Goal: Task Accomplishment & Management: Complete application form

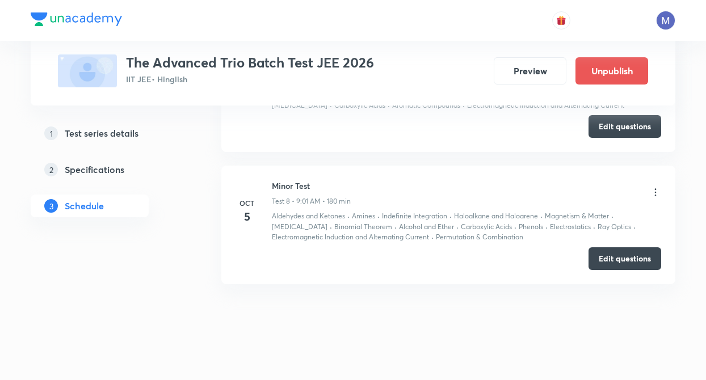
scroll to position [1374, 0]
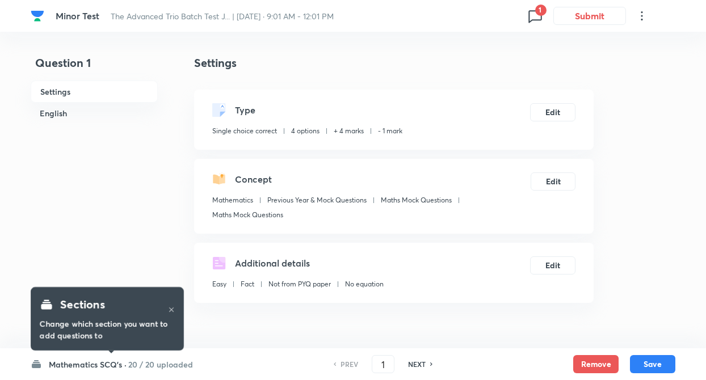
click at [134, 361] on h6 "20 / 20 uploaded" at bounding box center [160, 365] width 65 height 12
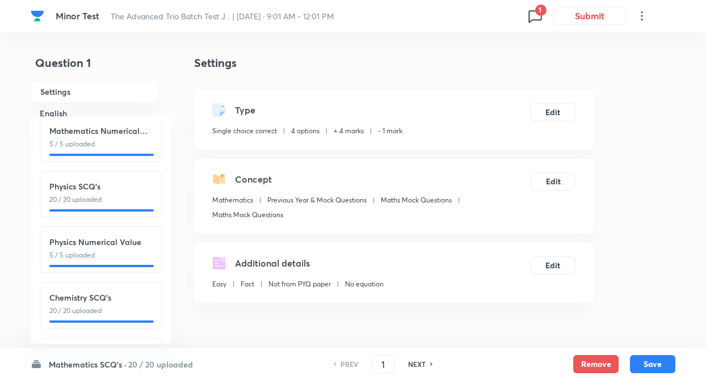
scroll to position [125, 0]
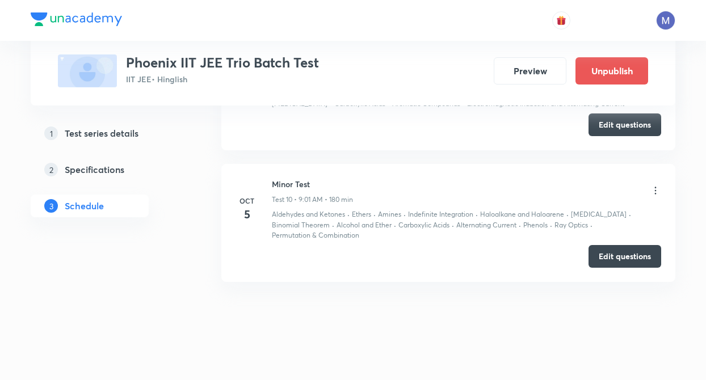
scroll to position [1621, 0]
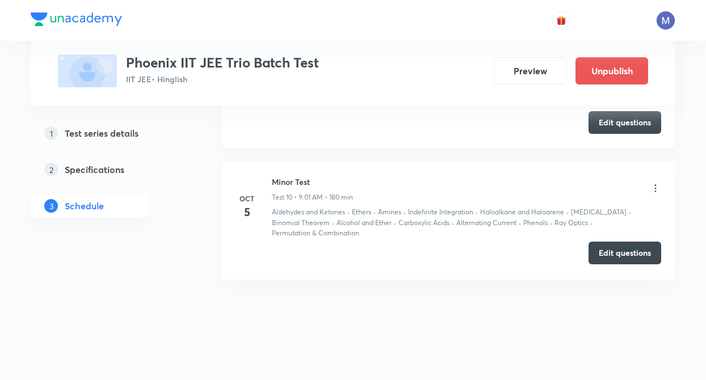
click at [611, 261] on button "Edit questions" at bounding box center [625, 253] width 73 height 23
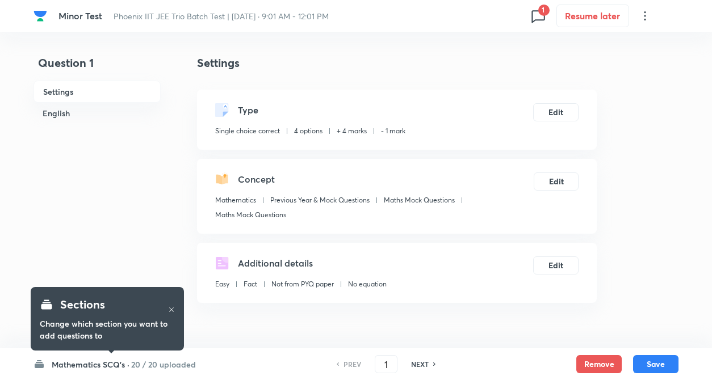
checkbox input "true"
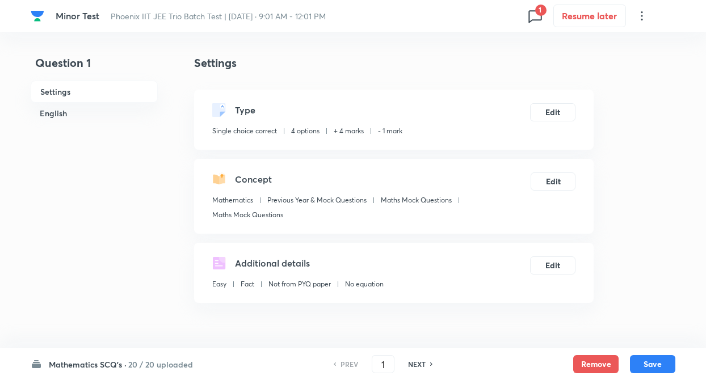
click at [118, 365] on h6 "Mathematics SCQ's ·" at bounding box center [88, 365] width 78 height 12
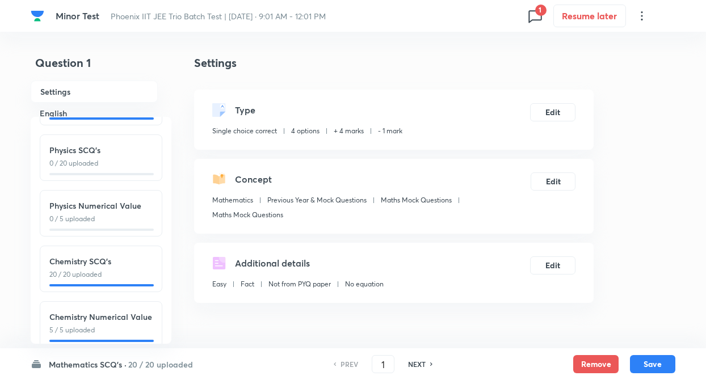
scroll to position [125, 0]
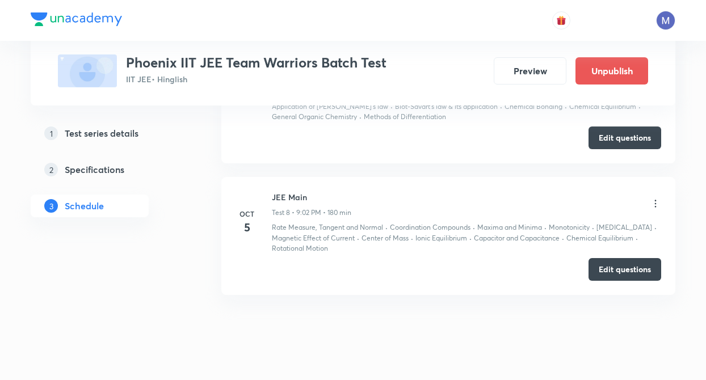
scroll to position [1398, 0]
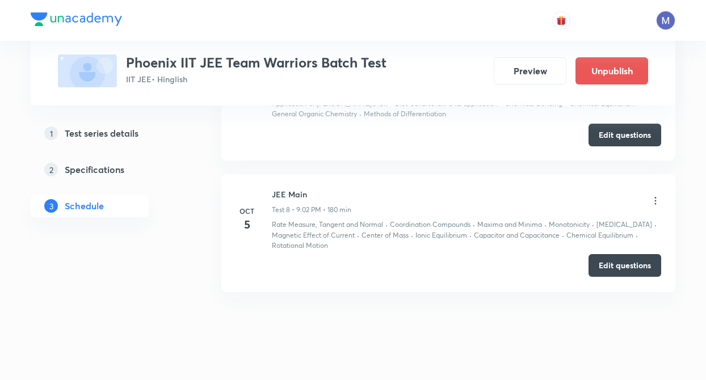
click at [630, 277] on div "Edit questions" at bounding box center [449, 266] width 426 height 23
click at [623, 265] on button "Edit questions" at bounding box center [625, 265] width 73 height 23
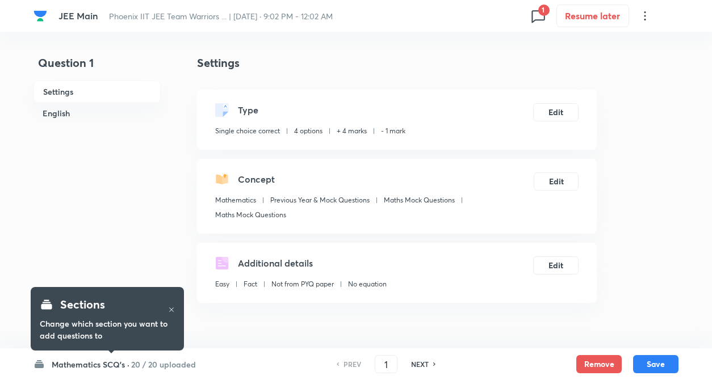
checkbox input "true"
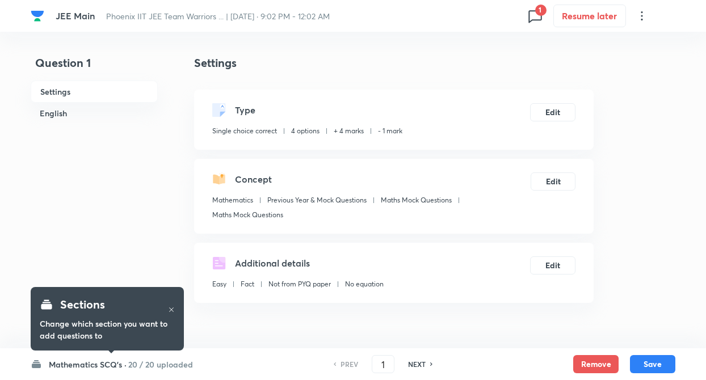
click at [136, 365] on h6 "20 / 20 uploaded" at bounding box center [160, 365] width 65 height 12
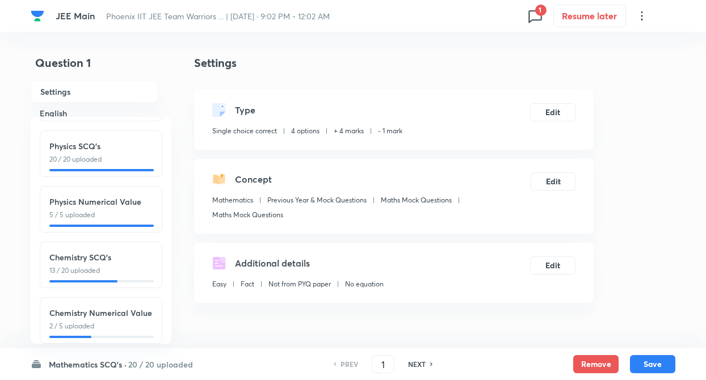
scroll to position [125, 0]
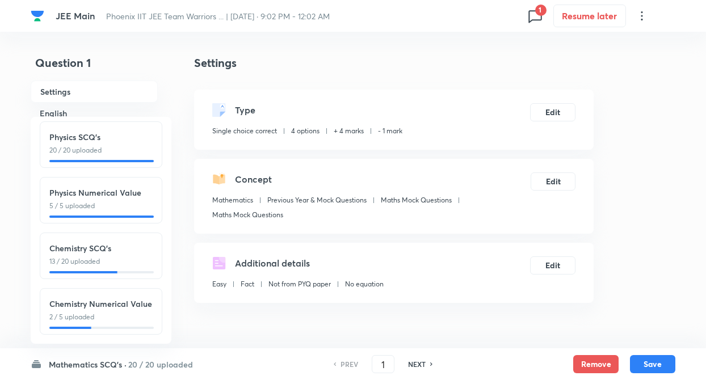
click at [120, 257] on p "13 / 20 uploaded" at bounding box center [100, 262] width 103 height 10
type input "51"
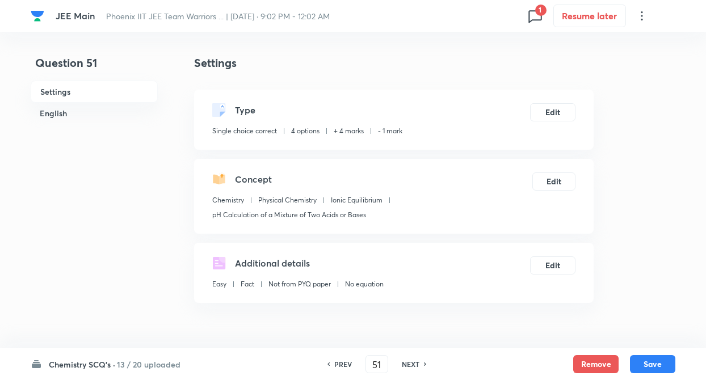
checkbox input "false"
checkbox input "true"
click at [416, 366] on h6 "NEXT" at bounding box center [411, 364] width 18 height 10
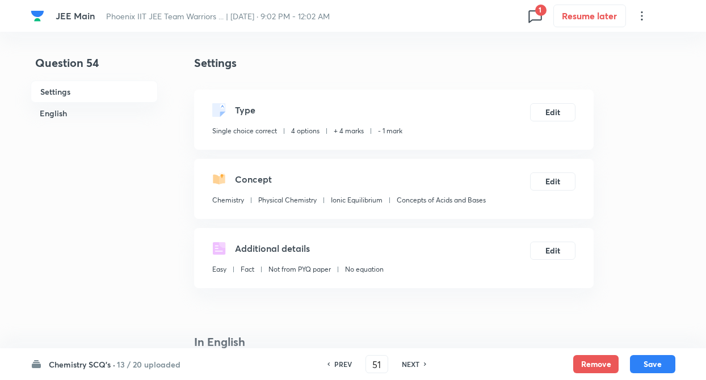
type input "53"
click at [416, 366] on h6 "NEXT" at bounding box center [411, 364] width 18 height 10
checkbox input "false"
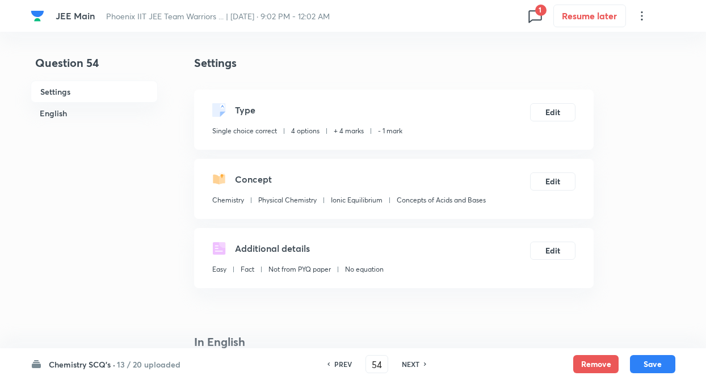
click at [416, 366] on h6 "NEXT" at bounding box center [411, 364] width 18 height 10
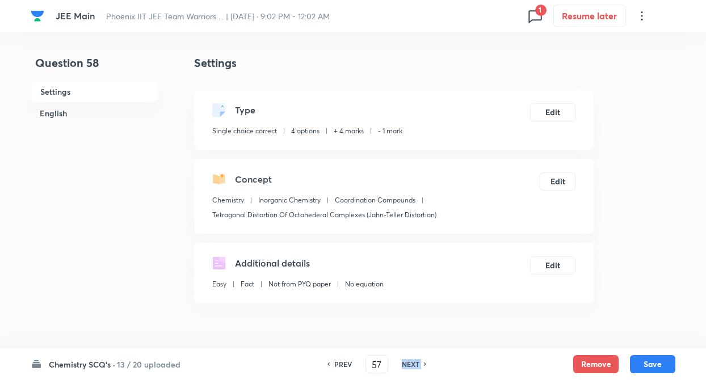
click at [416, 366] on h6 "NEXT" at bounding box center [411, 364] width 18 height 10
type input "59"
click at [416, 366] on h6 "NEXT" at bounding box center [411, 364] width 18 height 10
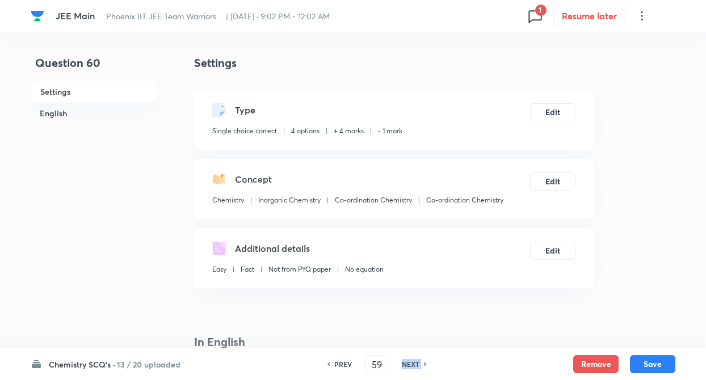
checkbox input "true"
type input "60"
click at [416, 366] on h6 "NEXT" at bounding box center [411, 364] width 18 height 10
checkbox input "false"
click at [416, 366] on h6 "NEXT" at bounding box center [411, 364] width 18 height 10
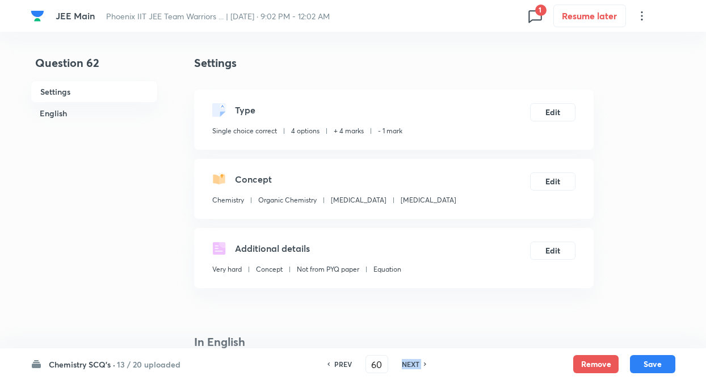
checkbox input "true"
type input "61"
checkbox input "false"
type input "62"
checkbox input "true"
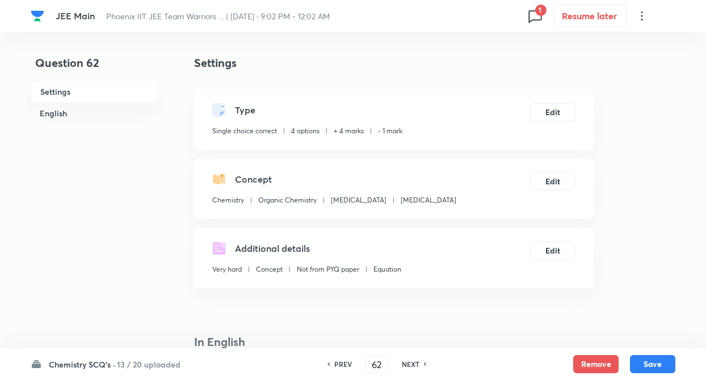
click at [330, 361] on div "PREV" at bounding box center [341, 364] width 30 height 10
type input "61"
checkbox input "false"
checkbox input "true"
click at [330, 361] on div "PREV" at bounding box center [341, 364] width 30 height 10
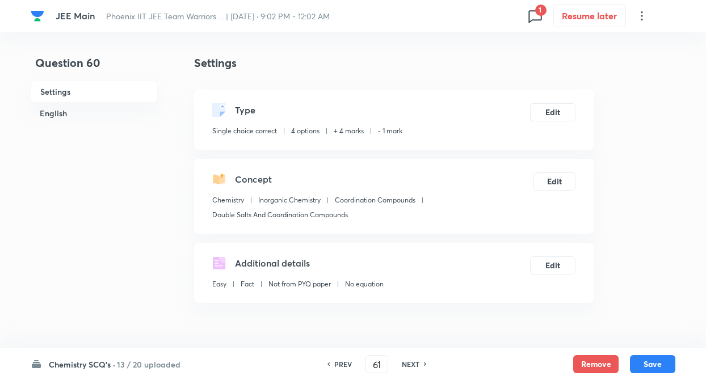
type input "60"
checkbox input "false"
checkbox input "true"
click at [330, 361] on div "PREV" at bounding box center [341, 364] width 30 height 10
type input "59"
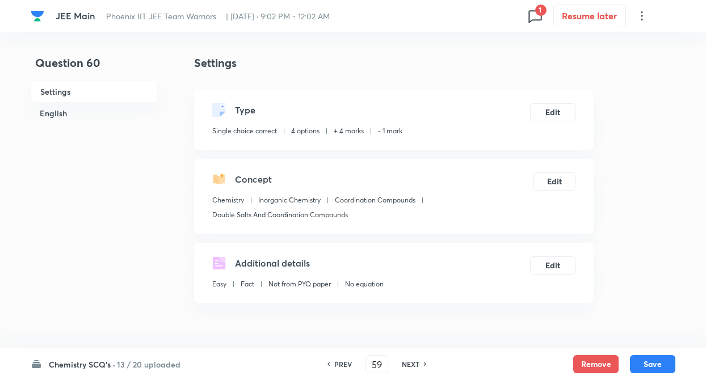
checkbox input "false"
checkbox input "true"
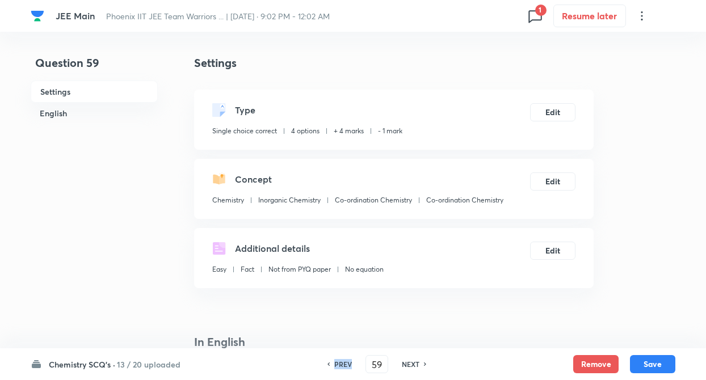
click at [330, 361] on div "PREV" at bounding box center [341, 364] width 30 height 10
type input "58"
checkbox input "false"
checkbox input "true"
click at [330, 361] on div "PREV" at bounding box center [341, 364] width 30 height 10
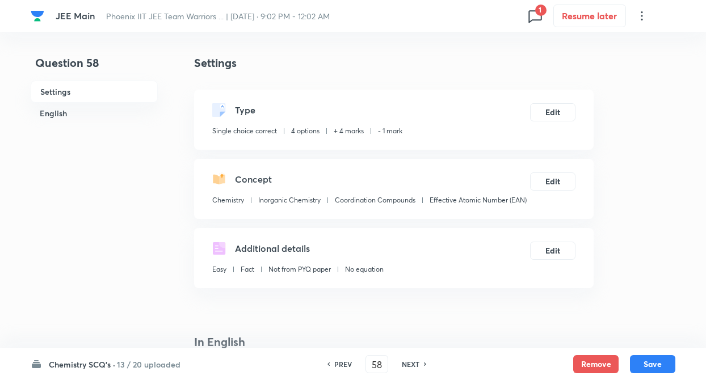
type input "57"
click at [330, 361] on div "PREV" at bounding box center [341, 364] width 30 height 10
checkbox input "false"
click at [330, 361] on div "PREV" at bounding box center [341, 364] width 30 height 10
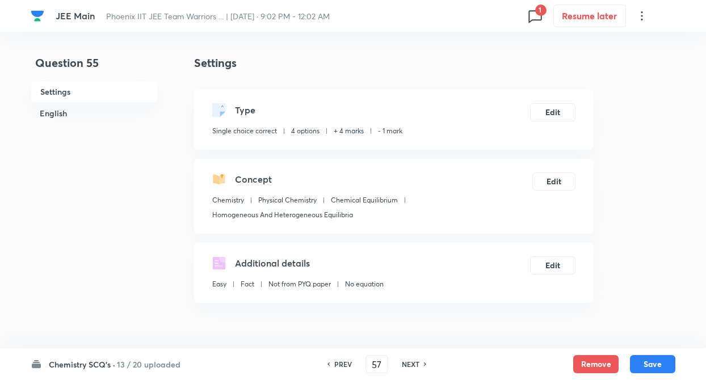
checkbox input "true"
type input "56"
checkbox input "false"
type input "55"
click at [330, 361] on div "PREV" at bounding box center [341, 364] width 30 height 10
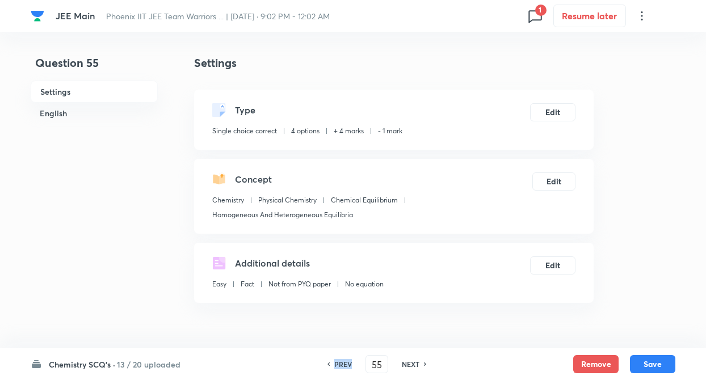
click at [330, 361] on div "PREV" at bounding box center [341, 364] width 30 height 10
checkbox input "true"
type input "54"
click at [330, 361] on div "PREV" at bounding box center [341, 364] width 30 height 10
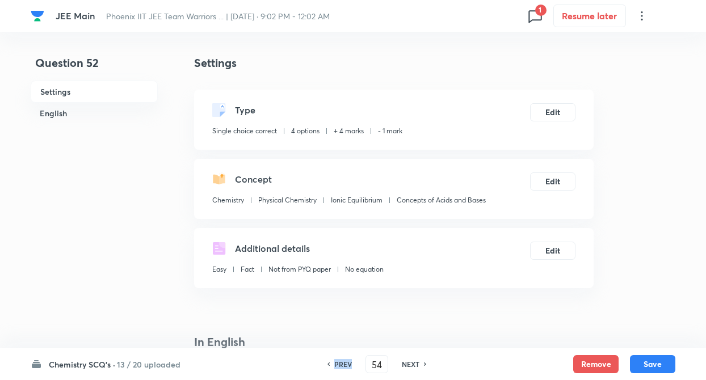
checkbox input "false"
type input "52"
click at [330, 361] on div "PREV" at bounding box center [341, 364] width 30 height 10
checkbox input "true"
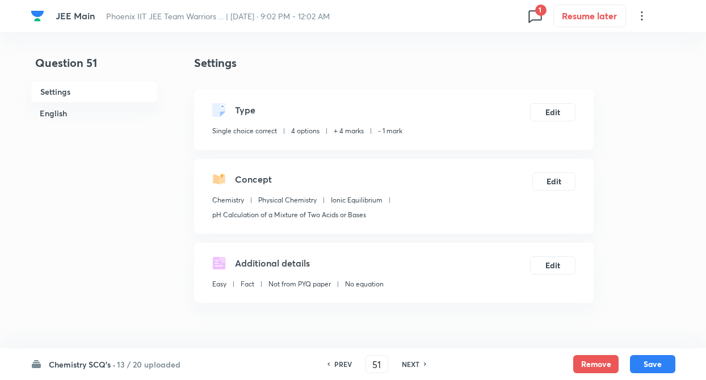
click at [330, 361] on div "PREV" at bounding box center [341, 364] width 30 height 10
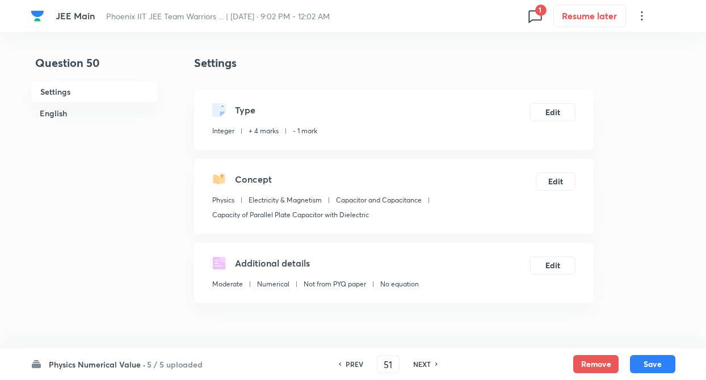
type input "50"
type input "5"
click at [427, 363] on h6 "NEXT" at bounding box center [422, 364] width 18 height 10
type input "51"
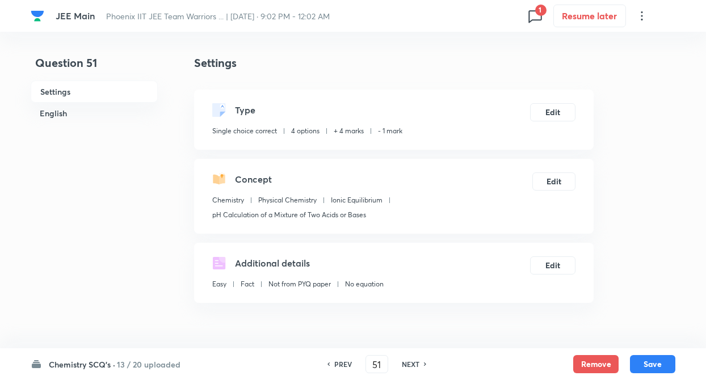
checkbox input "true"
click at [427, 363] on icon at bounding box center [425, 365] width 3 height 6
type input "52"
checkbox input "false"
checkbox input "true"
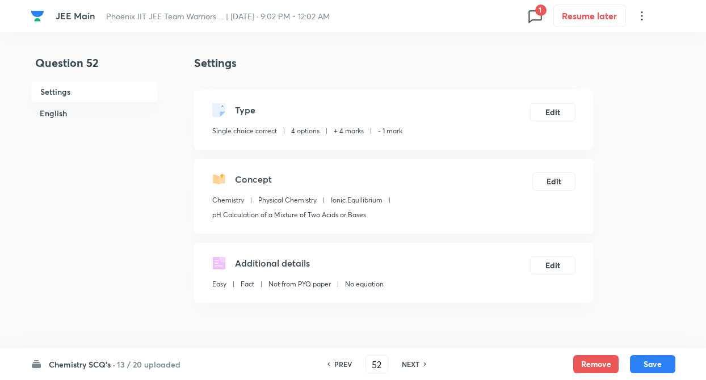
click at [427, 363] on icon at bounding box center [425, 365] width 3 height 6
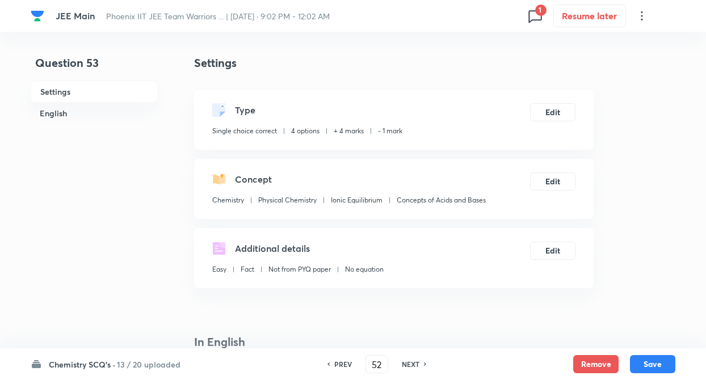
type input "53"
checkbox input "false"
checkbox input "true"
click at [427, 363] on icon at bounding box center [425, 365] width 3 height 6
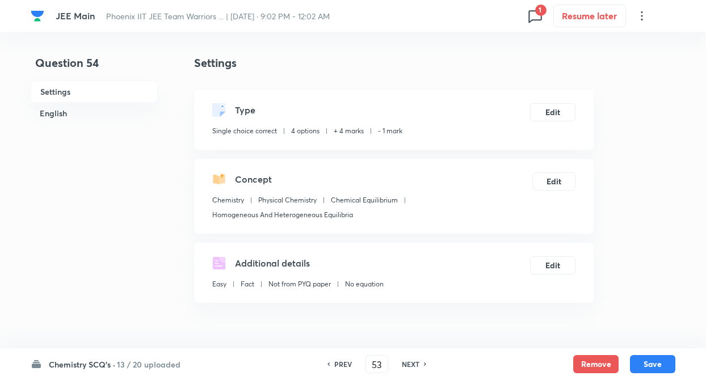
type input "54"
checkbox input "false"
checkbox input "true"
click at [427, 363] on icon at bounding box center [425, 365] width 3 height 6
type input "55"
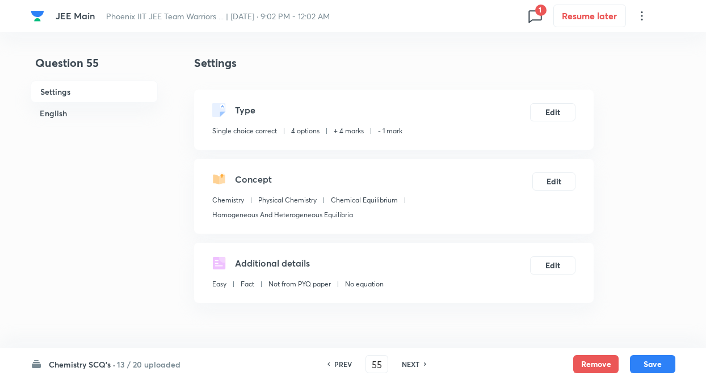
checkbox input "true"
click at [427, 363] on icon at bounding box center [425, 365] width 3 height 6
type input "56"
checkbox input "true"
click at [427, 363] on icon at bounding box center [425, 365] width 3 height 6
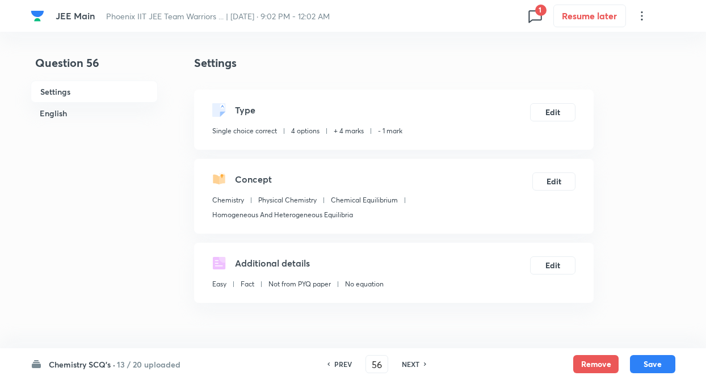
type input "57"
checkbox input "true"
click at [427, 363] on icon at bounding box center [425, 365] width 3 height 6
type input "58"
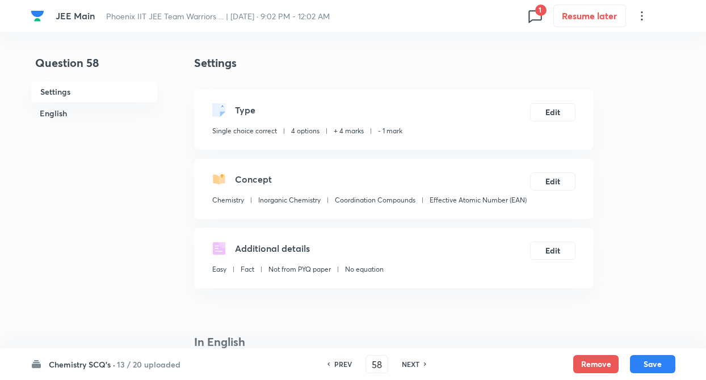
checkbox input "false"
checkbox input "true"
click at [427, 363] on icon at bounding box center [425, 365] width 3 height 6
type input "59"
checkbox input "false"
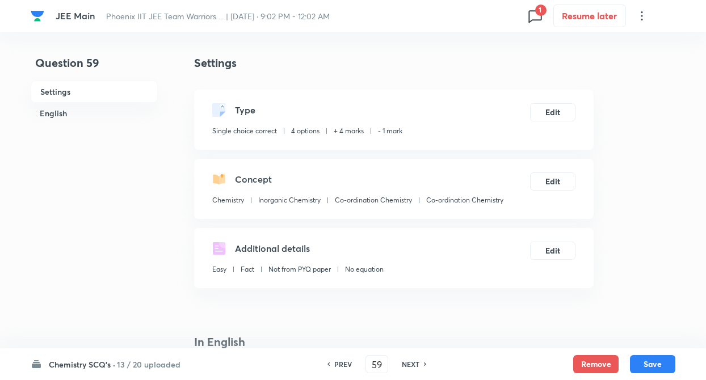
checkbox input "true"
click at [427, 363] on icon at bounding box center [425, 365] width 3 height 6
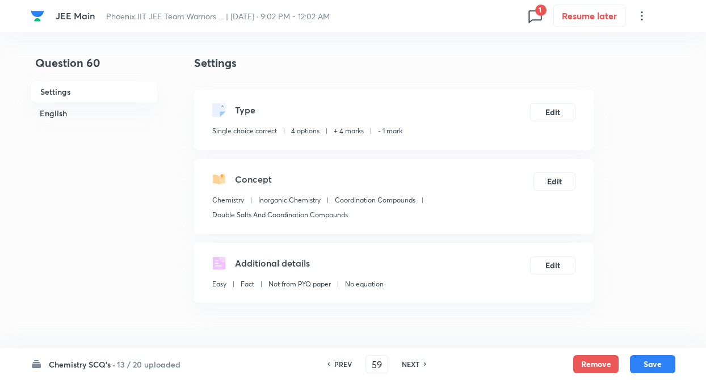
type input "60"
checkbox input "false"
checkbox input "true"
click at [427, 363] on icon at bounding box center [425, 365] width 3 height 6
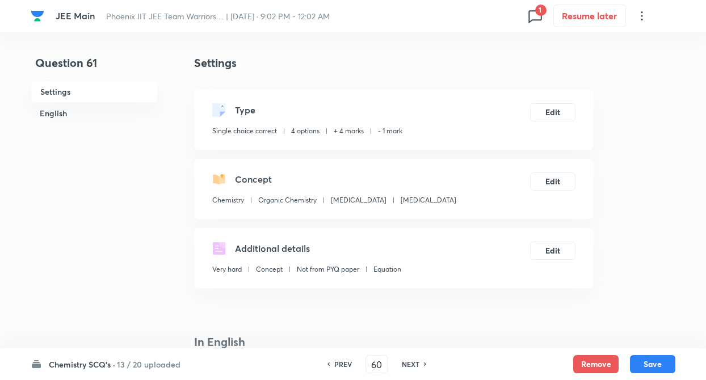
type input "61"
checkbox input "false"
checkbox input "true"
click at [427, 363] on icon at bounding box center [425, 365] width 3 height 6
type input "62"
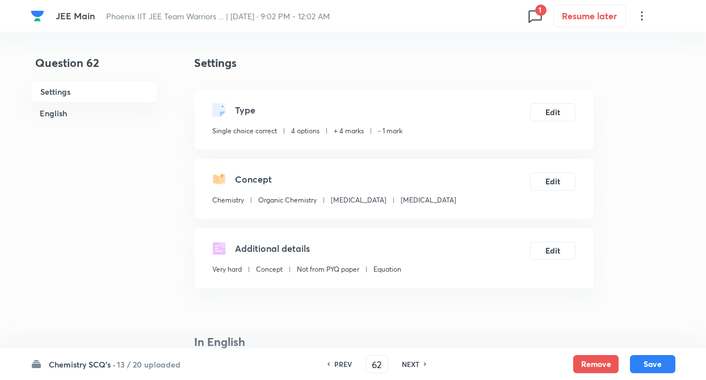
checkbox input "false"
checkbox input "true"
click at [427, 363] on icon at bounding box center [425, 365] width 3 height 6
type input "63"
checkbox input "false"
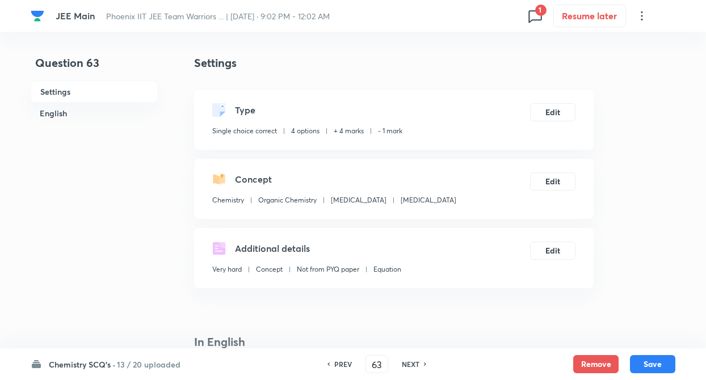
checkbox input "true"
click at [427, 363] on icon at bounding box center [425, 365] width 3 height 6
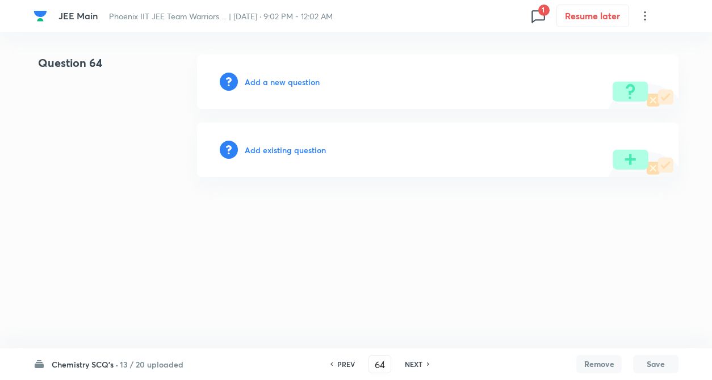
click at [346, 362] on h6 "PREV" at bounding box center [346, 364] width 18 height 10
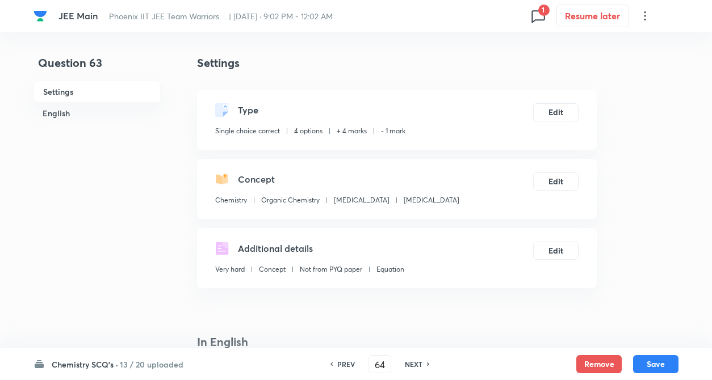
type input "63"
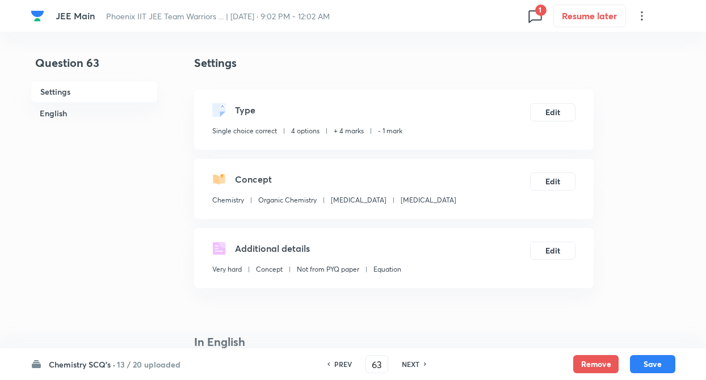
checkbox input "true"
click at [78, 362] on h6 "Chemistry SCQ's ·" at bounding box center [82, 365] width 66 height 12
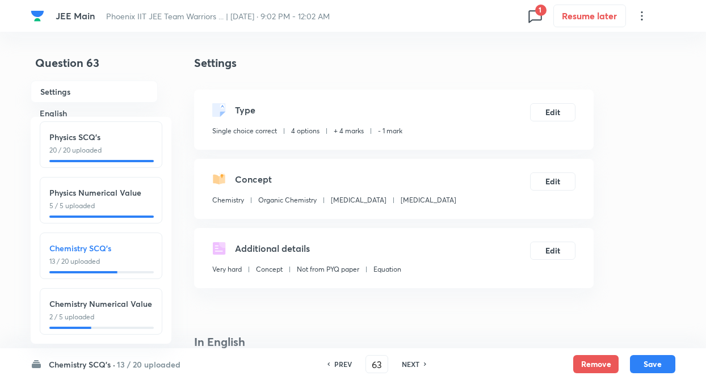
click at [116, 257] on p "13 / 20 uploaded" at bounding box center [100, 262] width 103 height 10
type input "51"
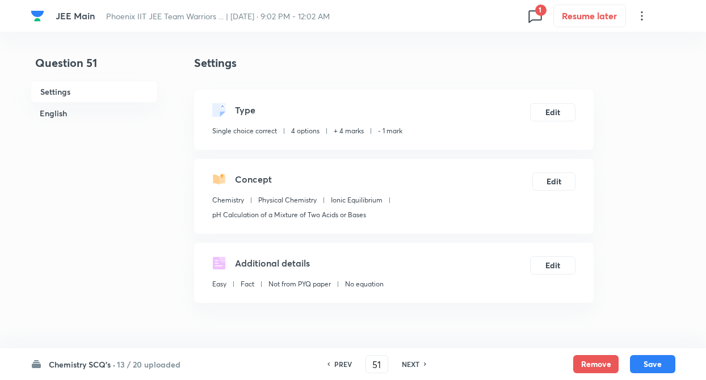
checkbox input "false"
checkbox input "true"
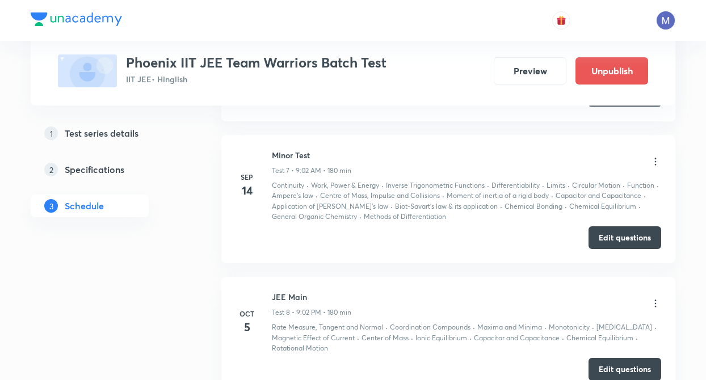
click at [652, 304] on icon at bounding box center [655, 303] width 11 height 11
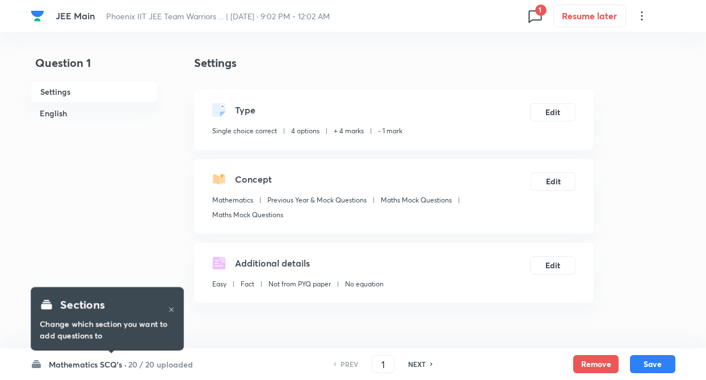
click at [129, 362] on h6 "20 / 20 uploaded" at bounding box center [160, 365] width 65 height 12
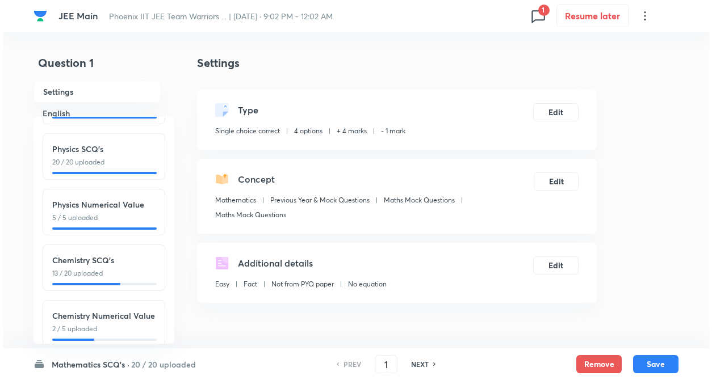
scroll to position [125, 0]
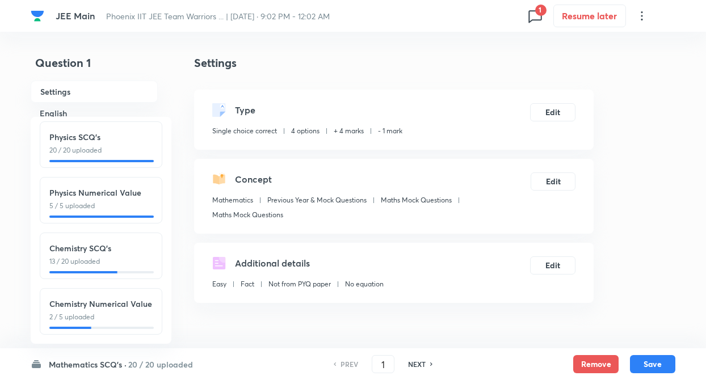
click at [95, 312] on p "2 / 5 uploaded" at bounding box center [100, 317] width 103 height 10
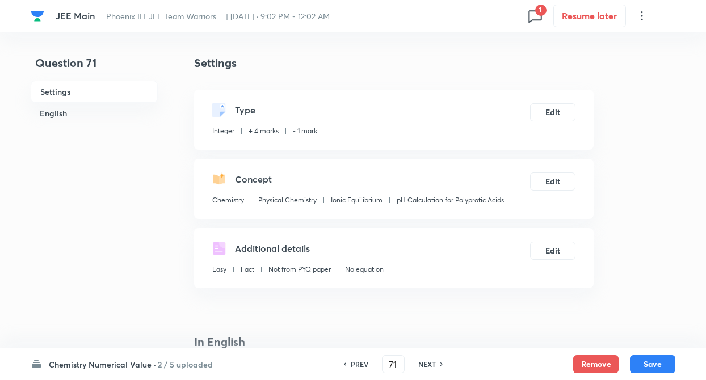
type input "71"
type input "10"
click at [434, 362] on h6 "NEXT" at bounding box center [427, 364] width 18 height 10
type input "72"
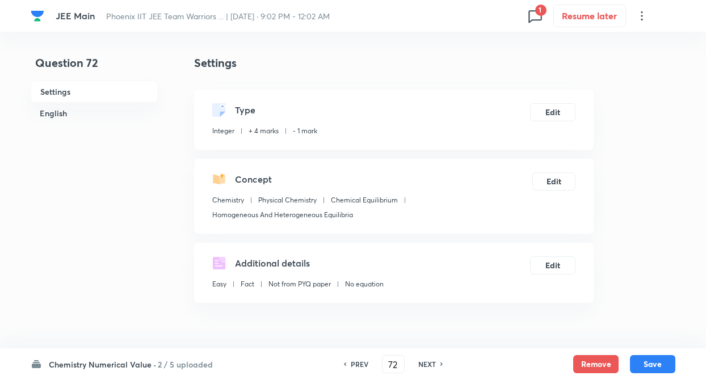
type input "32"
click at [434, 362] on h6 "NEXT" at bounding box center [427, 364] width 18 height 10
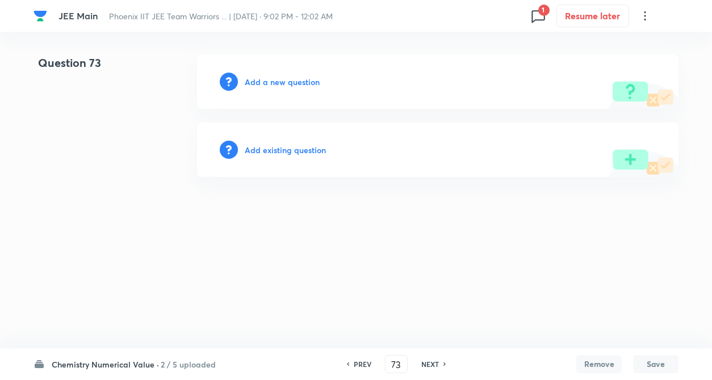
click at [362, 361] on h6 "PREV" at bounding box center [363, 364] width 18 height 10
click at [362, 361] on div "PREV 73 ​ NEXT" at bounding box center [396, 364] width 146 height 18
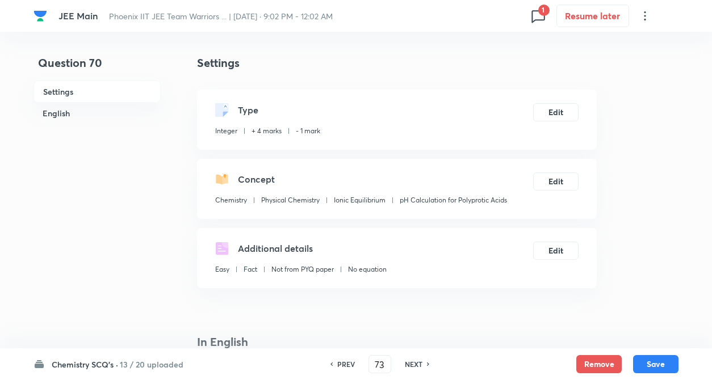
click at [362, 361] on div "PREV 73 ​ NEXT" at bounding box center [380, 364] width 146 height 18
click at [362, 361] on div "PREV 72 ​ NEXT" at bounding box center [380, 364] width 146 height 18
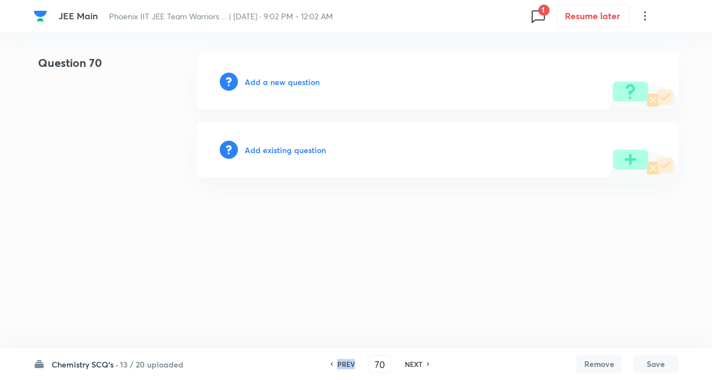
click at [362, 361] on div "PREV 70 ​ NEXT" at bounding box center [380, 364] width 146 height 18
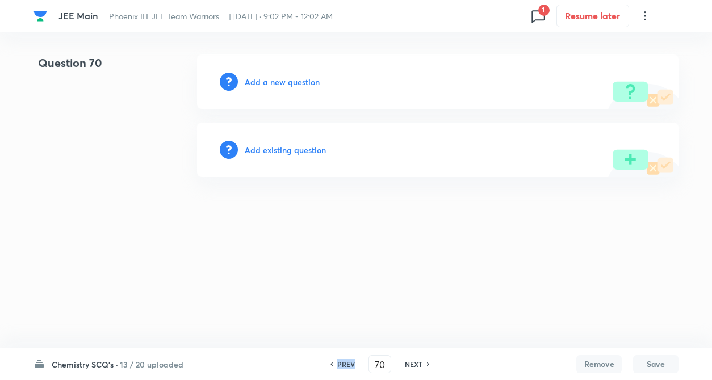
click at [343, 364] on h6 "PREV" at bounding box center [346, 364] width 18 height 10
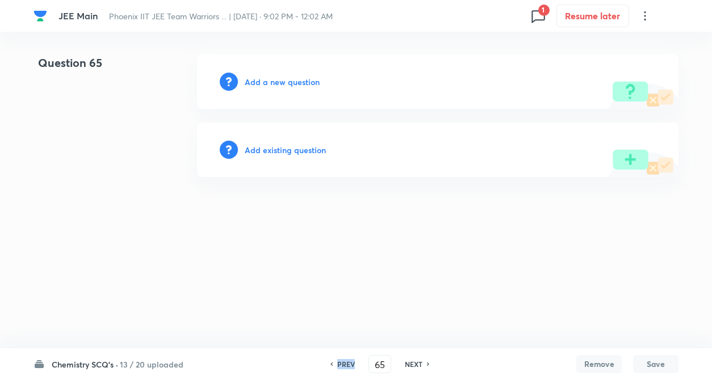
click at [343, 364] on h6 "PREV" at bounding box center [346, 364] width 18 height 10
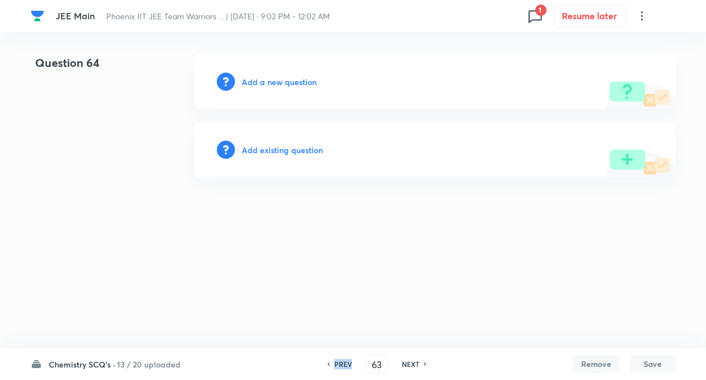
click at [343, 364] on h6 "PREV" at bounding box center [343, 364] width 18 height 10
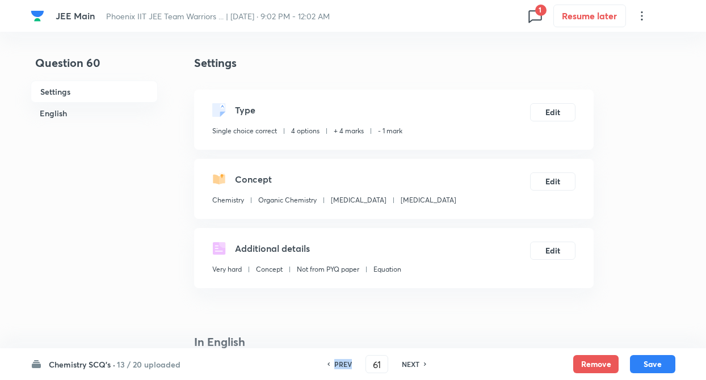
click at [343, 364] on h6 "PREV" at bounding box center [343, 364] width 18 height 10
type input "59"
click at [343, 364] on h6 "PREV" at bounding box center [343, 364] width 18 height 10
checkbox input "true"
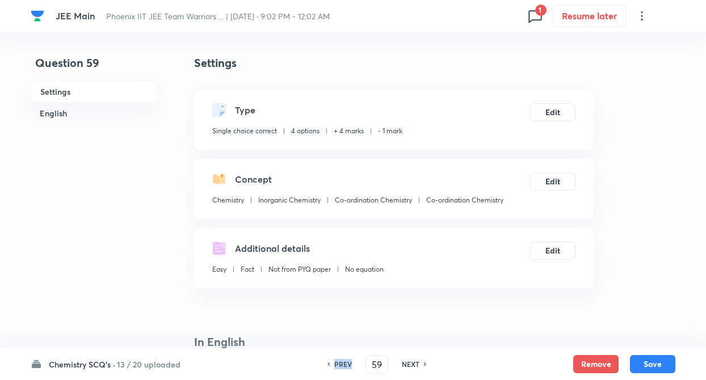
click at [343, 364] on h6 "PREV" at bounding box center [343, 364] width 18 height 10
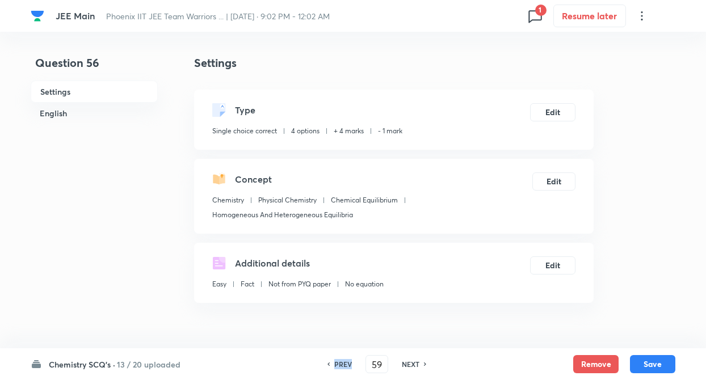
type input "56"
click at [343, 364] on h6 "PREV" at bounding box center [343, 364] width 18 height 10
checkbox input "false"
click at [343, 364] on h6 "PREV" at bounding box center [343, 364] width 18 height 10
type input "55"
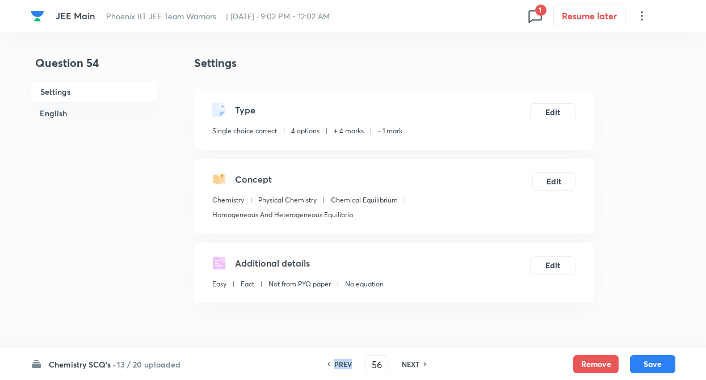
checkbox input "true"
type input "54"
checkbox input "true"
click at [343, 364] on h6 "PREV" at bounding box center [343, 364] width 18 height 10
type input "53"
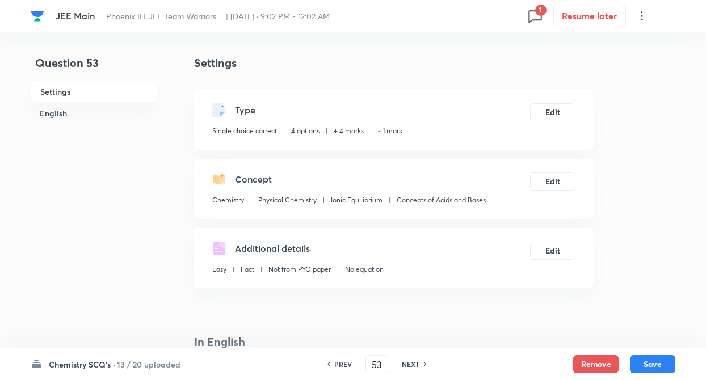
checkbox input "false"
checkbox input "true"
click at [412, 363] on h6 "NEXT" at bounding box center [411, 364] width 18 height 10
type input "54"
checkbox input "false"
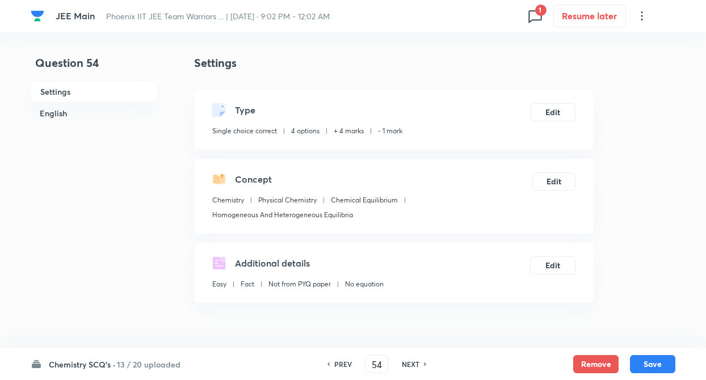
checkbox input "true"
click at [412, 363] on h6 "NEXT" at bounding box center [411, 364] width 18 height 10
type input "55"
click at [412, 363] on h6 "NEXT" at bounding box center [411, 364] width 18 height 10
checkbox input "true"
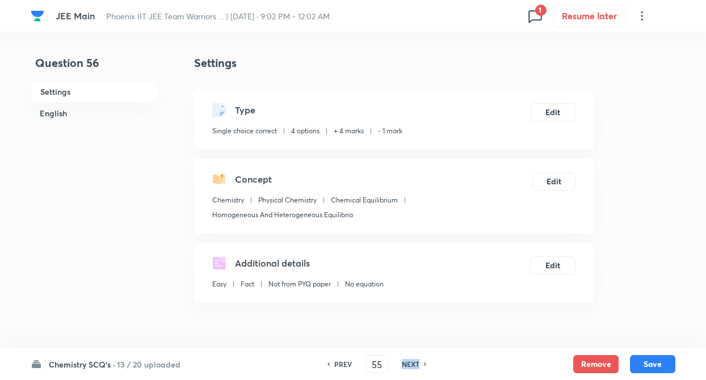
type input "56"
checkbox input "true"
click at [412, 363] on h6 "NEXT" at bounding box center [411, 364] width 18 height 10
type input "57"
checkbox input "true"
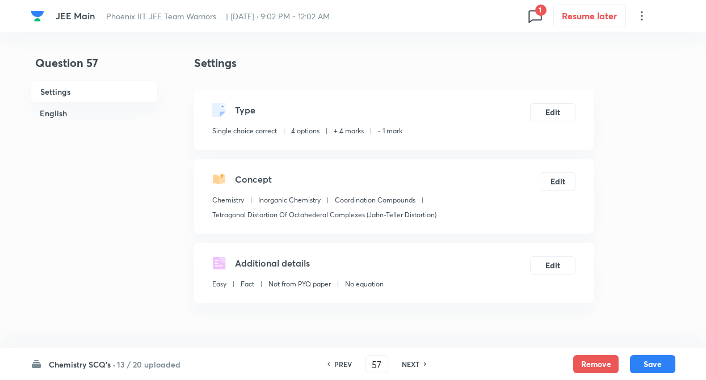
click at [412, 363] on h6 "NEXT" at bounding box center [411, 364] width 18 height 10
type input "58"
checkbox input "false"
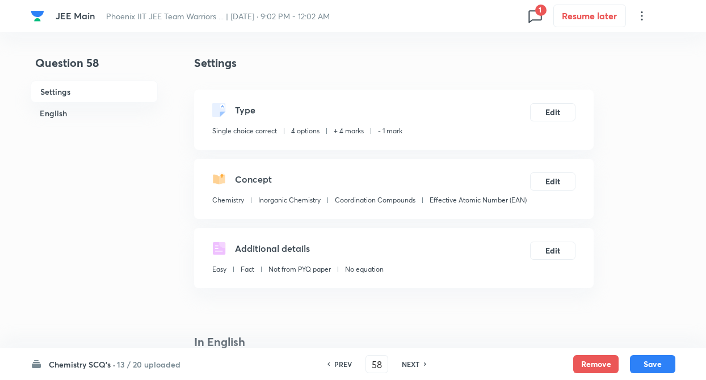
checkbox input "true"
click at [412, 363] on h6 "NEXT" at bounding box center [411, 364] width 18 height 10
type input "59"
checkbox input "false"
checkbox input "true"
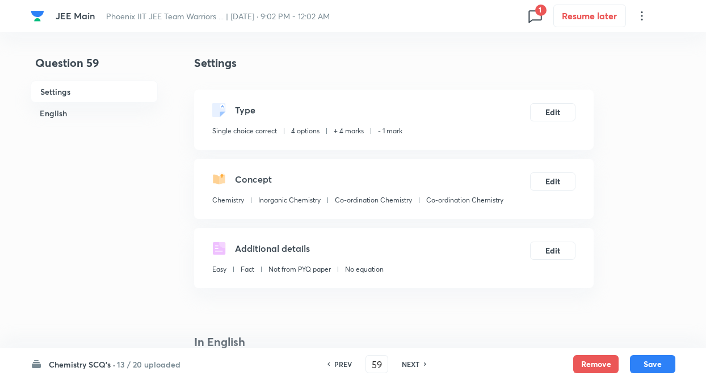
click at [412, 363] on h6 "NEXT" at bounding box center [411, 364] width 18 height 10
type input "60"
checkbox input "false"
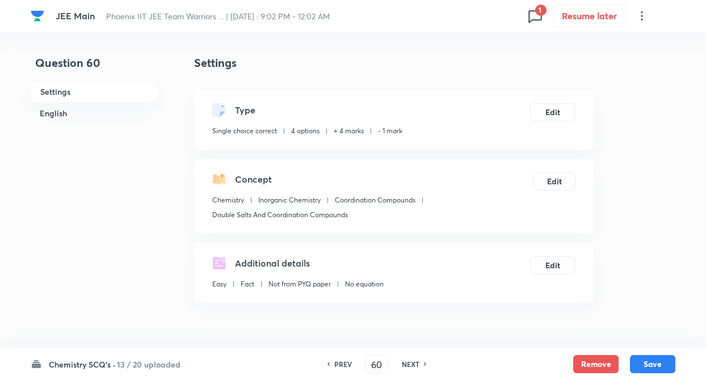
checkbox input "true"
click at [412, 363] on h6 "NEXT" at bounding box center [411, 364] width 18 height 10
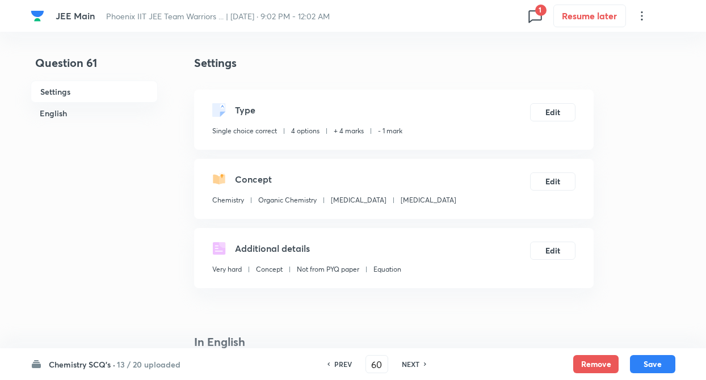
type input "61"
checkbox input "false"
checkbox input "true"
click at [338, 365] on h6 "PREV" at bounding box center [343, 364] width 18 height 10
type input "60"
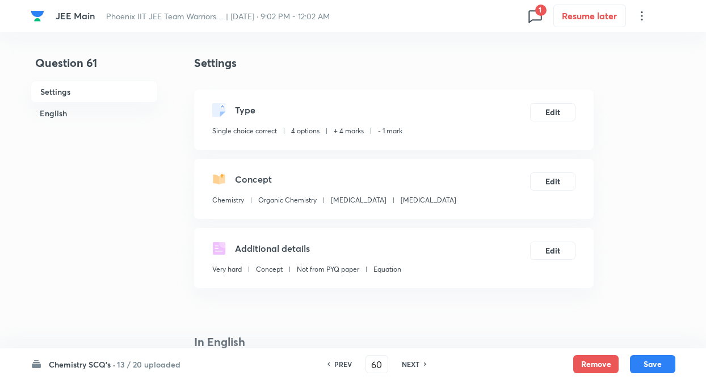
checkbox input "false"
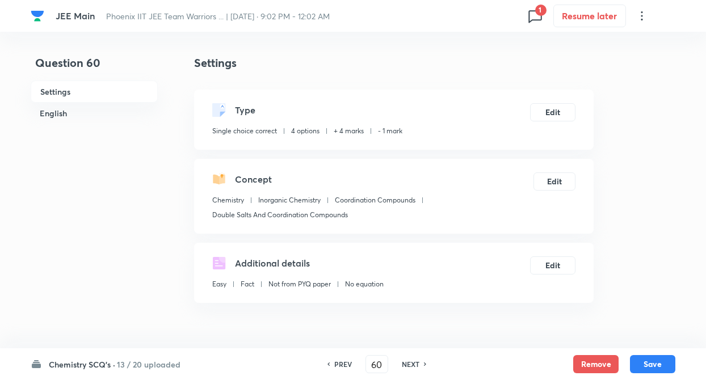
checkbox input "true"
click at [338, 365] on h6 "PREV" at bounding box center [343, 364] width 18 height 10
type input "59"
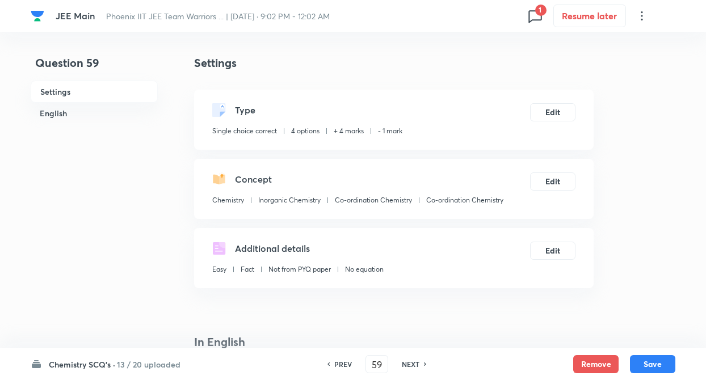
checkbox input "false"
click at [338, 365] on h6 "PREV" at bounding box center [343, 364] width 18 height 10
checkbox input "true"
type input "58"
checkbox input "false"
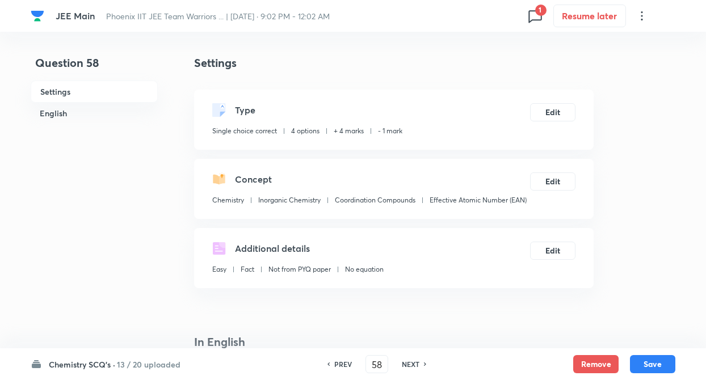
click at [338, 365] on h6 "PREV" at bounding box center [343, 364] width 18 height 10
checkbox input "true"
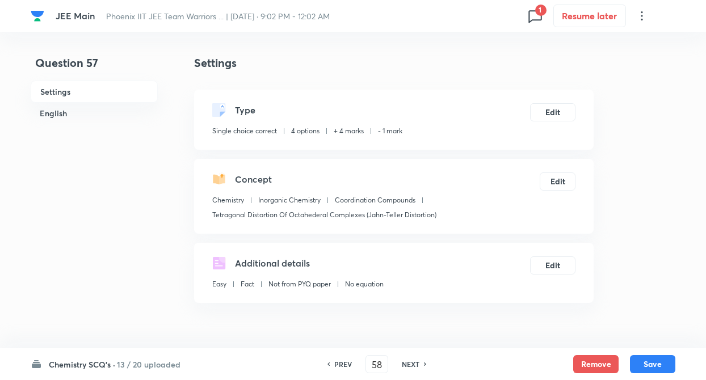
type input "57"
checkbox input "false"
click at [338, 365] on h6 "PREV" at bounding box center [343, 364] width 18 height 10
checkbox input "true"
type input "56"
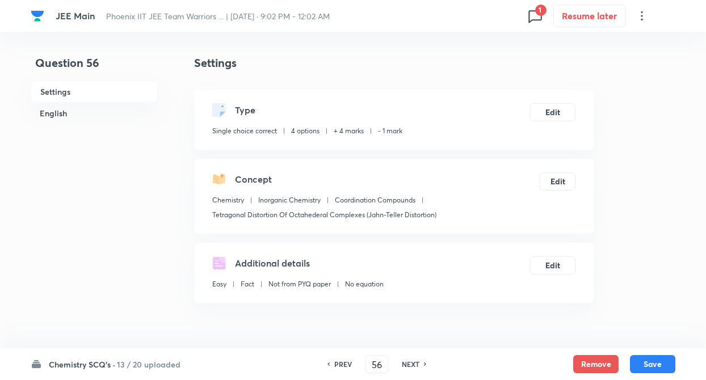
click at [338, 365] on h6 "PREV" at bounding box center [343, 364] width 18 height 10
checkbox input "false"
type input "55"
checkbox input "true"
click at [418, 363] on h6 "NEXT" at bounding box center [411, 364] width 18 height 10
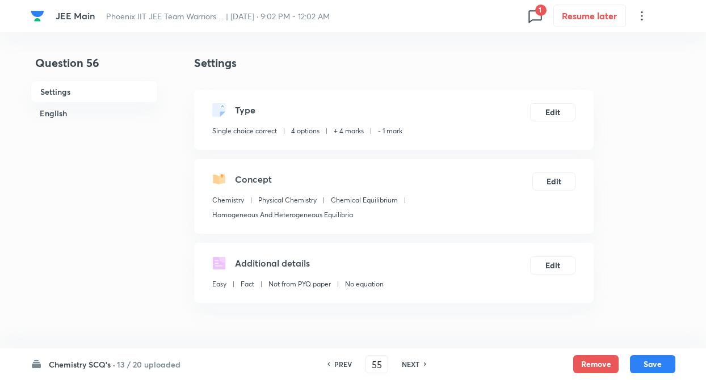
type input "56"
checkbox input "true"
click at [418, 363] on h6 "NEXT" at bounding box center [411, 364] width 18 height 10
type input "57"
checkbox input "true"
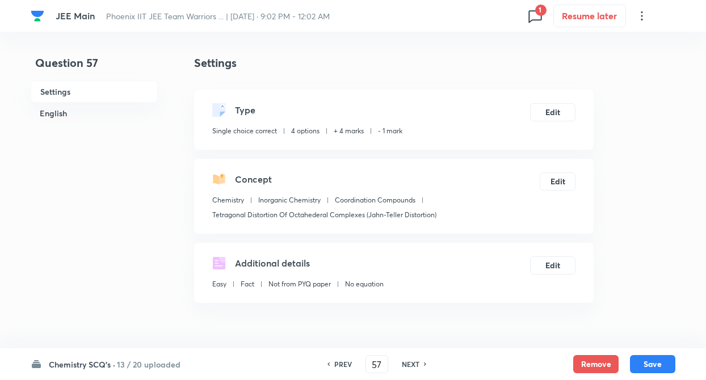
click at [418, 363] on h6 "NEXT" at bounding box center [411, 364] width 18 height 10
type input "58"
checkbox input "false"
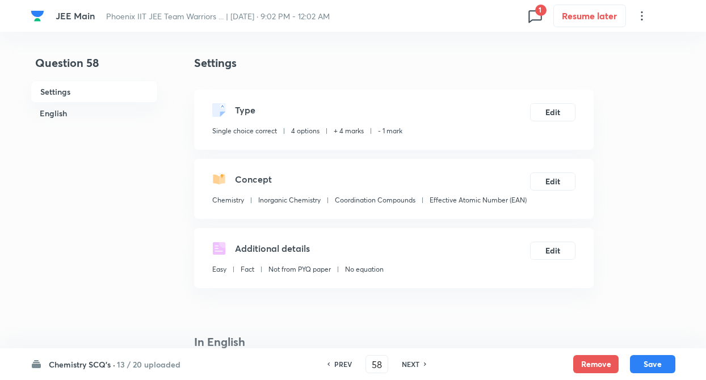
checkbox input "true"
click at [418, 363] on h6 "NEXT" at bounding box center [411, 364] width 18 height 10
type input "59"
checkbox input "false"
checkbox input "true"
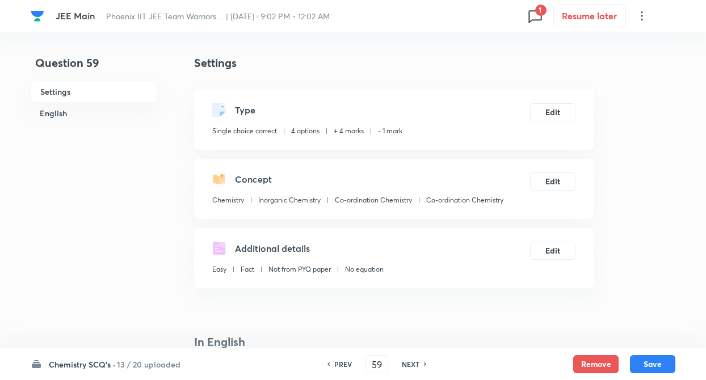
click at [418, 363] on h6 "NEXT" at bounding box center [411, 364] width 18 height 10
type input "60"
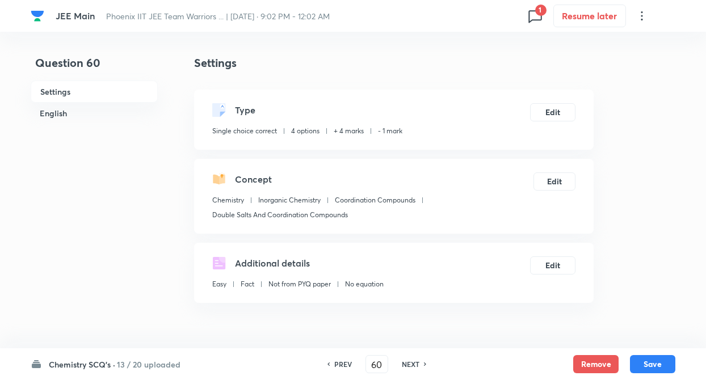
checkbox input "false"
checkbox input "true"
click at [418, 363] on h6 "NEXT" at bounding box center [411, 364] width 18 height 10
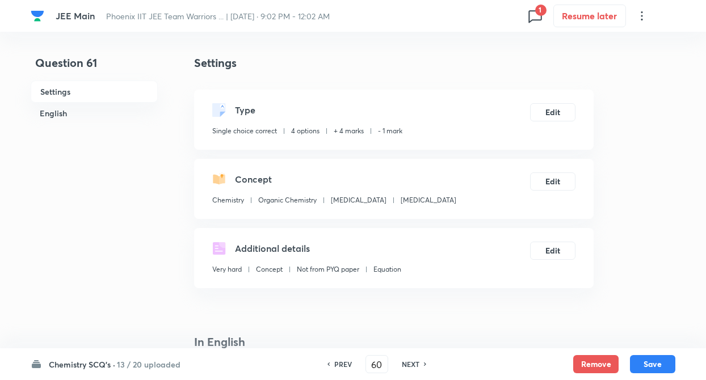
type input "61"
checkbox input "false"
checkbox input "true"
click at [418, 363] on h6 "NEXT" at bounding box center [411, 364] width 18 height 10
type input "62"
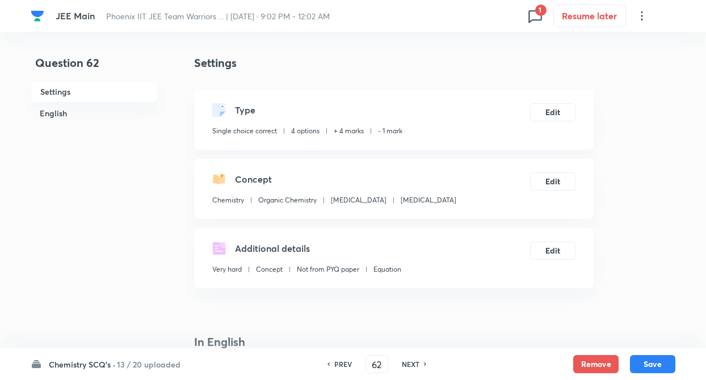
checkbox input "false"
checkbox input "true"
click at [418, 363] on h6 "NEXT" at bounding box center [411, 364] width 18 height 10
type input "63"
checkbox input "false"
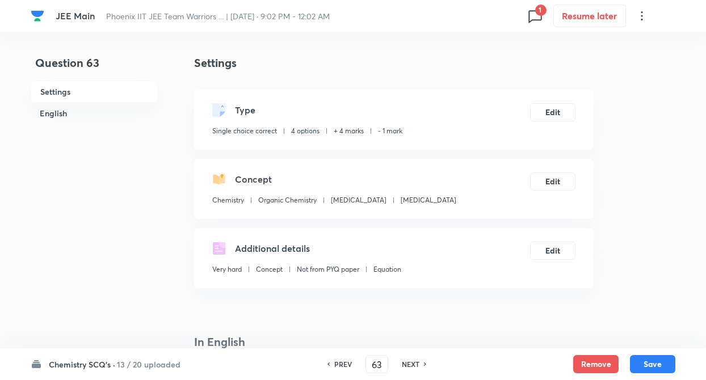
checkbox input "true"
click at [418, 363] on h6 "NEXT" at bounding box center [411, 364] width 18 height 10
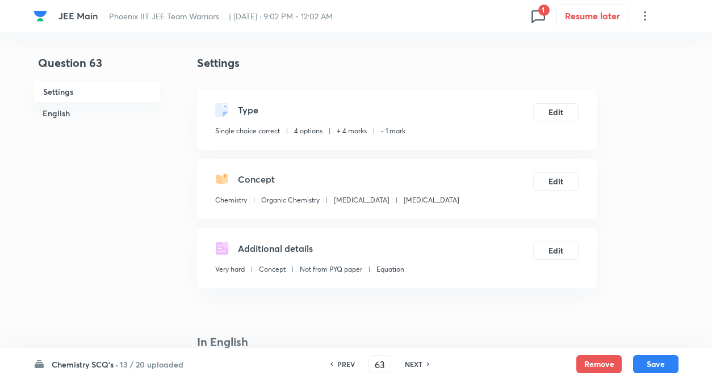
type input "64"
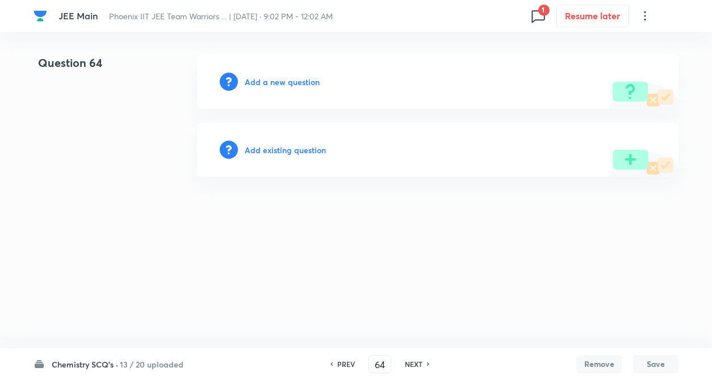
click at [266, 143] on div "Add existing question" at bounding box center [437, 150] width 481 height 55
click at [267, 147] on h6 "Add existing question" at bounding box center [285, 150] width 81 height 12
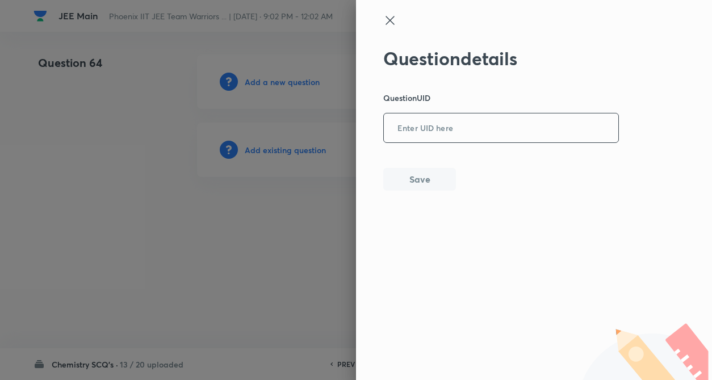
click at [456, 123] on input "text" at bounding box center [501, 129] width 234 height 28
paste input "V3G1I"
click at [449, 171] on button "Save" at bounding box center [419, 178] width 73 height 23
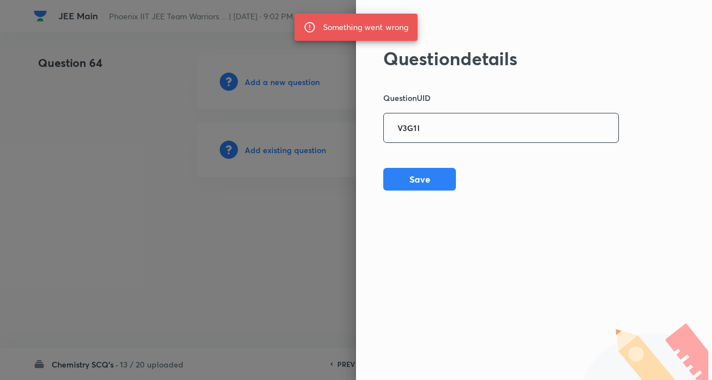
click at [419, 128] on input "V3G1I" at bounding box center [501, 129] width 234 height 28
type input "V"
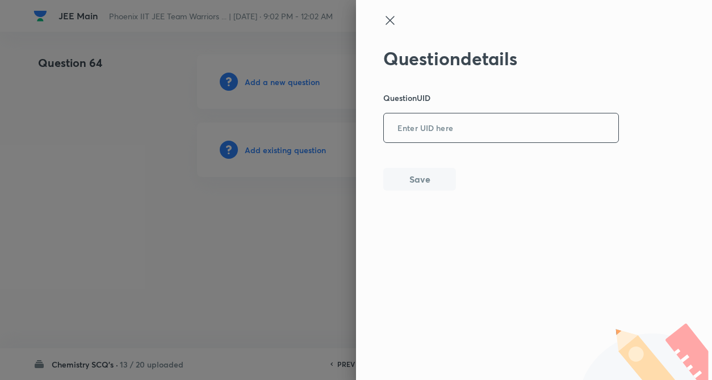
paste input "B7AN9"
type input "B7AN9"
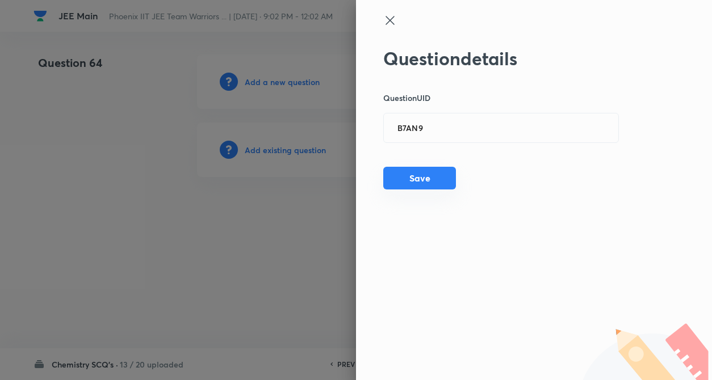
click at [405, 173] on button "Save" at bounding box center [419, 178] width 73 height 23
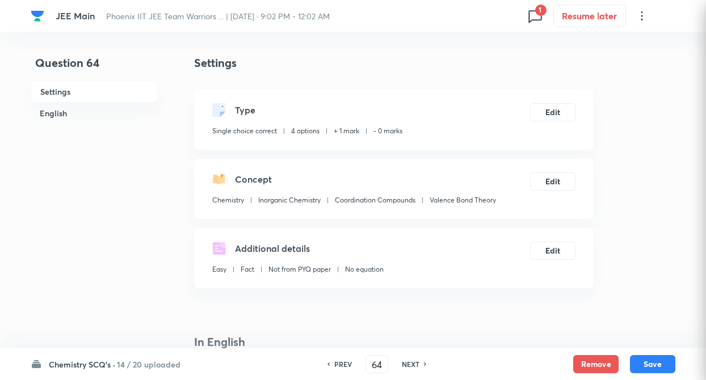
checkbox input "true"
click at [554, 112] on button "Edit" at bounding box center [552, 111] width 45 height 18
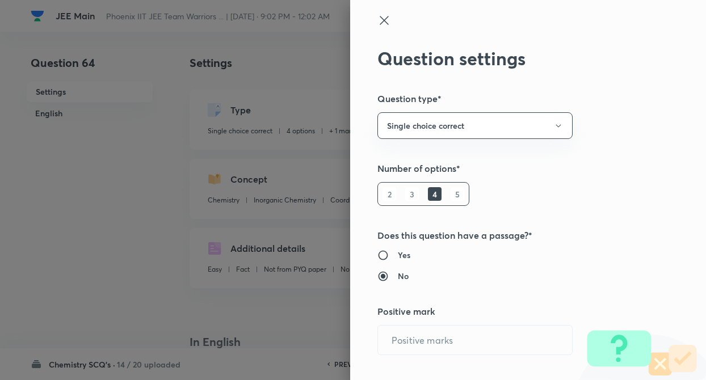
radio input "true"
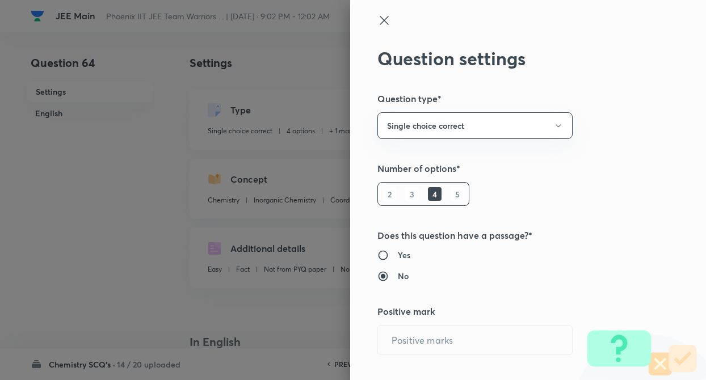
radio input "true"
type input "1"
type input "0"
type input "Chemistry"
type input "Inorganic Chemistry"
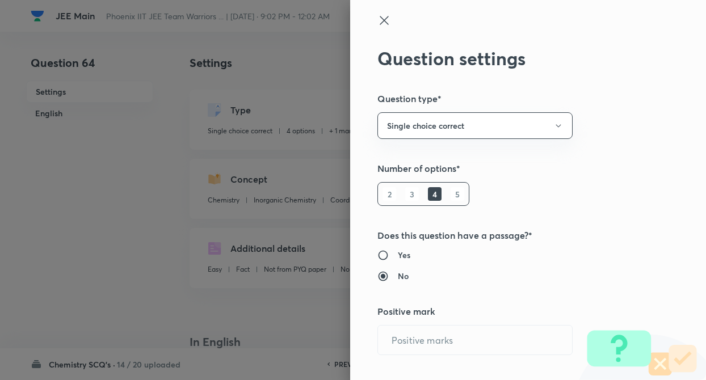
type input "Coordination Compounds"
type input "Valence Bond Theory"
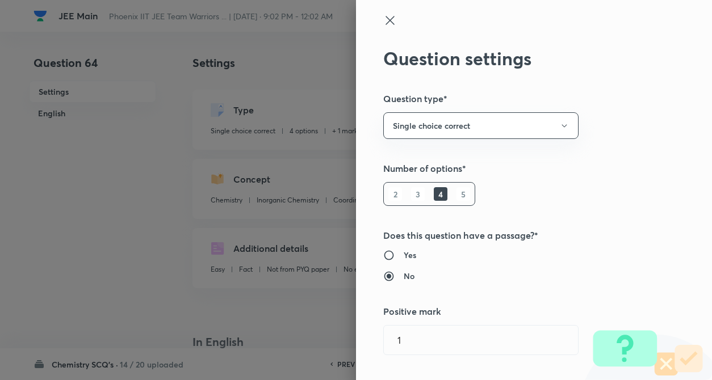
click at [626, 125] on div "Question settings Question type* Single choice correct Number of options* 2 3 4…" at bounding box center [534, 190] width 356 height 380
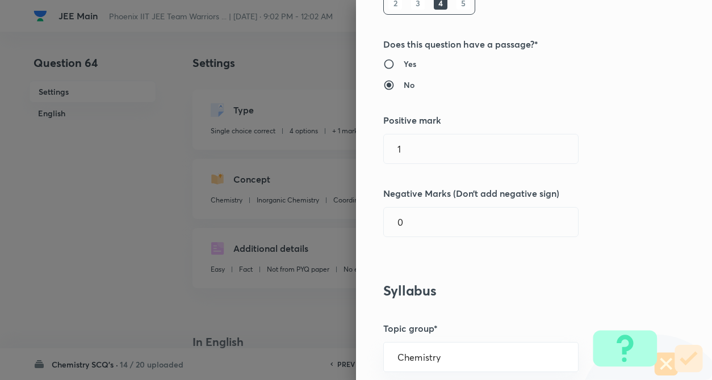
scroll to position [227, 0]
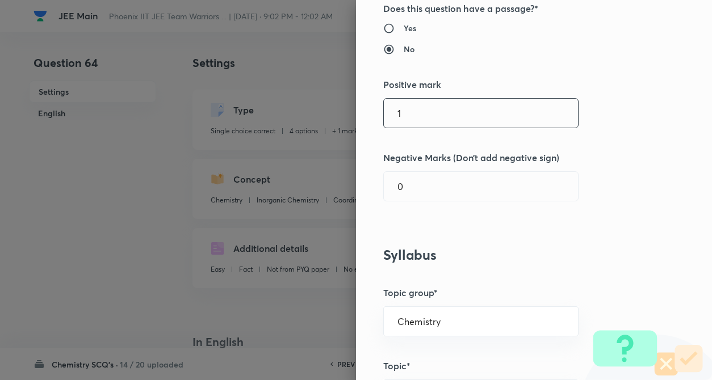
click at [447, 115] on input "1" at bounding box center [481, 113] width 194 height 29
type input "4"
click at [434, 179] on input "text" at bounding box center [481, 186] width 194 height 29
click at [560, 178] on input "1" at bounding box center [481, 186] width 194 height 29
type input "1"
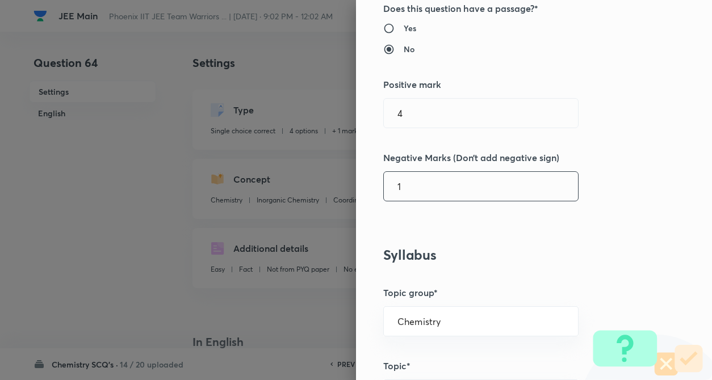
click at [626, 183] on div "Question settings Question type* Single choice correct Number of options* 2 3 4…" at bounding box center [534, 190] width 356 height 380
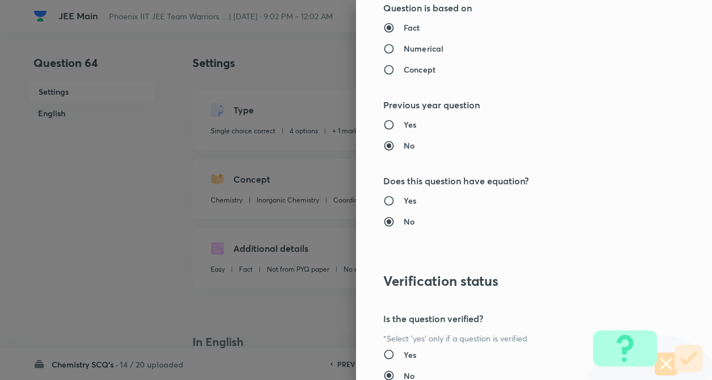
scroll to position [1167, 0]
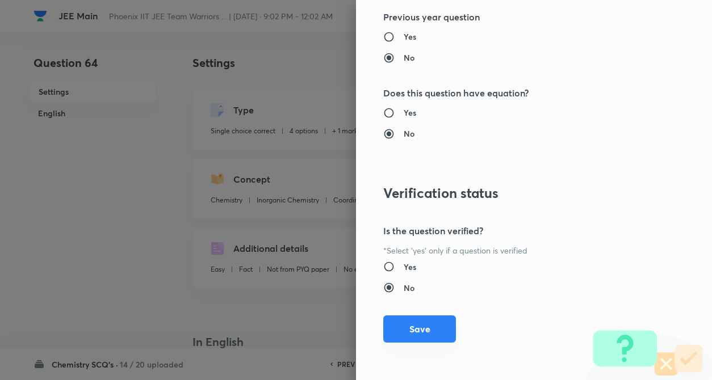
click at [387, 329] on button "Save" at bounding box center [419, 329] width 73 height 27
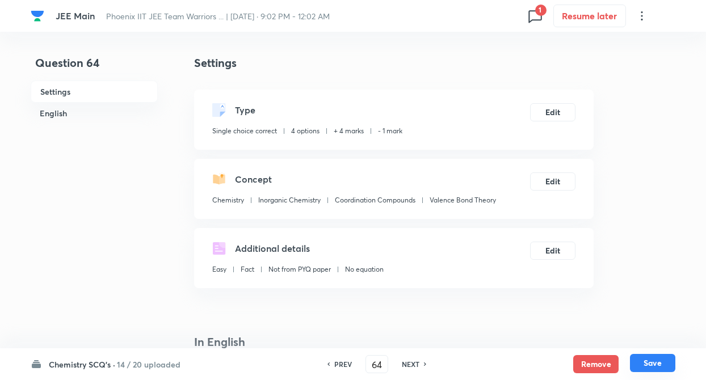
click at [661, 370] on button "Save" at bounding box center [652, 363] width 45 height 18
type input "65"
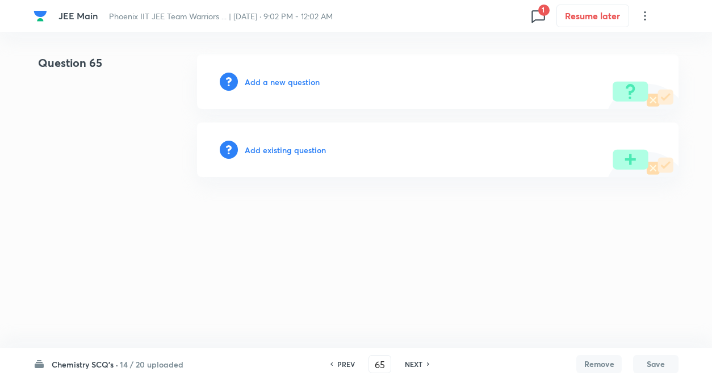
click at [273, 146] on h6 "Add existing question" at bounding box center [285, 150] width 81 height 12
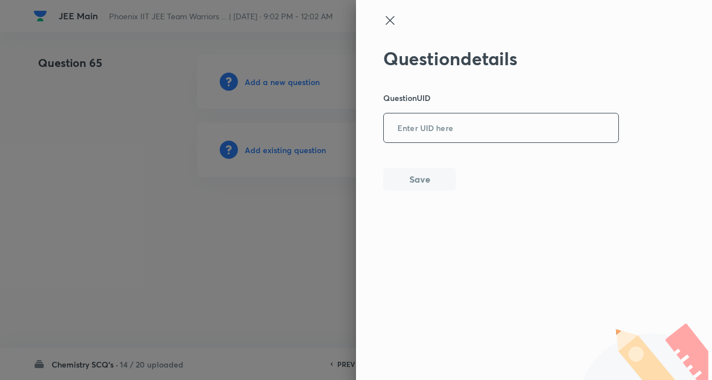
drag, startPoint x: 434, startPoint y: 145, endPoint x: 433, endPoint y: 133, distance: 12.6
click at [433, 133] on div "Question details Question UID ​ Save" at bounding box center [501, 119] width 236 height 143
click at [433, 133] on input "text" at bounding box center [501, 129] width 234 height 28
paste input "NVX71"
type input "NVX71"
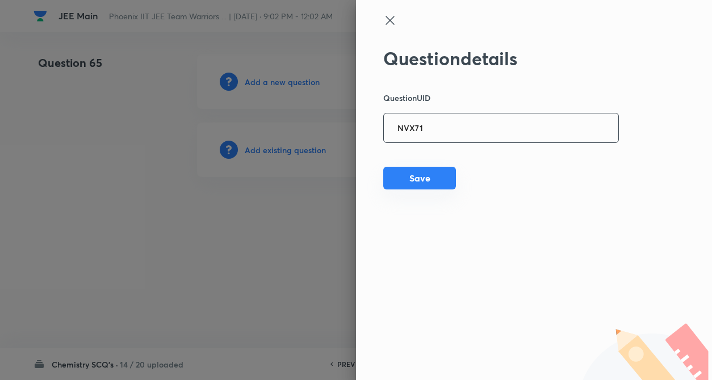
click at [431, 173] on button "Save" at bounding box center [419, 178] width 73 height 23
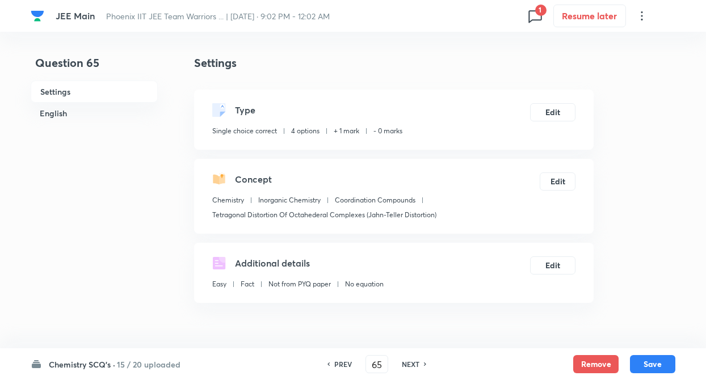
checkbox input "true"
click at [548, 109] on button "Edit" at bounding box center [552, 111] width 45 height 18
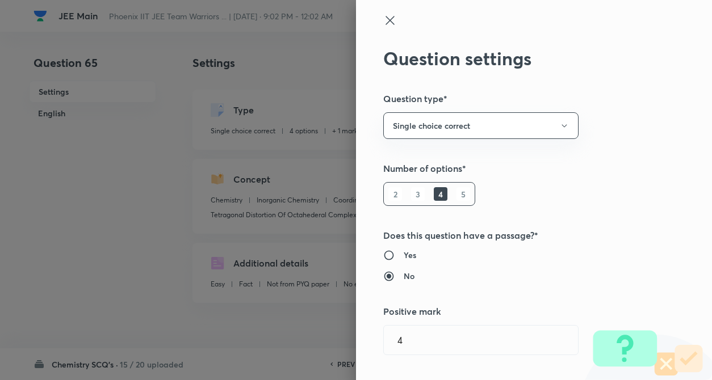
type input "1"
type input "0"
type input "Tetragonal Distortion Of Octahederal Complexes (Jahn-Teller Distortion)"
click at [636, 116] on div "Question settings Question type* Single choice correct Number of options* 2 3 4…" at bounding box center [534, 190] width 356 height 380
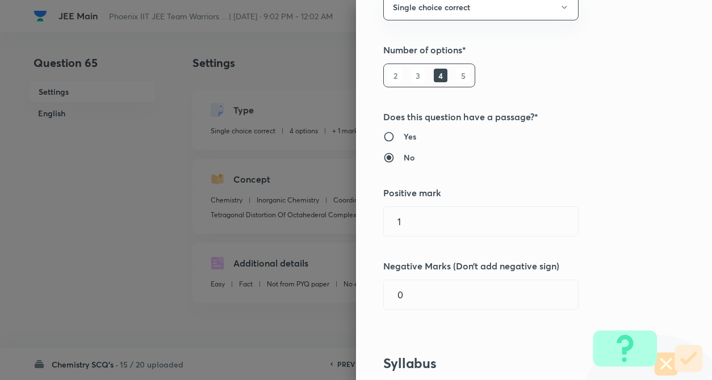
scroll to position [159, 0]
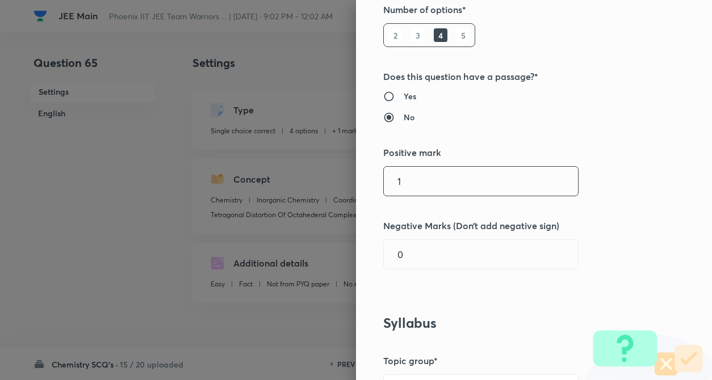
click at [414, 181] on input "1" at bounding box center [481, 181] width 194 height 29
type input "4"
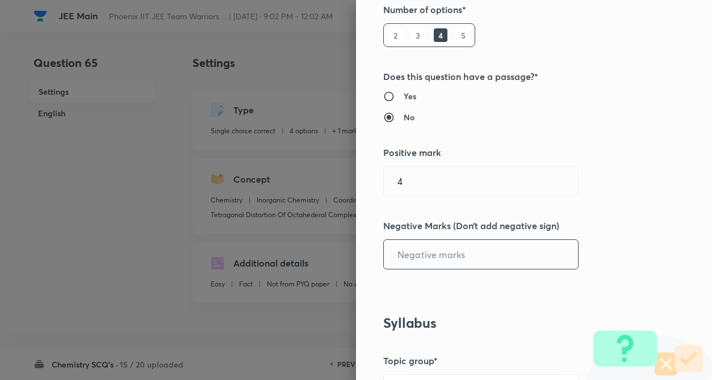
click at [414, 243] on input "text" at bounding box center [481, 254] width 194 height 29
type input "1"
click at [607, 167] on div "Question settings Question type* Single choice correct Number of options* 2 3 4…" at bounding box center [534, 190] width 356 height 380
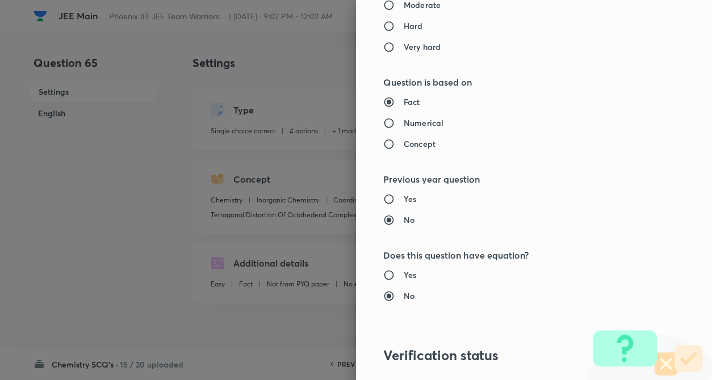
scroll to position [1167, 0]
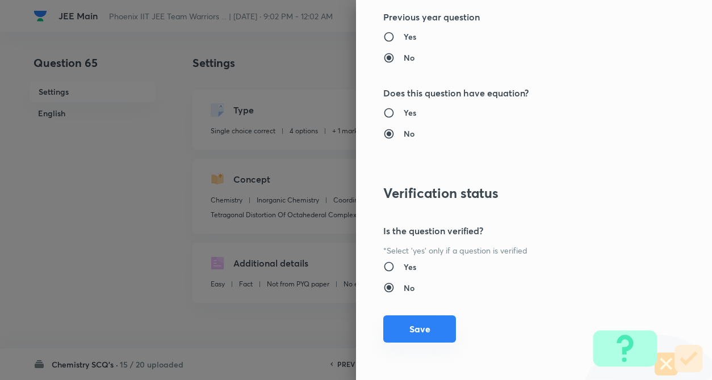
click at [416, 332] on button "Save" at bounding box center [419, 329] width 73 height 27
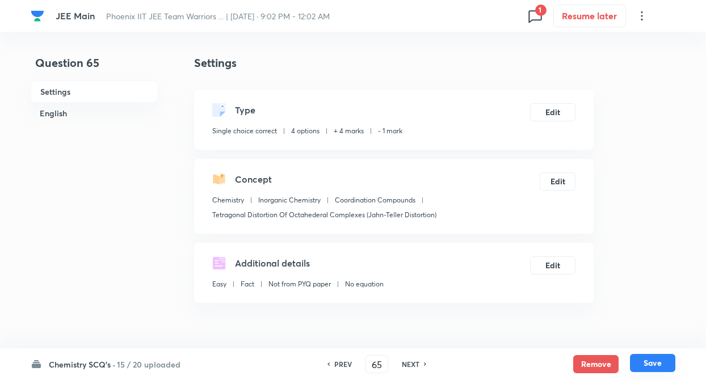
click at [644, 360] on button "Save" at bounding box center [652, 363] width 45 height 18
type input "66"
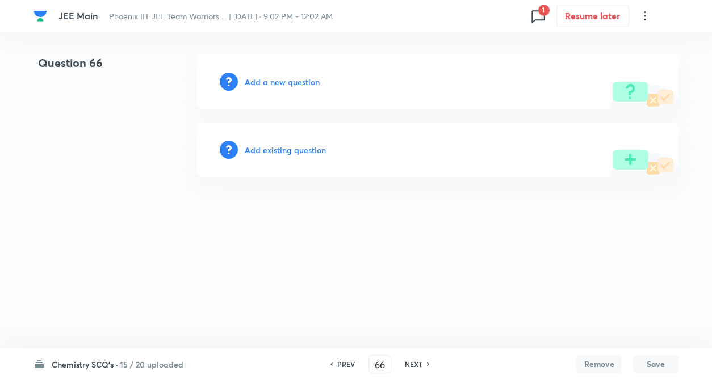
click at [296, 149] on h6 "Add existing question" at bounding box center [285, 150] width 81 height 12
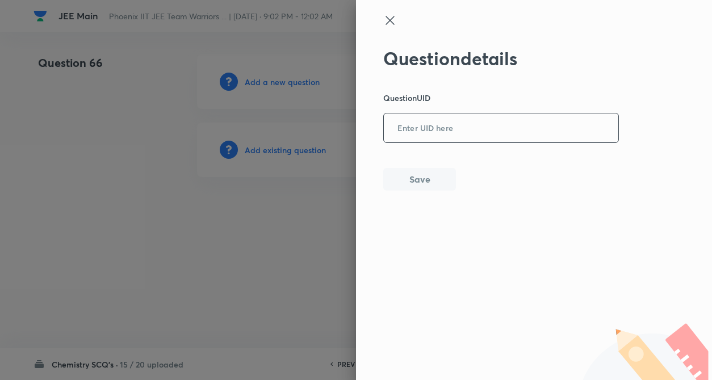
click at [436, 119] on input "text" at bounding box center [501, 129] width 234 height 28
paste input "DH98U"
type input "DH98U"
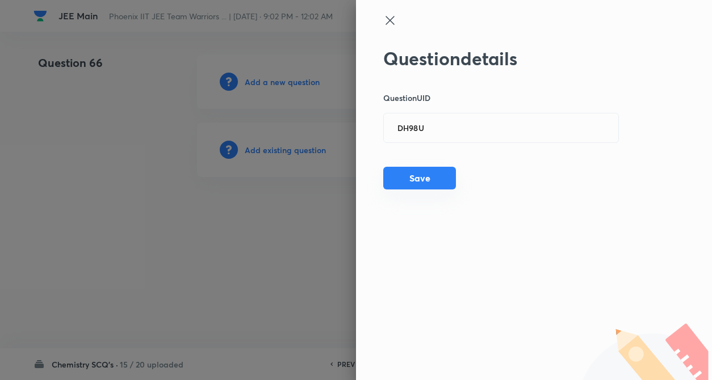
click at [427, 174] on button "Save" at bounding box center [419, 178] width 73 height 23
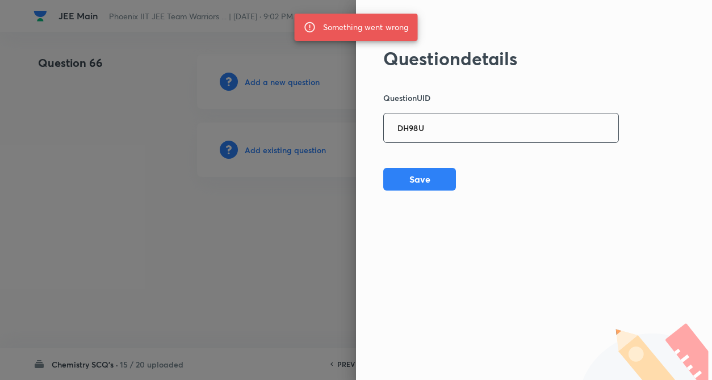
click at [450, 134] on input "DH98U" at bounding box center [501, 129] width 234 height 28
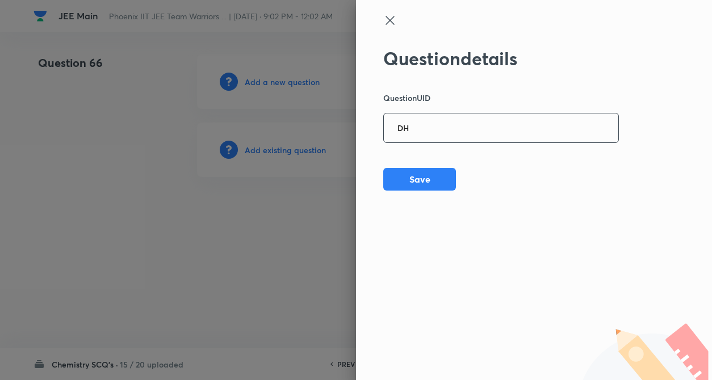
type input "D"
paste input "B7AN9"
click at [424, 178] on button "Save" at bounding box center [419, 178] width 73 height 23
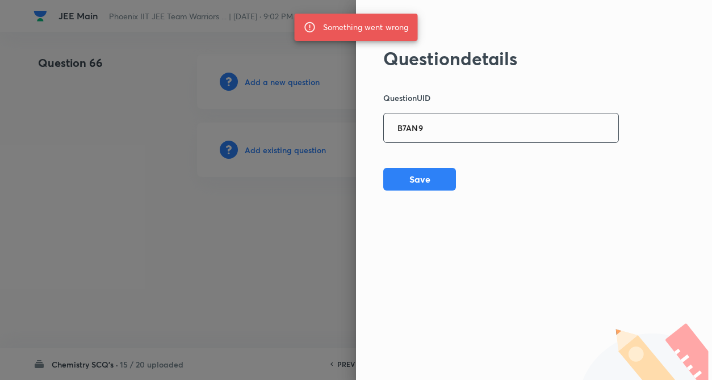
click at [449, 121] on input "B7AN9" at bounding box center [501, 129] width 234 height 28
type input "B"
paste input "6Q3RE"
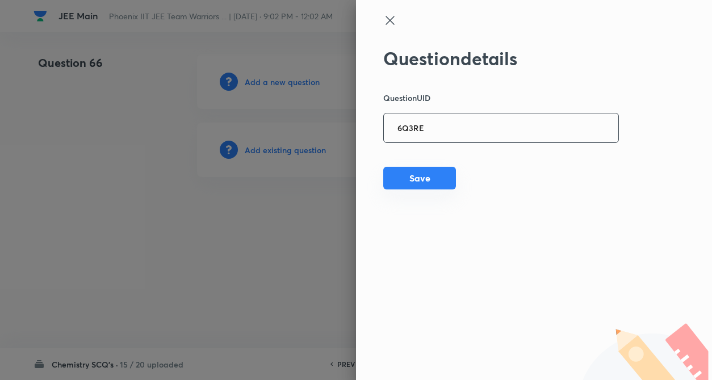
type input "6Q3RE"
click at [429, 174] on button "Save" at bounding box center [419, 178] width 73 height 23
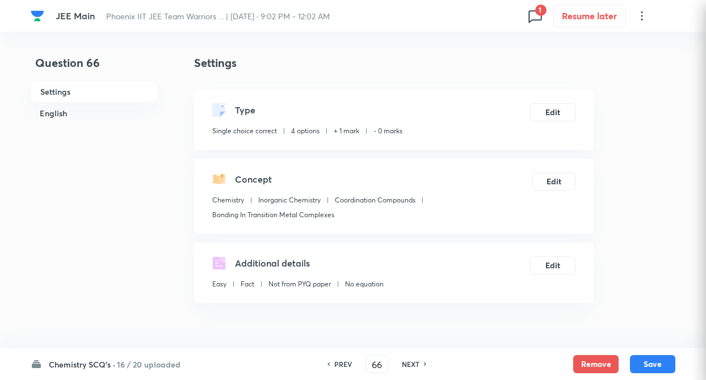
checkbox input "true"
click at [559, 111] on button "Edit" at bounding box center [552, 111] width 45 height 18
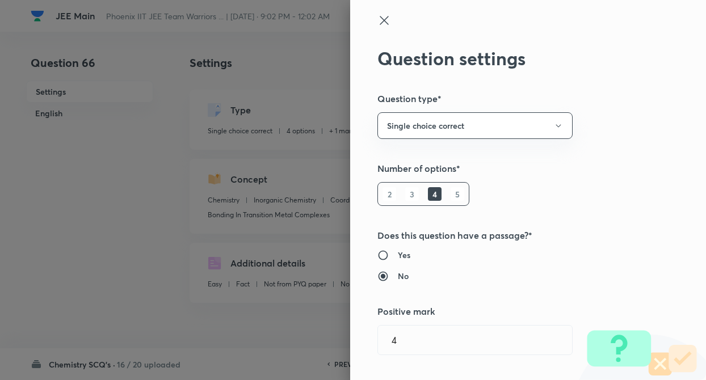
type input "1"
type input "0"
type input "Bonding In Transition Metal Complexes"
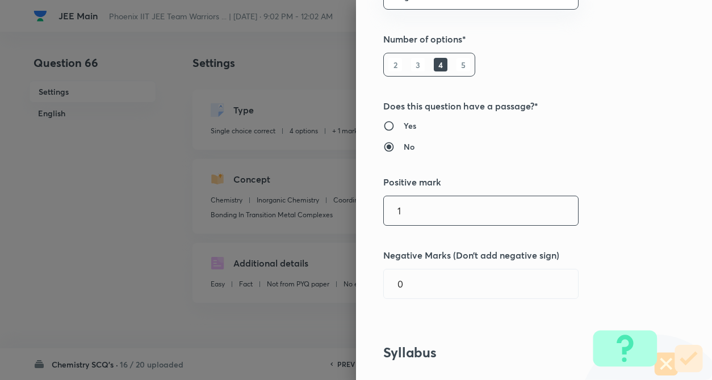
scroll to position [159, 0]
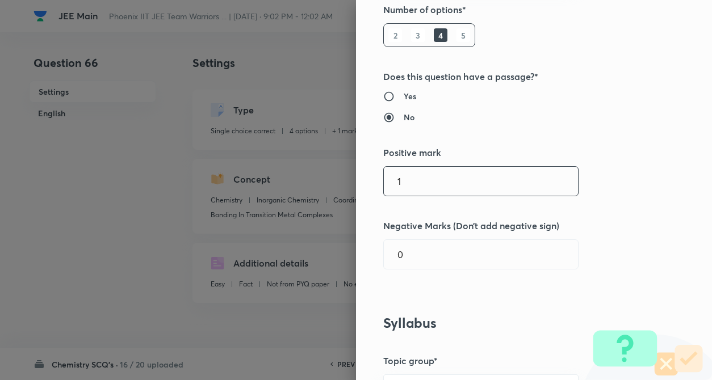
click at [495, 188] on input "1" at bounding box center [481, 181] width 194 height 29
type input "4"
click at [488, 234] on div "Question settings Question type* Single choice correct Number of options* 2 3 4…" at bounding box center [534, 190] width 356 height 380
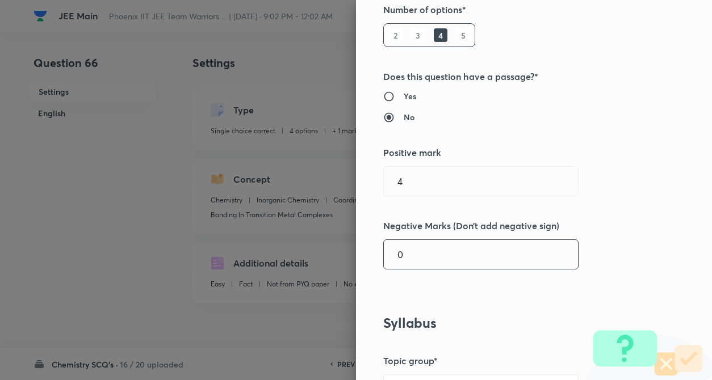
click at [486, 245] on input "0" at bounding box center [481, 254] width 194 height 29
type input "1"
click at [619, 220] on h5 "Negative Marks (Don’t add negative sign)" at bounding box center [514, 226] width 263 height 14
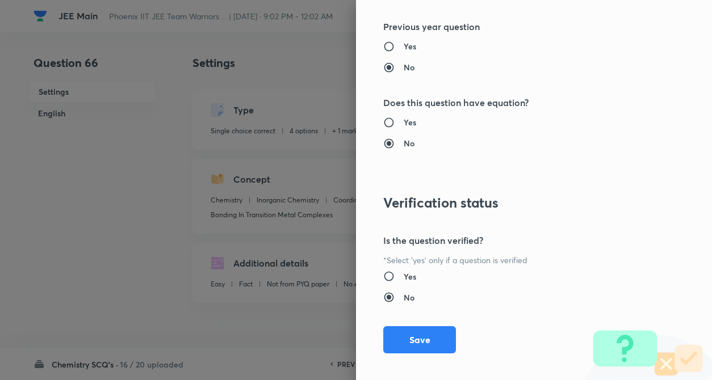
scroll to position [1167, 0]
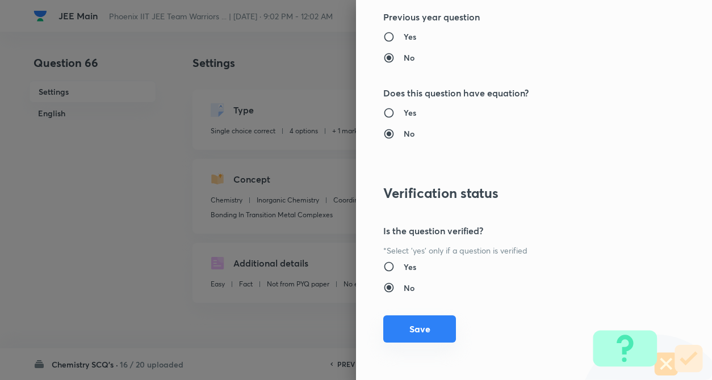
click at [440, 326] on button "Save" at bounding box center [419, 329] width 73 height 27
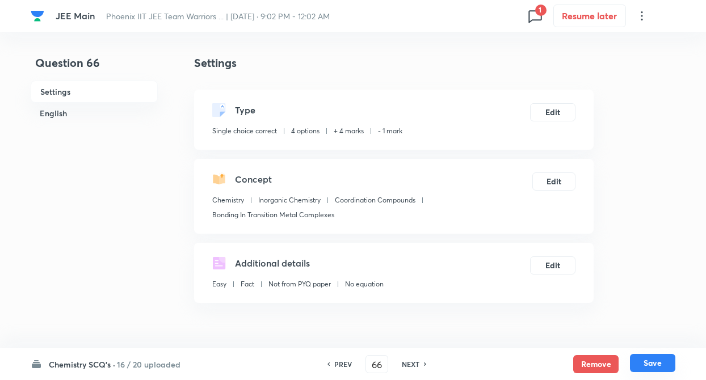
click at [648, 364] on button "Save" at bounding box center [652, 363] width 45 height 18
type input "67"
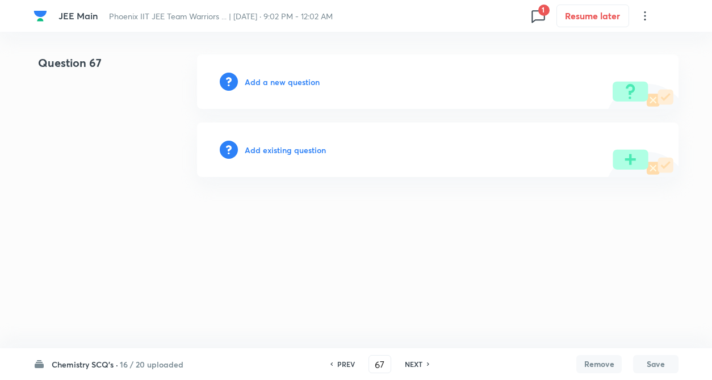
click at [285, 154] on h6 "Add existing question" at bounding box center [285, 150] width 81 height 12
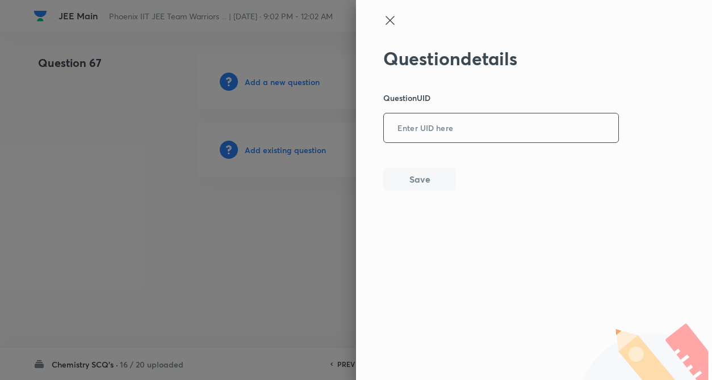
click at [433, 136] on input "text" at bounding box center [501, 129] width 234 height 28
paste input "F5XN1"
type input "F5XN1"
click at [417, 175] on button "Save" at bounding box center [419, 178] width 73 height 23
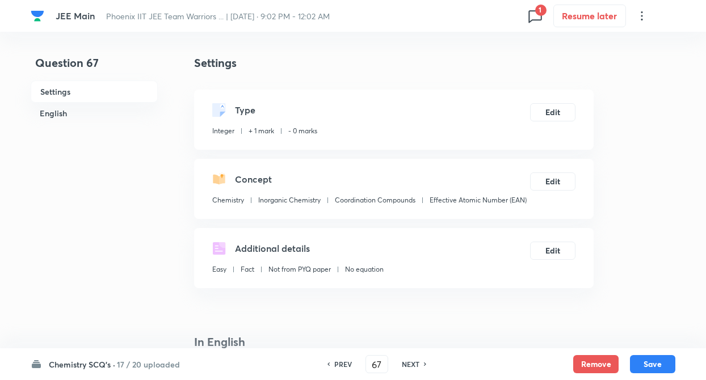
type input "4"
click at [557, 112] on button "Edit" at bounding box center [552, 111] width 45 height 18
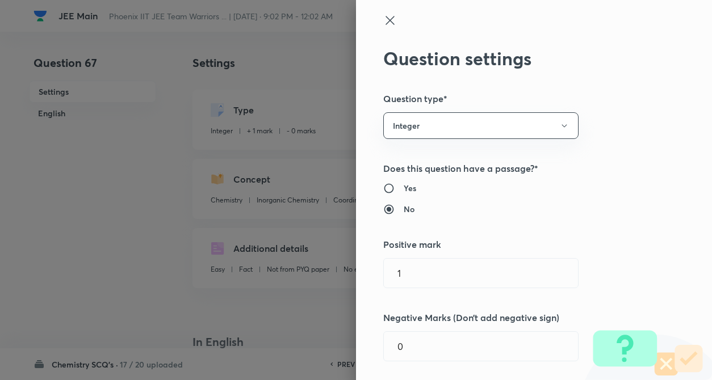
type input "1"
type input "0"
type input "Effective Atomic Number (EAN)"
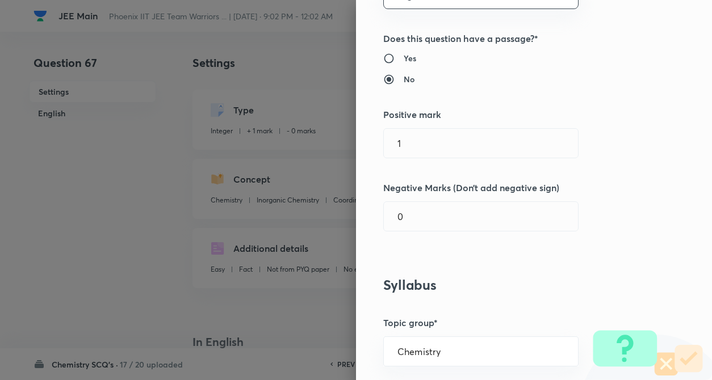
scroll to position [159, 0]
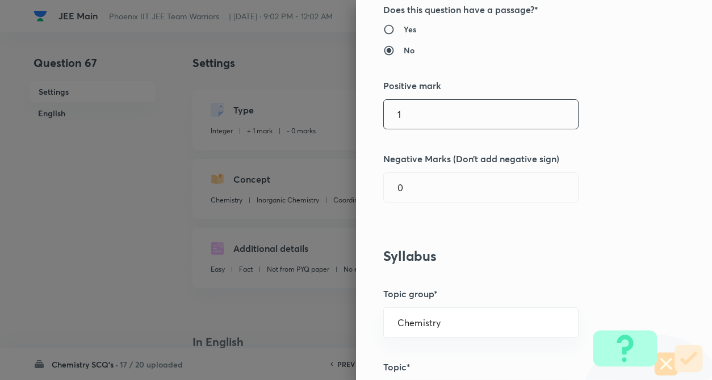
click at [435, 129] on div "1 ​" at bounding box center [480, 114] width 195 height 30
type input "4"
click at [426, 204] on div "Question settings Question type* Integer Does this question have a passage?* Ye…" at bounding box center [534, 190] width 356 height 380
click at [423, 188] on input "0" at bounding box center [481, 187] width 194 height 29
type input "1"
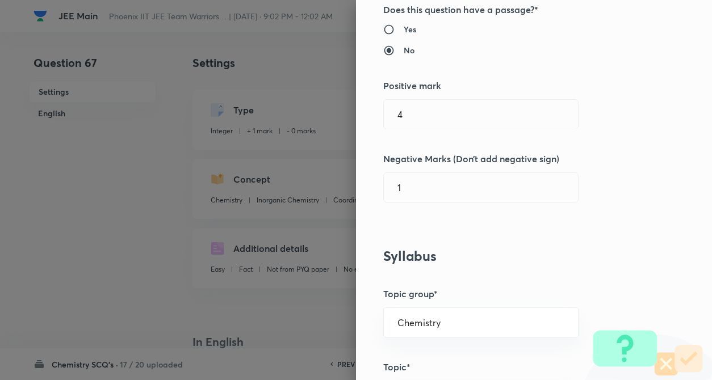
click at [620, 218] on div "Question settings Question type* Integer Does this question have a passage?* Ye…" at bounding box center [534, 190] width 356 height 380
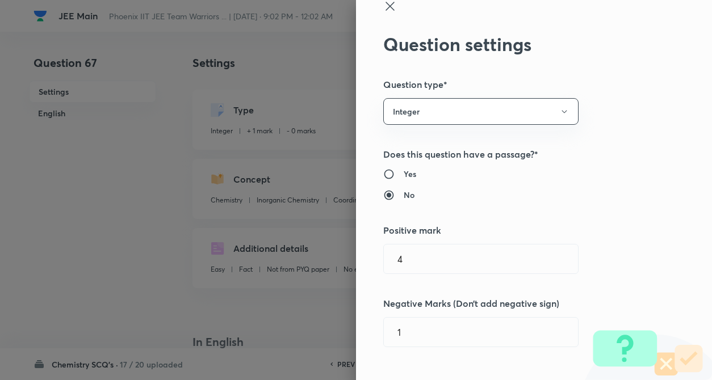
scroll to position [0, 0]
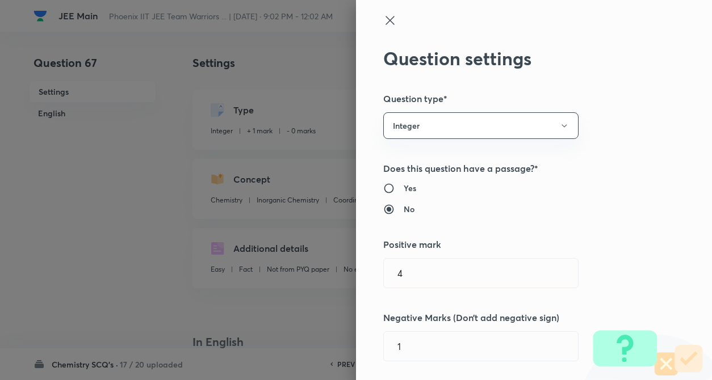
click at [385, 20] on icon at bounding box center [389, 20] width 9 height 9
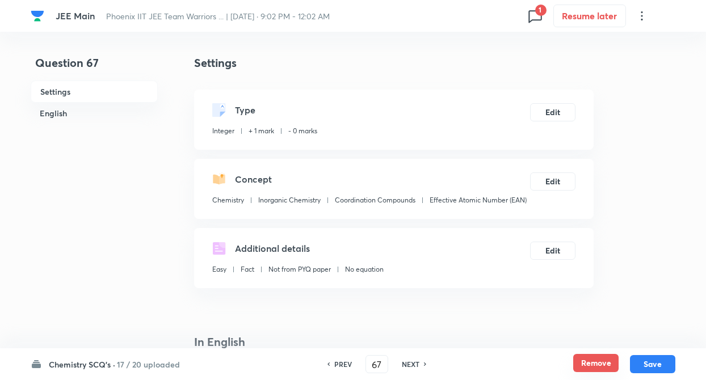
click at [603, 365] on button "Remove" at bounding box center [595, 363] width 45 height 18
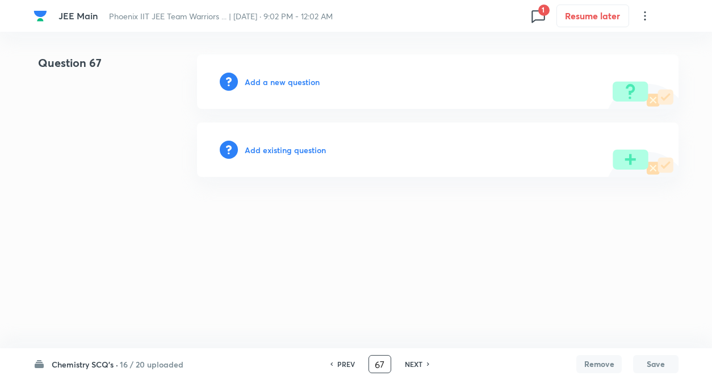
click at [387, 364] on input "67" at bounding box center [380, 365] width 22 height 20
click at [110, 364] on h6 "Chemistry SCQ's ·" at bounding box center [85, 365] width 66 height 12
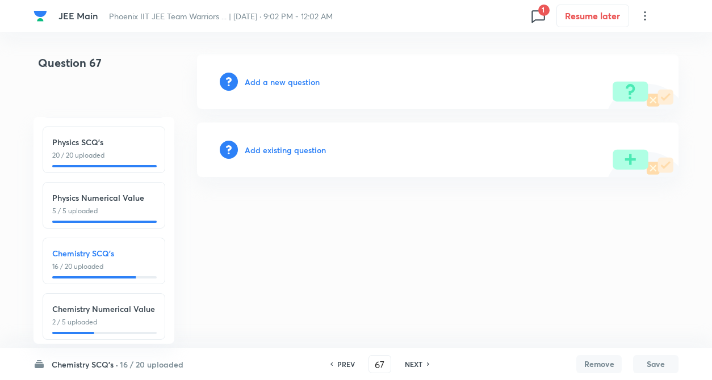
scroll to position [125, 0]
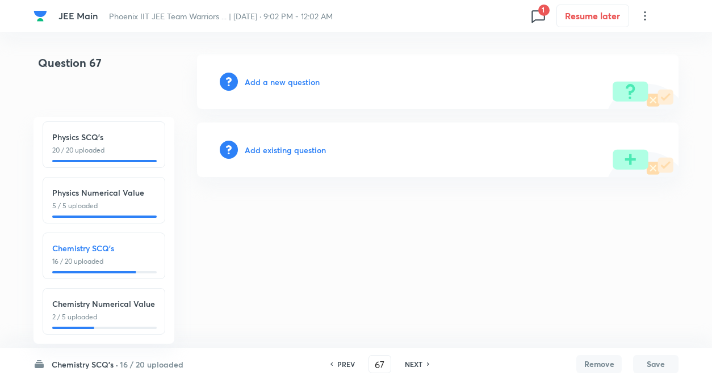
click at [111, 312] on p "2 / 5 uploaded" at bounding box center [103, 317] width 103 height 10
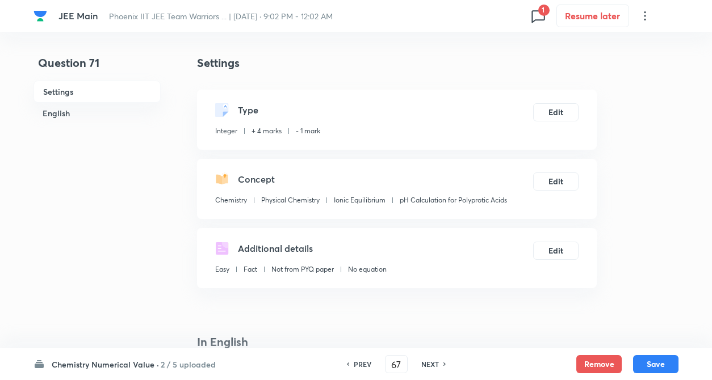
type input "71"
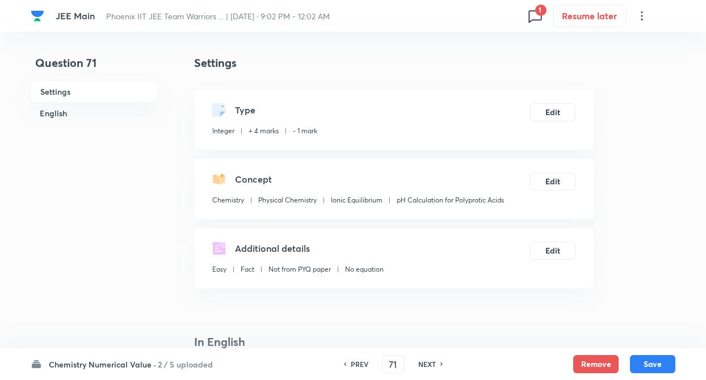
type input "10"
click at [433, 362] on h6 "NEXT" at bounding box center [427, 364] width 18 height 10
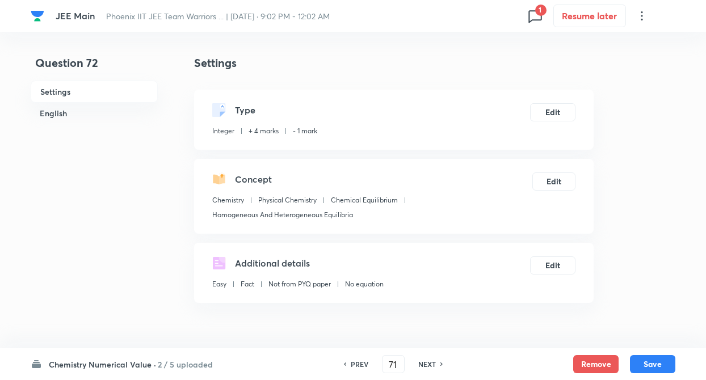
type input "72"
type input "32"
click at [433, 362] on h6 "NEXT" at bounding box center [427, 364] width 18 height 10
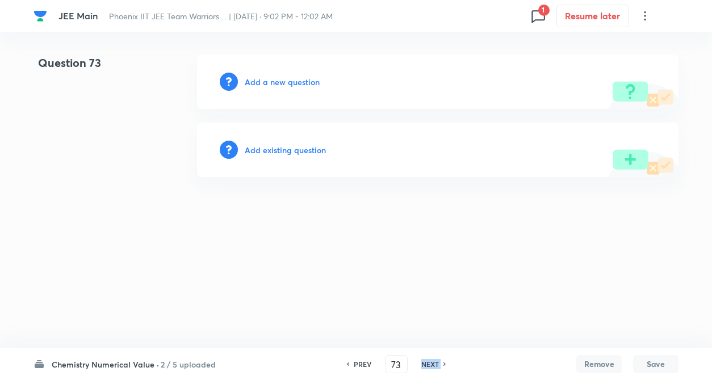
click at [433, 362] on h6 "NEXT" at bounding box center [430, 364] width 18 height 10
click at [362, 364] on h6 "PREV" at bounding box center [363, 364] width 18 height 10
type input "73"
click at [287, 150] on h6 "Add existing question" at bounding box center [285, 150] width 81 height 12
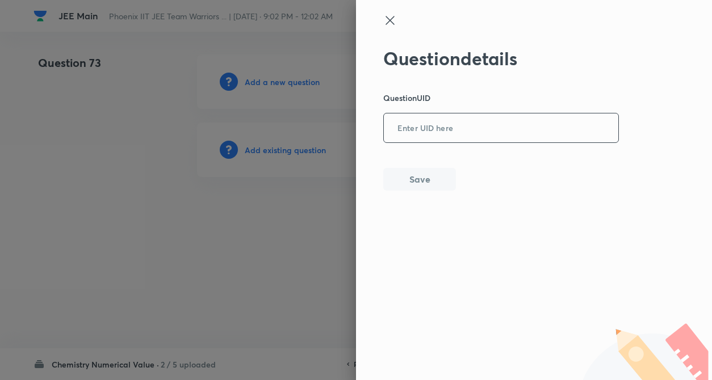
click at [433, 131] on input "text" at bounding box center [501, 129] width 234 height 28
paste input "F5XN1"
type input "F5XN1"
click at [418, 179] on button "Save" at bounding box center [419, 178] width 73 height 23
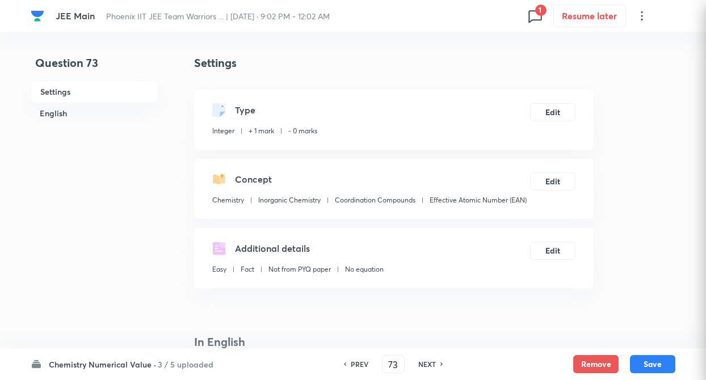
type input "4"
click at [559, 103] on button "Edit" at bounding box center [552, 111] width 45 height 18
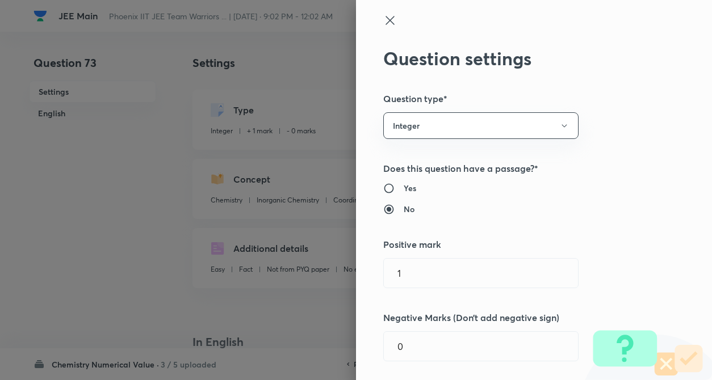
type input "1"
type input "0"
click at [656, 128] on div "Question settings Question type* Integer Does this question have a passage?* Ye…" at bounding box center [534, 190] width 356 height 380
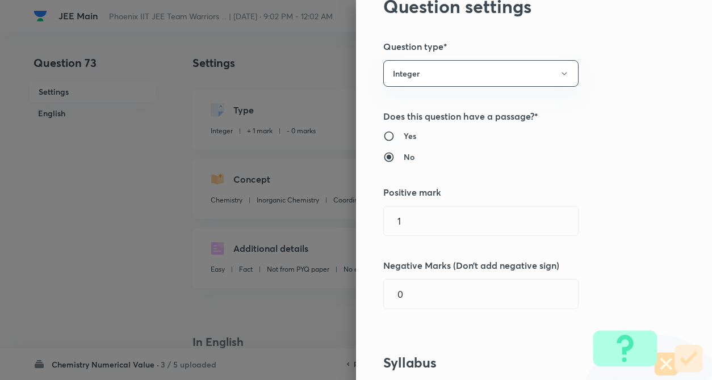
scroll to position [159, 0]
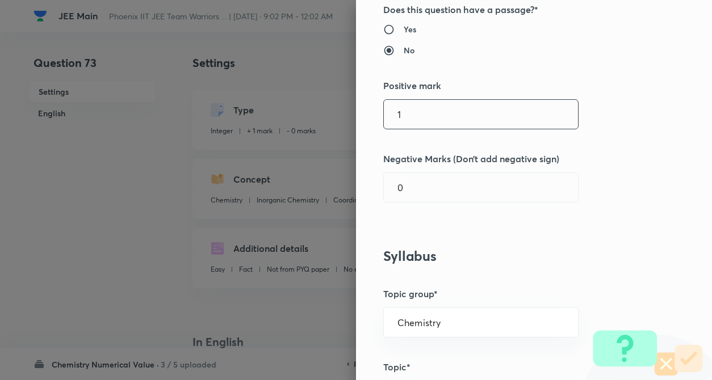
click at [412, 100] on input "1" at bounding box center [481, 114] width 194 height 29
type input "4"
click at [412, 188] on input "0" at bounding box center [481, 187] width 194 height 29
type input "1"
click at [621, 183] on div "Question settings Question type* Integer Does this question have a passage?* Ye…" at bounding box center [534, 190] width 356 height 380
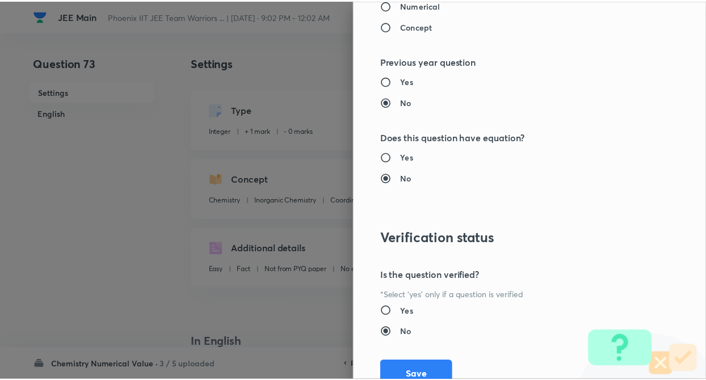
scroll to position [1100, 0]
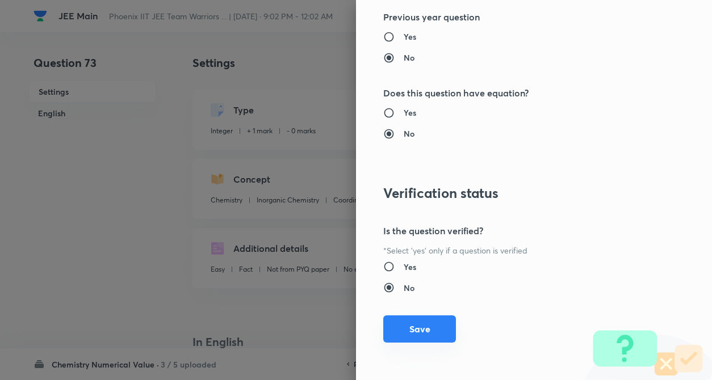
click at [400, 326] on button "Save" at bounding box center [419, 329] width 73 height 27
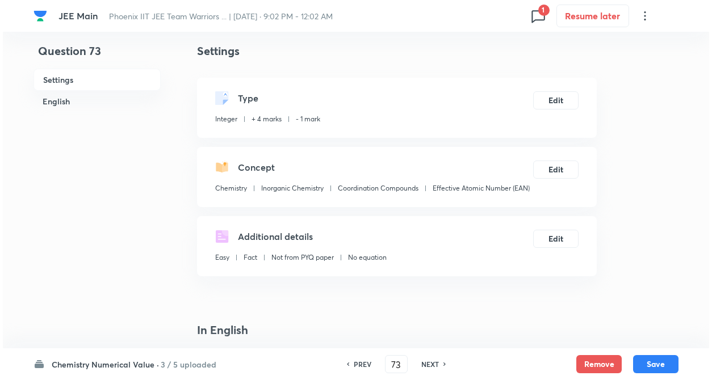
scroll to position [0, 0]
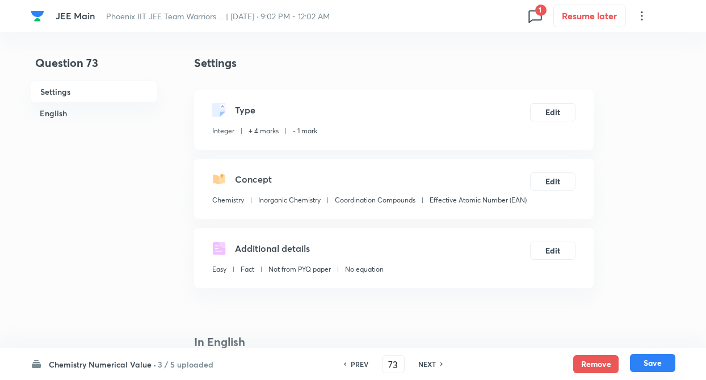
click at [652, 358] on button "Save" at bounding box center [652, 363] width 45 height 18
type input "74"
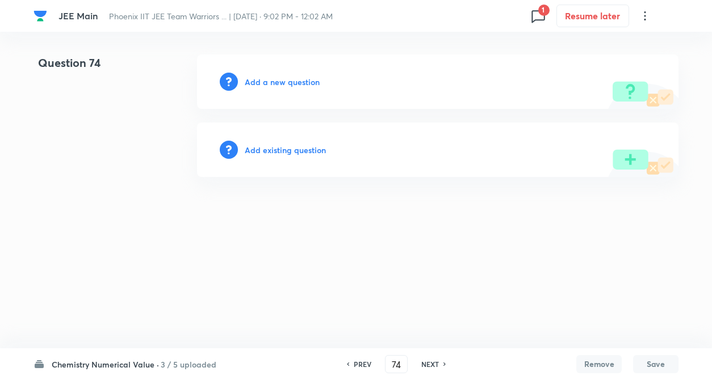
click at [284, 146] on h6 "Add existing question" at bounding box center [285, 150] width 81 height 12
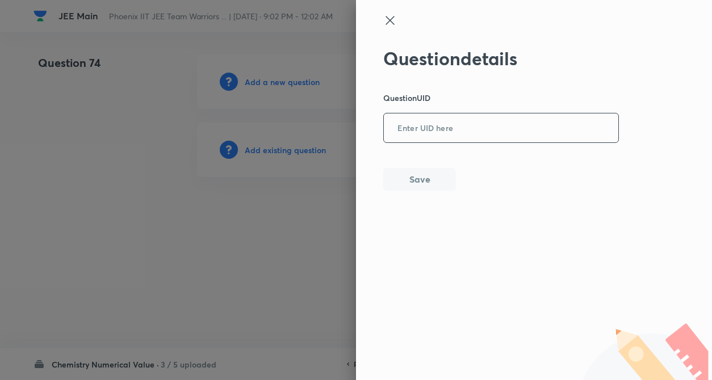
click at [457, 115] on input "text" at bounding box center [501, 129] width 234 height 28
paste input "K3OWY"
type input "K3OWY"
click at [424, 182] on button "Save" at bounding box center [419, 178] width 73 height 23
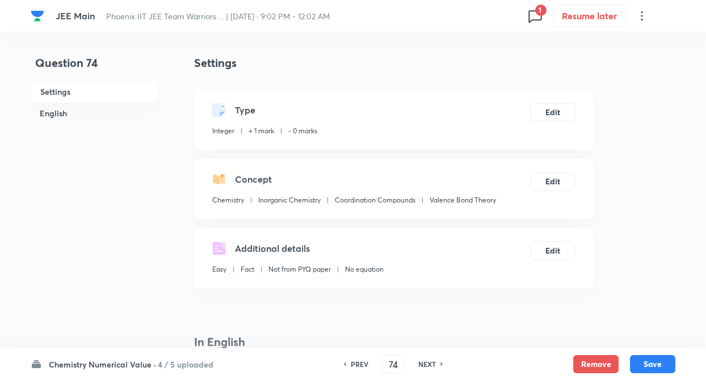
type input "5"
click at [560, 115] on button "Edit" at bounding box center [552, 111] width 45 height 18
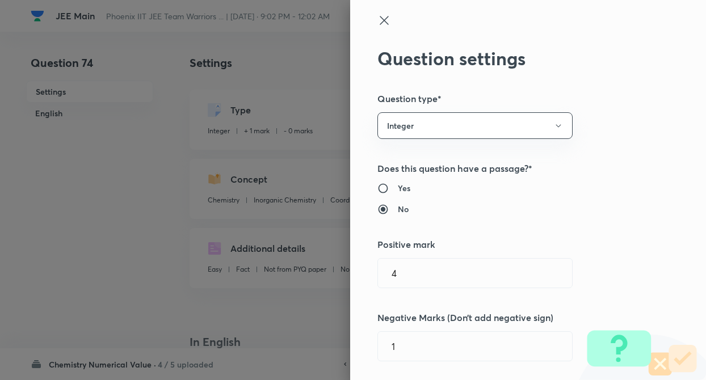
type input "1"
type input "0"
type input "Valence Bond Theory"
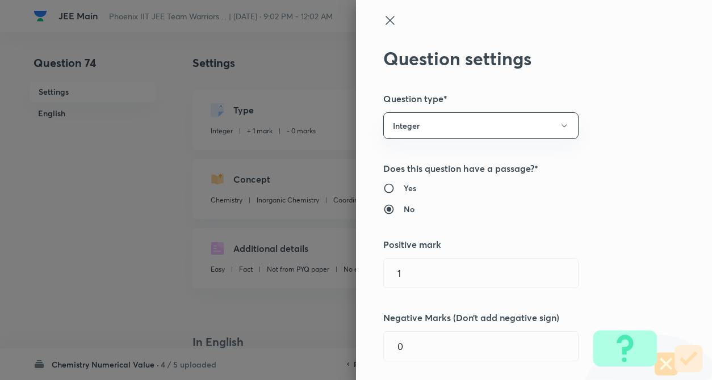
click at [639, 121] on div "Question settings Question type* Integer Does this question have a passage?* Ye…" at bounding box center [534, 190] width 356 height 380
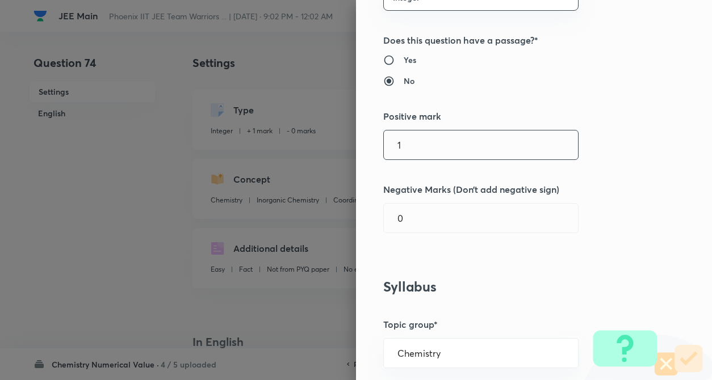
scroll to position [159, 0]
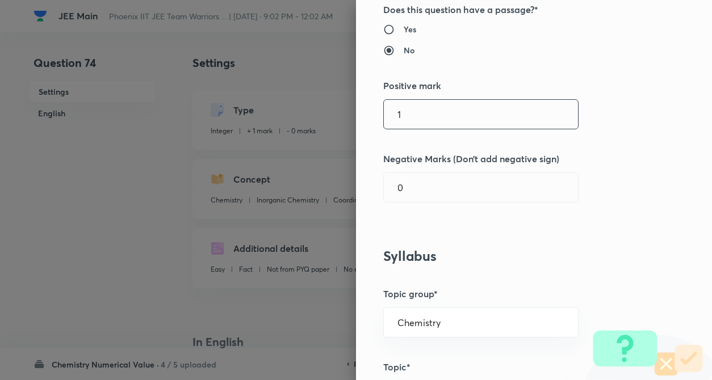
click at [434, 118] on input "1" at bounding box center [481, 114] width 194 height 29
type input "4"
click at [429, 178] on input "text" at bounding box center [481, 187] width 194 height 29
type input "1"
click at [608, 212] on div "Question settings Question type* Integer Does this question have a passage?* Ye…" at bounding box center [534, 190] width 356 height 380
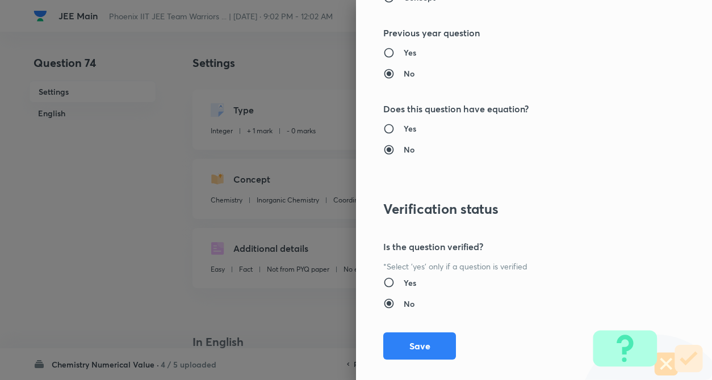
scroll to position [1100, 0]
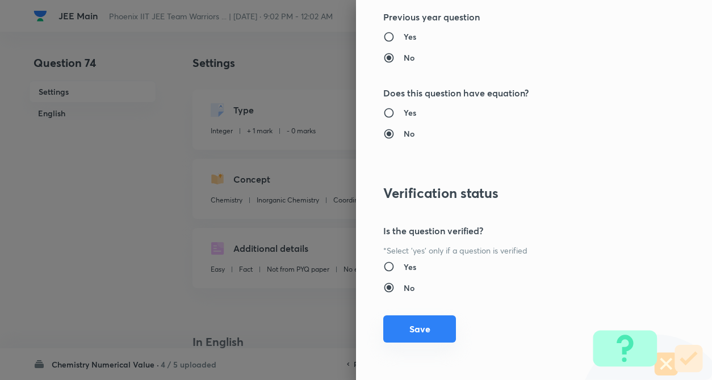
click at [392, 337] on button "Save" at bounding box center [419, 329] width 73 height 27
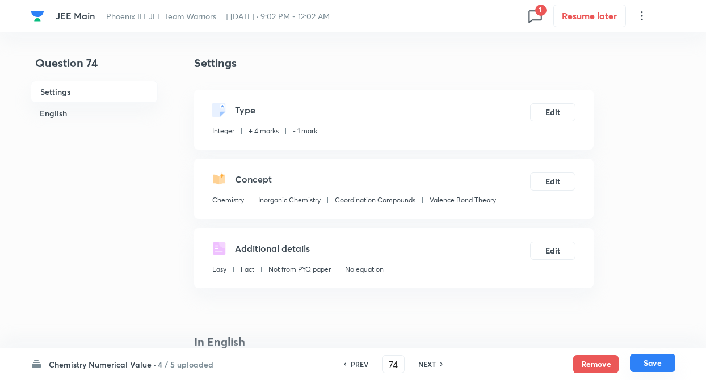
click at [664, 364] on button "Save" at bounding box center [652, 363] width 45 height 18
type input "75"
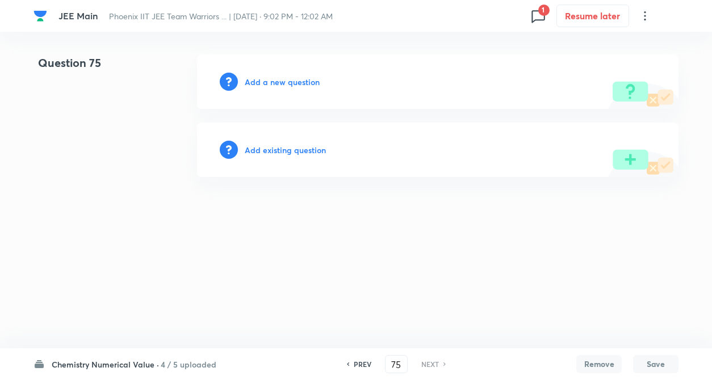
click at [290, 152] on h6 "Add existing question" at bounding box center [285, 150] width 81 height 12
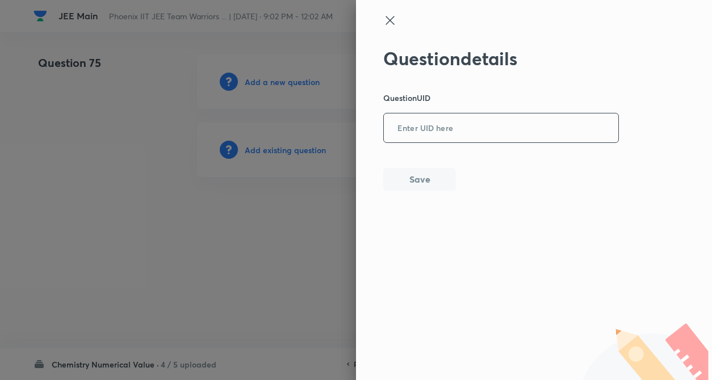
click at [406, 129] on input "text" at bounding box center [501, 129] width 234 height 28
paste input "9K4YK"
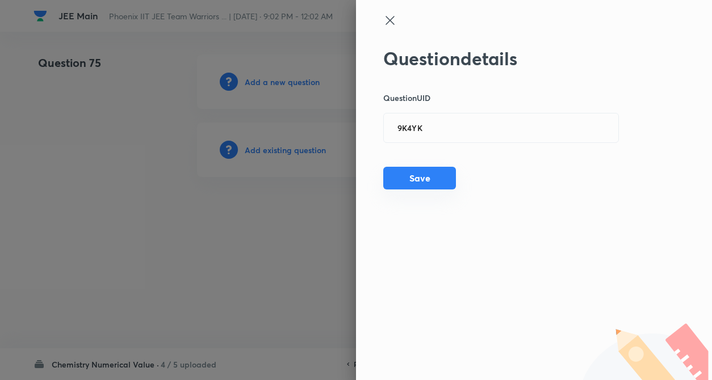
click at [410, 181] on button "Save" at bounding box center [419, 178] width 73 height 23
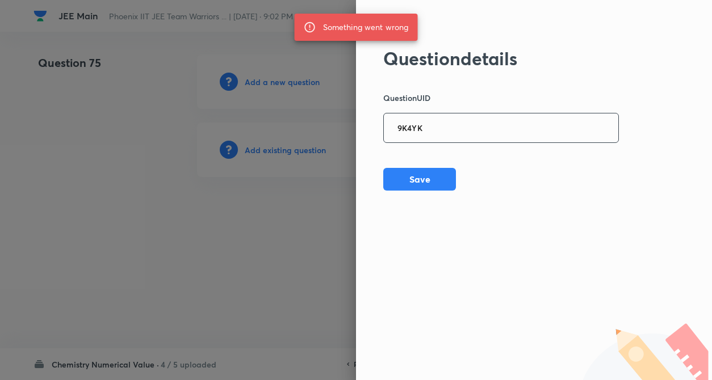
click at [429, 131] on input "9K4YK" at bounding box center [501, 129] width 234 height 28
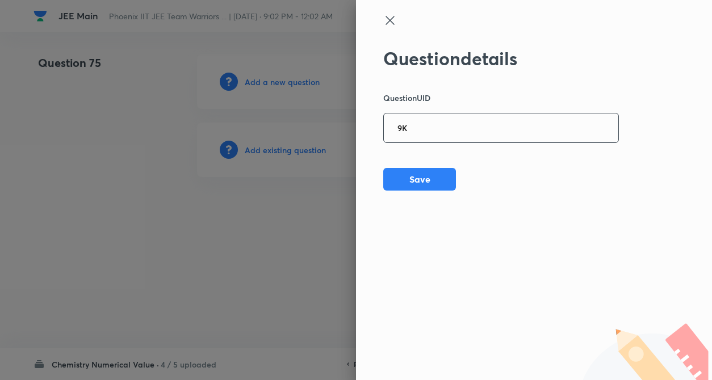
type input "9"
paste input "AV7B5"
type input "AV7B5"
click at [419, 173] on button "Save" at bounding box center [419, 178] width 73 height 23
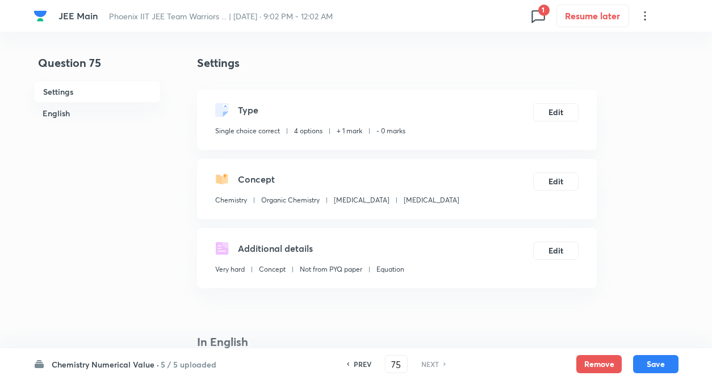
checkbox input "true"
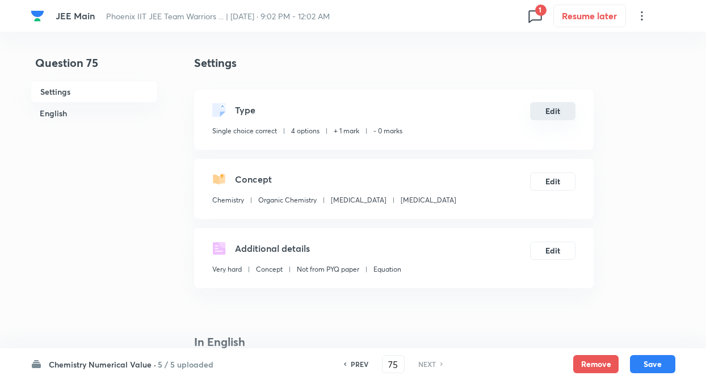
click at [572, 106] on button "Edit" at bounding box center [552, 111] width 45 height 18
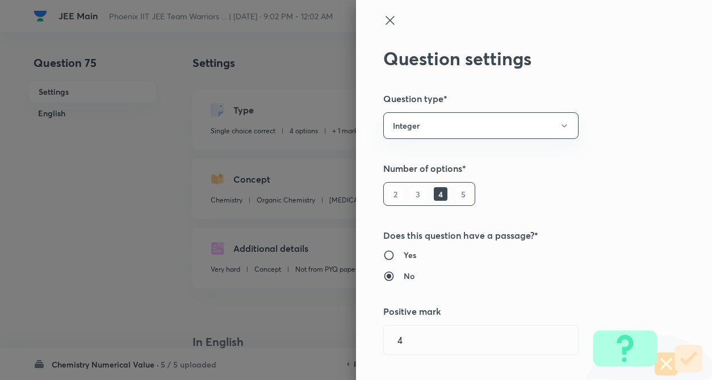
radio input "false"
radio input "true"
radio input "false"
radio input "true"
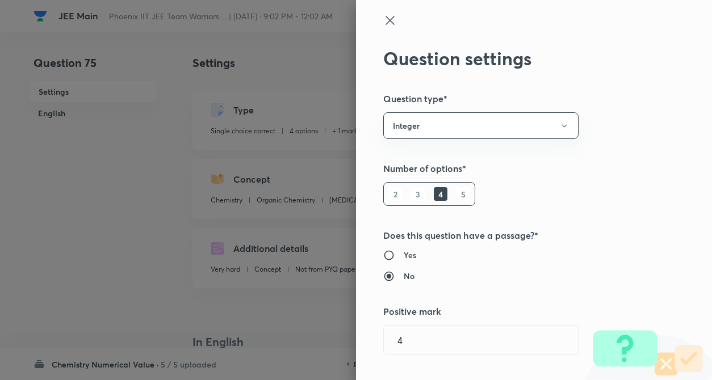
radio input "false"
type input "1"
type input "0"
type input "Organic Chemistry"
type input "Hydrocarbon"
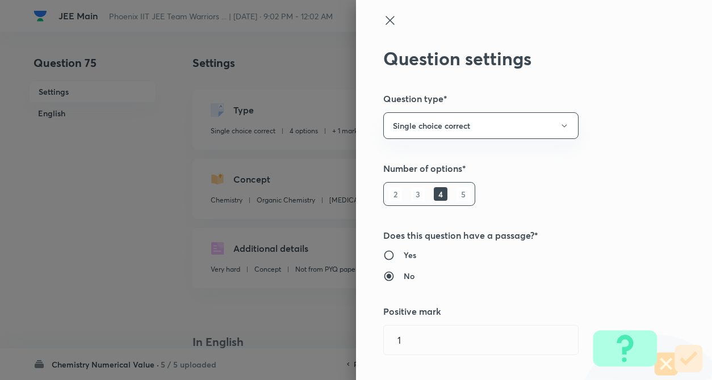
type input "Hydrocarbon"
click at [622, 133] on div "Question settings Question type* Single choice correct Number of options* 2 3 4…" at bounding box center [534, 190] width 356 height 380
click at [445, 349] on input "1" at bounding box center [481, 340] width 194 height 29
type input "4"
click at [567, 301] on div "Question settings Question type* Single choice correct Number of options* 2 3 4…" at bounding box center [534, 190] width 356 height 380
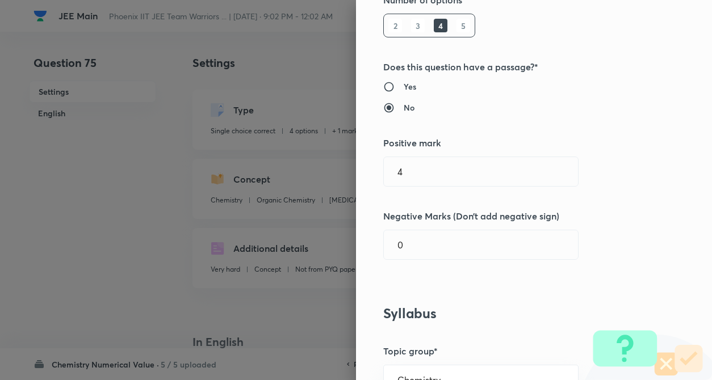
scroll to position [182, 0]
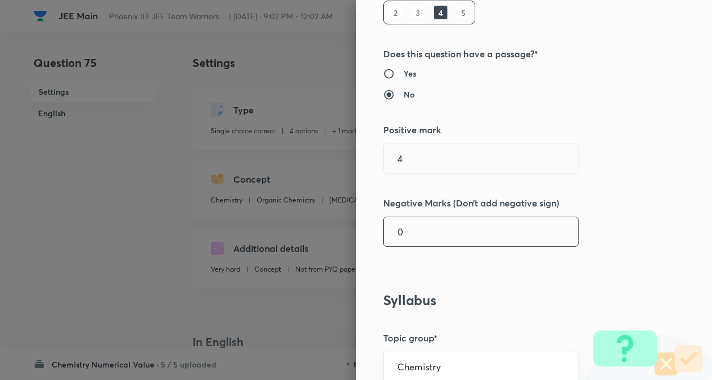
click at [424, 234] on input "0" at bounding box center [481, 231] width 194 height 29
type input "1"
click at [588, 201] on h5 "Negative Marks (Don’t add negative sign)" at bounding box center [514, 203] width 263 height 14
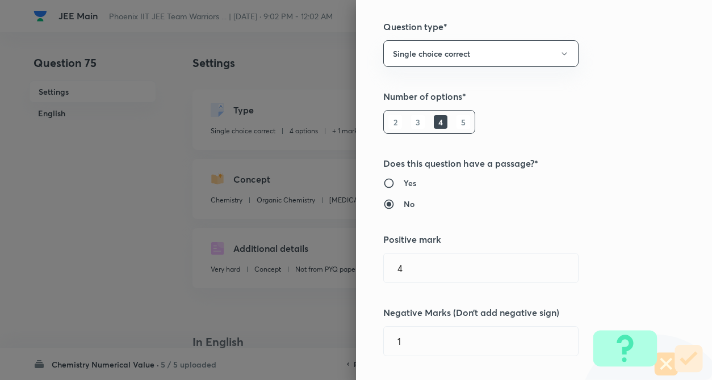
scroll to position [0, 0]
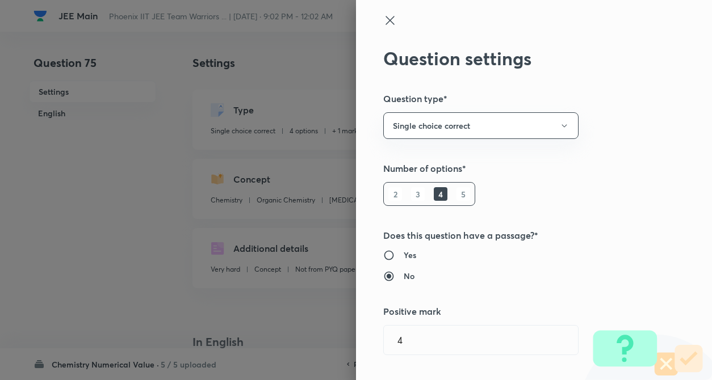
click at [383, 20] on icon at bounding box center [390, 21] width 14 height 14
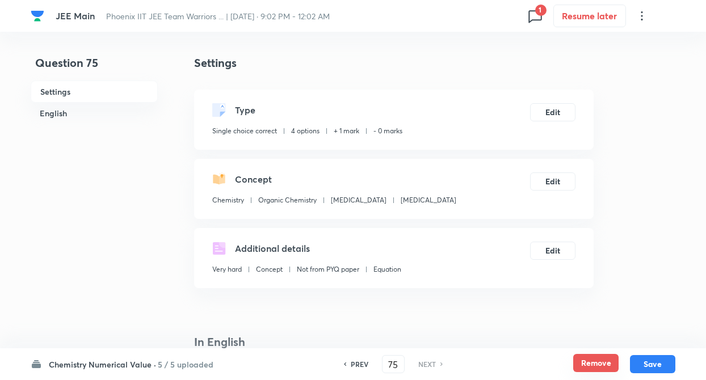
click at [601, 361] on button "Remove" at bounding box center [595, 363] width 45 height 18
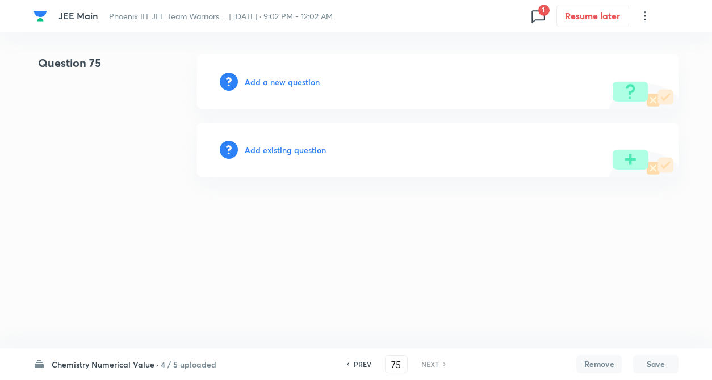
click at [128, 189] on html "JEE Main Phoenix IIT JEE Team Warriors ... | Oct 5, 2025 · 9:02 PM - 12:02 AM 1…" at bounding box center [356, 116] width 712 height 232
click at [362, 366] on h6 "PREV" at bounding box center [363, 364] width 18 height 10
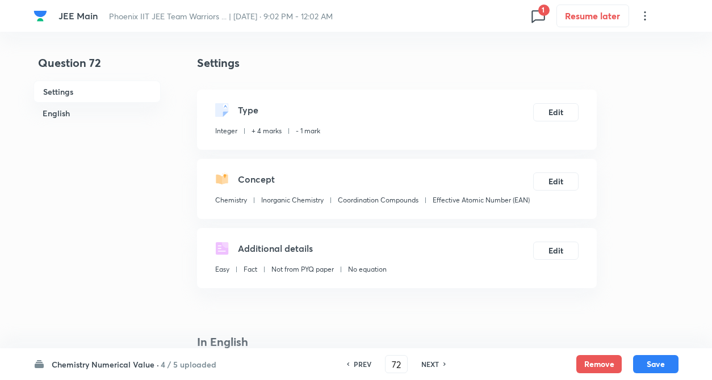
click at [362, 366] on h6 "PREV" at bounding box center [363, 364] width 18 height 10
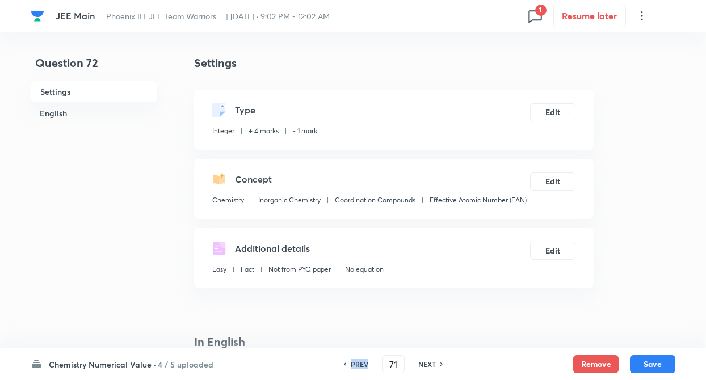
click at [362, 366] on h6 "PREV" at bounding box center [360, 364] width 18 height 10
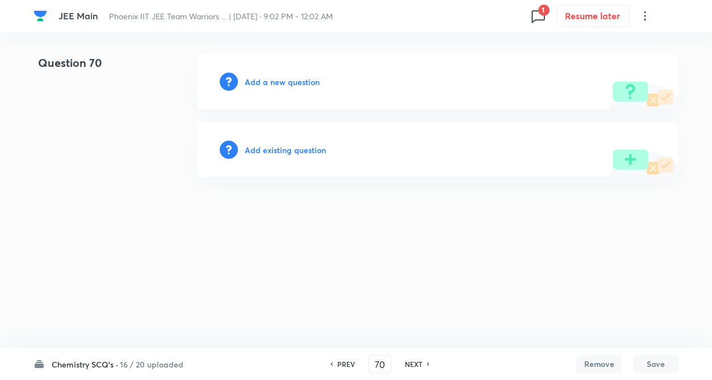
click at [362, 366] on div "PREV 70 ​ NEXT" at bounding box center [380, 364] width 146 height 18
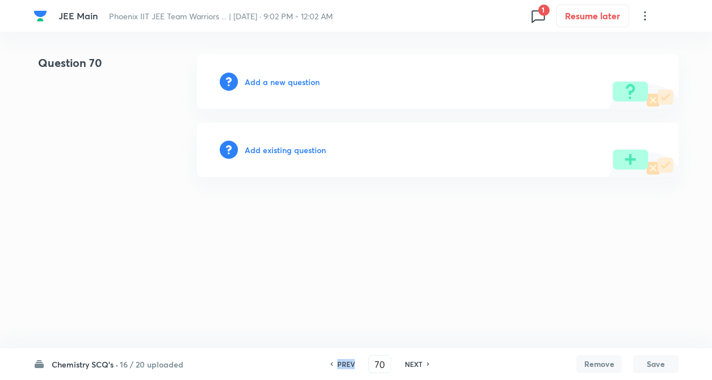
click at [347, 363] on h6 "PREV" at bounding box center [346, 364] width 18 height 10
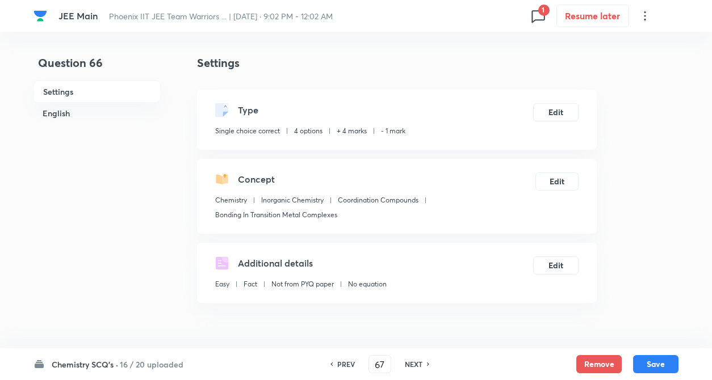
type input "66"
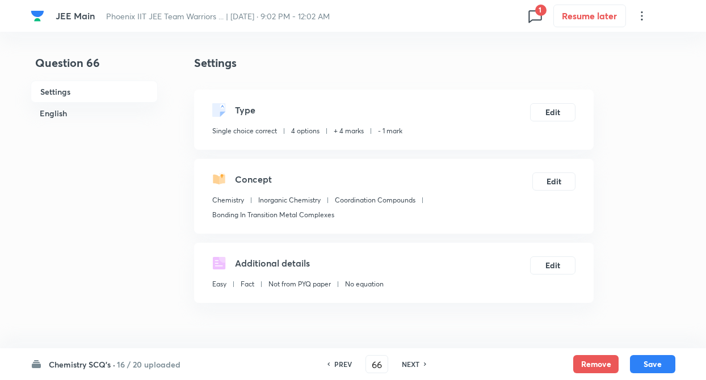
checkbox input "true"
click at [411, 359] on h6 "NEXT" at bounding box center [411, 364] width 18 height 10
type input "67"
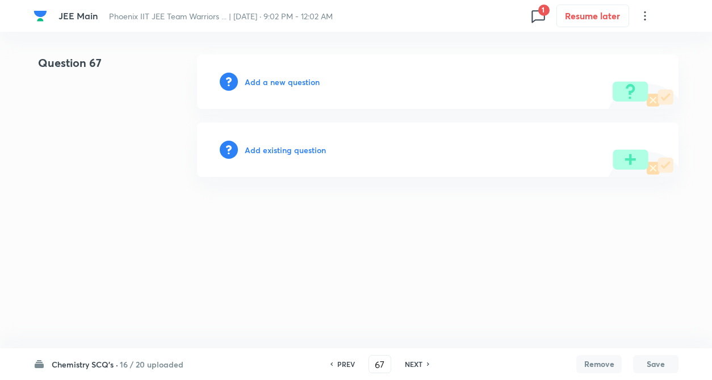
click at [293, 152] on h6 "Add existing question" at bounding box center [285, 150] width 81 height 12
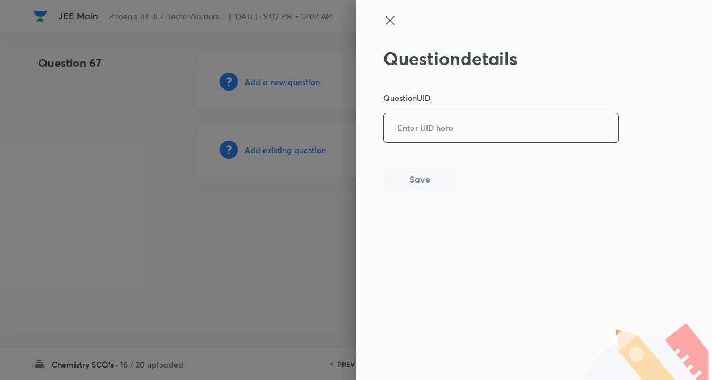
click at [425, 127] on input "text" at bounding box center [501, 129] width 234 height 28
paste input "AV7B5"
type input "AV7B5"
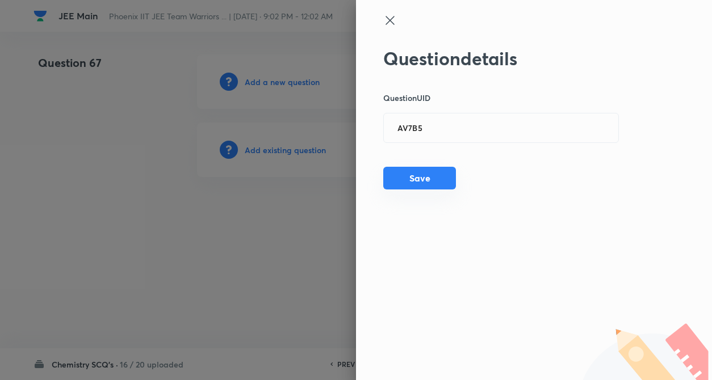
click at [422, 174] on button "Save" at bounding box center [419, 178] width 73 height 23
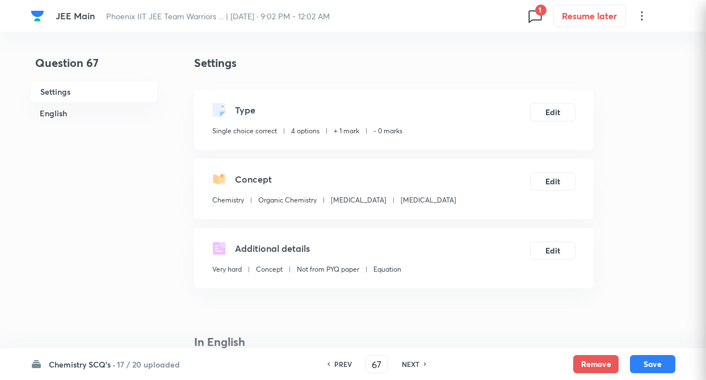
checkbox input "true"
click at [546, 106] on button "Edit" at bounding box center [552, 111] width 45 height 18
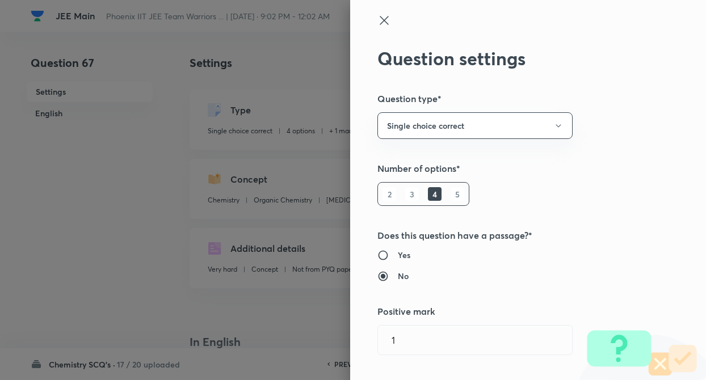
type input "1"
type input "0"
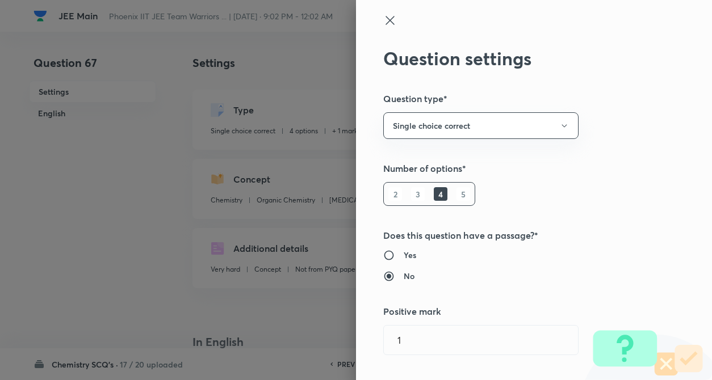
click at [625, 112] on div "Question settings Question type* Single choice correct Number of options* 2 3 4…" at bounding box center [534, 190] width 356 height 380
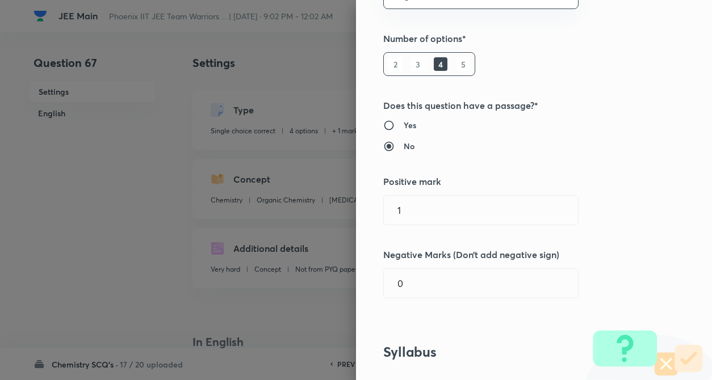
scroll to position [159, 0]
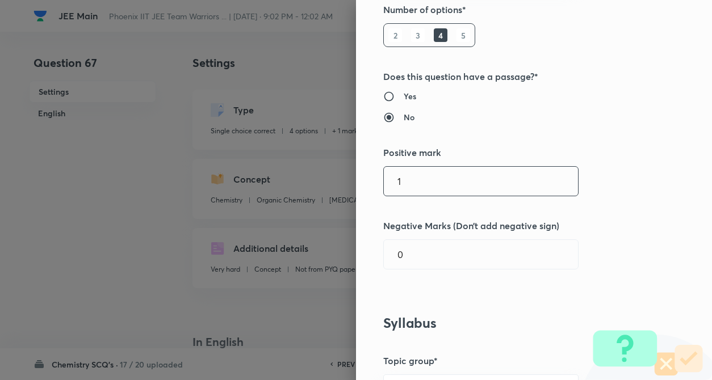
click at [419, 173] on input "1" at bounding box center [481, 181] width 194 height 29
type input "4"
click at [415, 254] on input "text" at bounding box center [481, 254] width 194 height 29
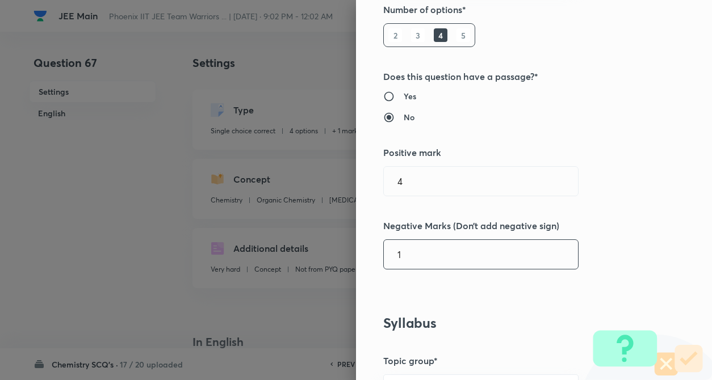
type input "1"
click at [623, 228] on h5 "Negative Marks (Don’t add negative sign)" at bounding box center [514, 226] width 263 height 14
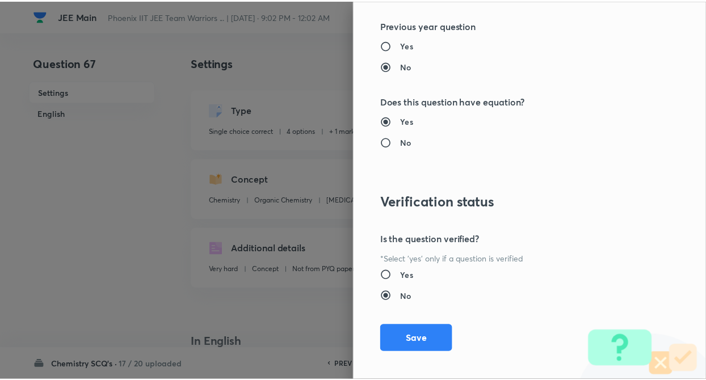
scroll to position [1167, 0]
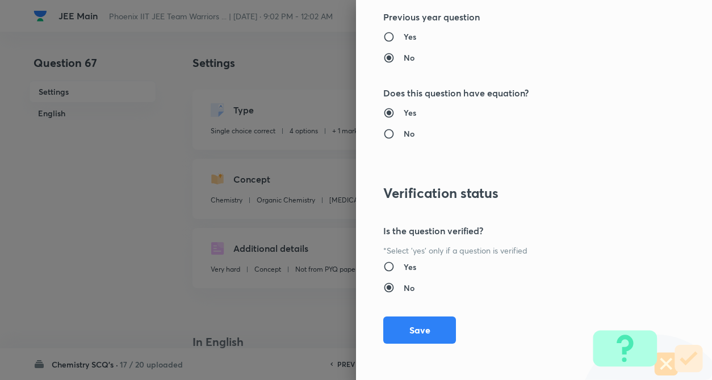
click at [410, 329] on button "Save" at bounding box center [419, 330] width 73 height 27
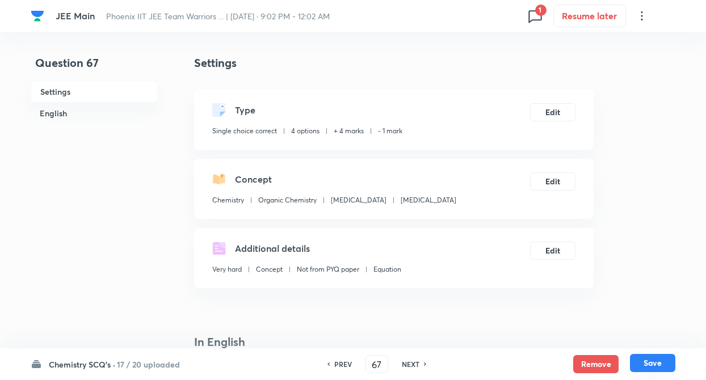
click at [656, 361] on button "Save" at bounding box center [652, 363] width 45 height 18
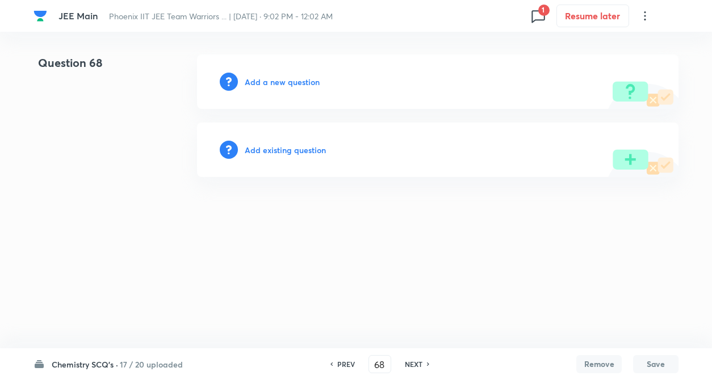
click at [343, 366] on h6 "PREV" at bounding box center [346, 364] width 18 height 10
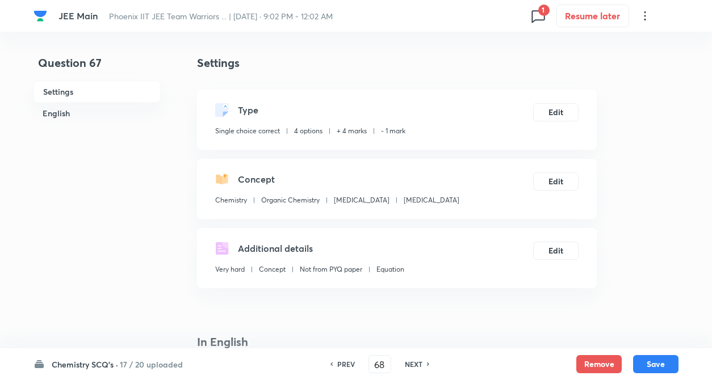
type input "67"
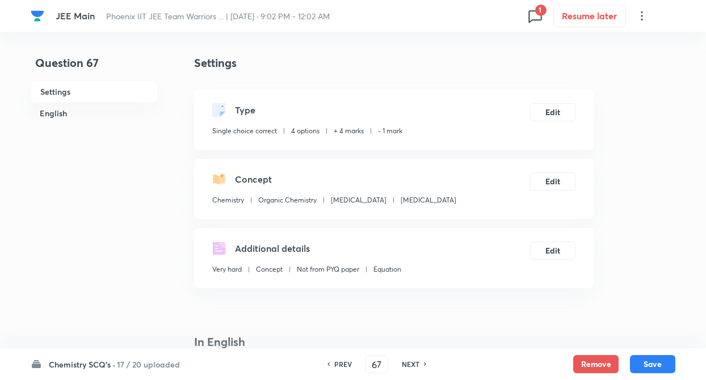
checkbox input "true"
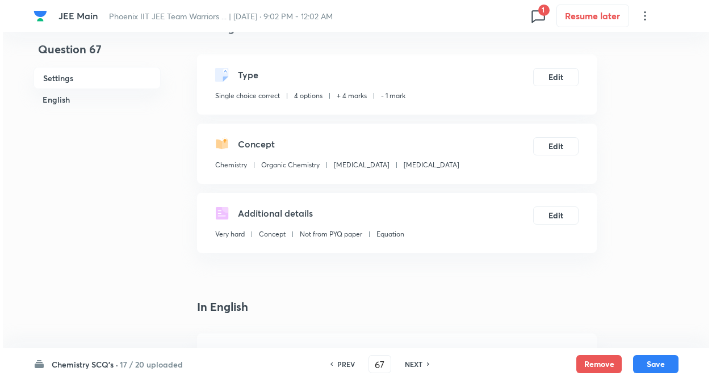
scroll to position [0, 0]
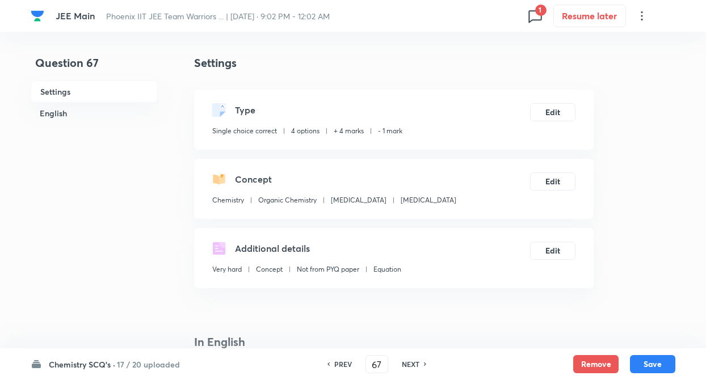
click at [407, 360] on h6 "NEXT" at bounding box center [411, 364] width 18 height 10
type input "68"
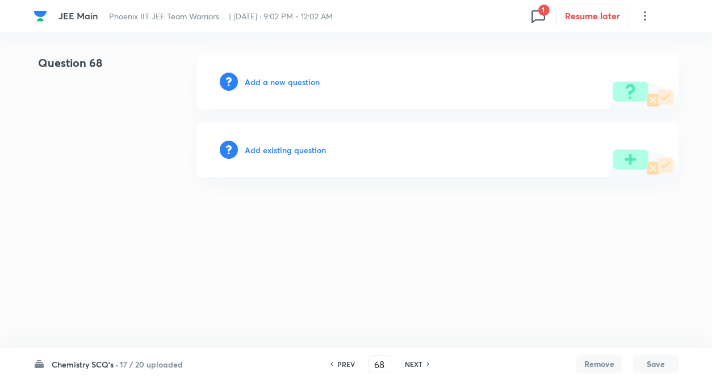
click at [292, 151] on h6 "Add existing question" at bounding box center [285, 150] width 81 height 12
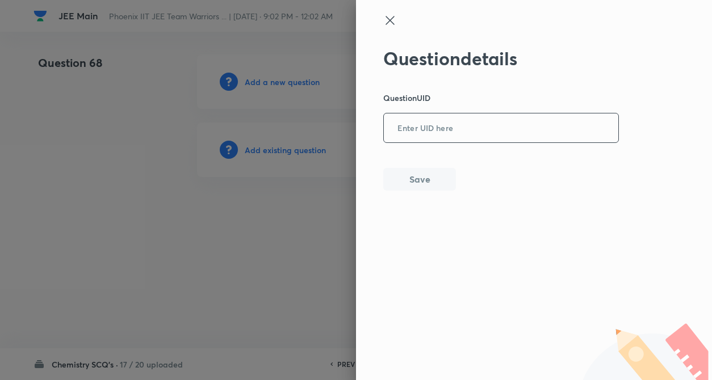
click at [451, 127] on input "text" at bounding box center [501, 129] width 234 height 28
paste input "2ETDE"
type input "2ETDE"
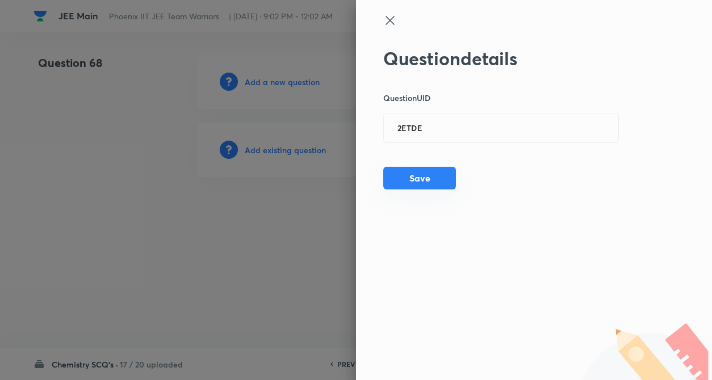
click at [430, 183] on button "Save" at bounding box center [419, 178] width 73 height 23
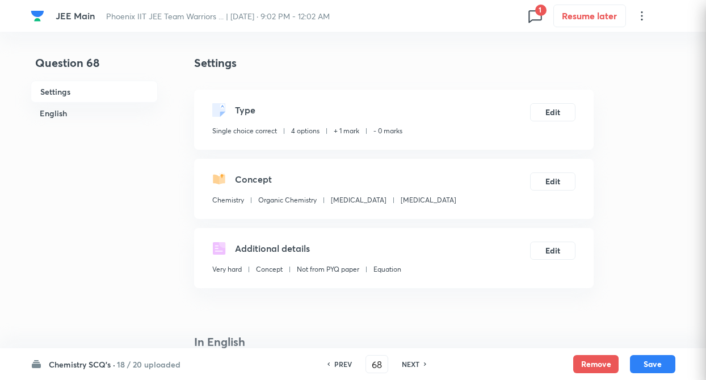
checkbox input "true"
click at [540, 115] on button "Edit" at bounding box center [552, 111] width 45 height 18
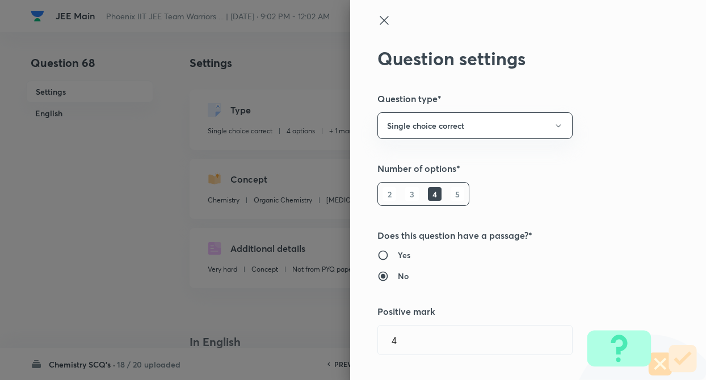
type input "Chemistry"
type input "Organic Chemistry"
type input "Hydrocarbon"
type input "1"
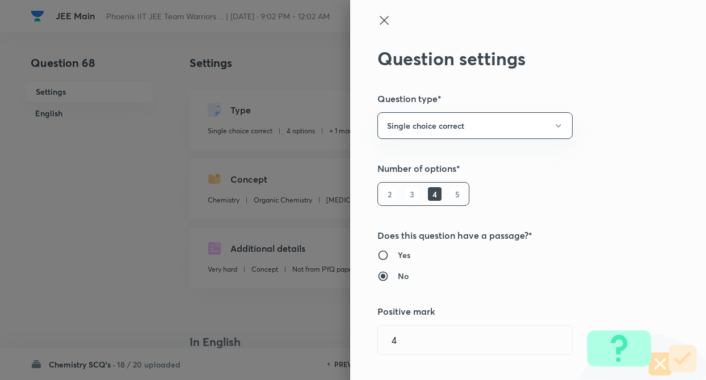
type input "0"
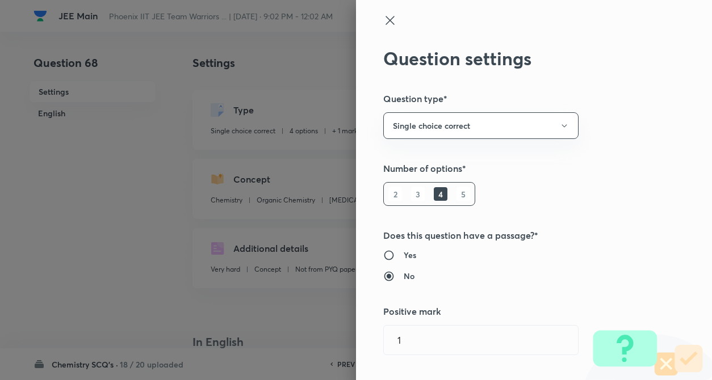
click at [634, 121] on div "Question settings Question type* Single choice correct Number of options* 2 3 4…" at bounding box center [534, 190] width 356 height 380
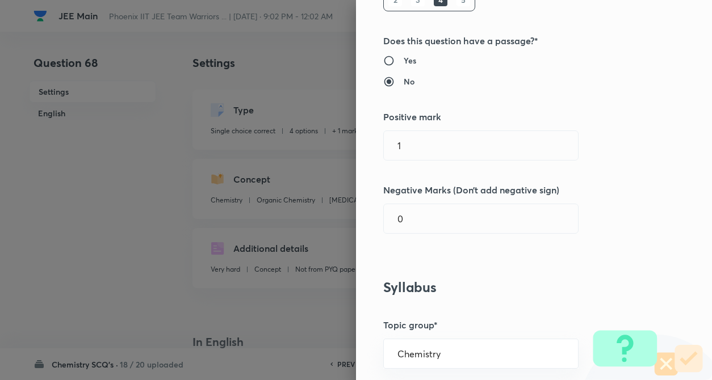
scroll to position [204, 0]
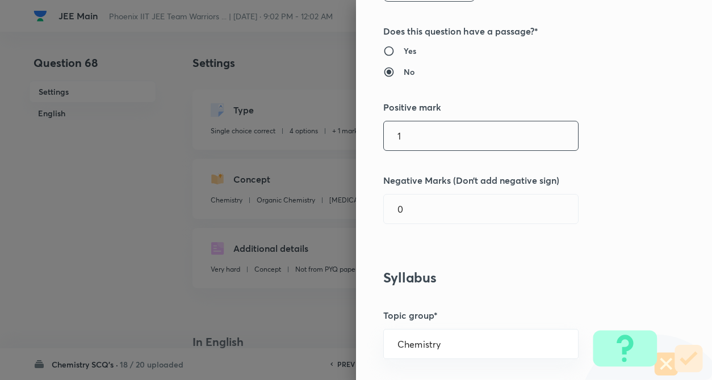
click at [412, 137] on input "1" at bounding box center [481, 135] width 194 height 29
type input "4"
click at [421, 206] on input "text" at bounding box center [481, 209] width 194 height 29
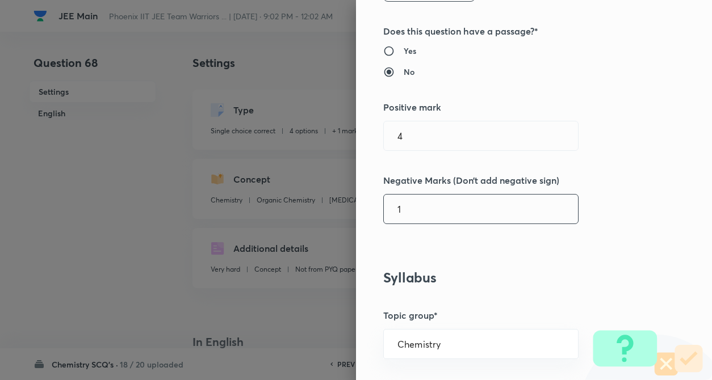
type input "1"
click at [601, 253] on div "Question settings Question type* Single choice correct Number of options* 2 3 4…" at bounding box center [534, 190] width 356 height 380
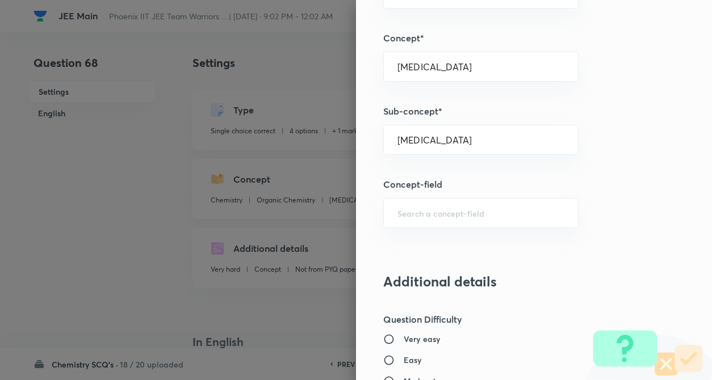
scroll to position [727, 0]
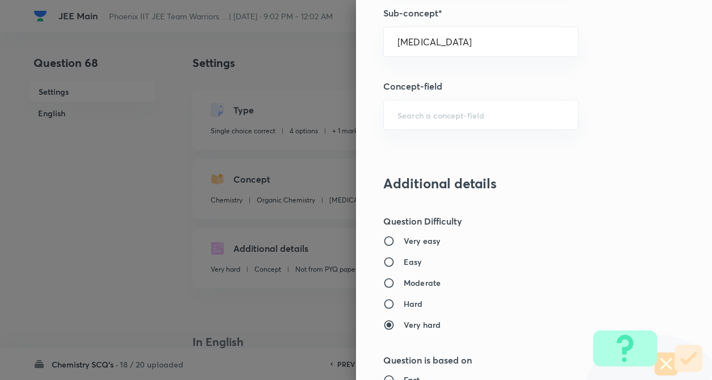
click at [652, 191] on div "Question settings Question type* Single choice correct Number of options* 2 3 4…" at bounding box center [534, 190] width 356 height 380
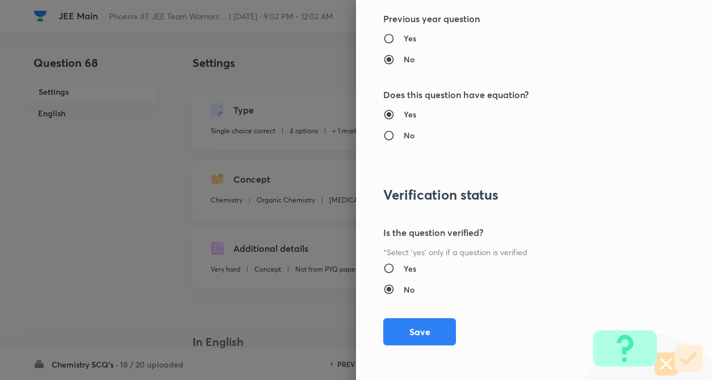
scroll to position [1167, 0]
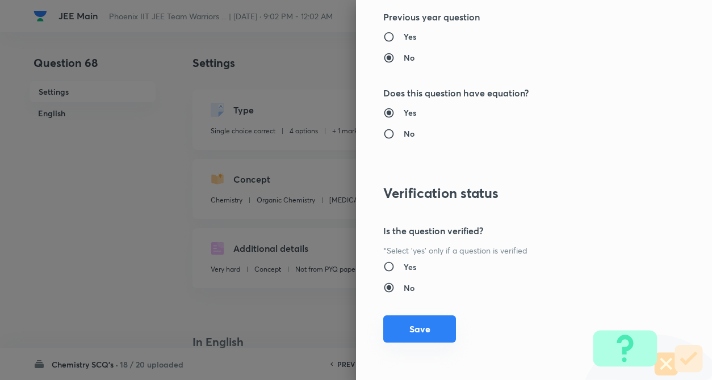
click at [417, 328] on button "Save" at bounding box center [419, 329] width 73 height 27
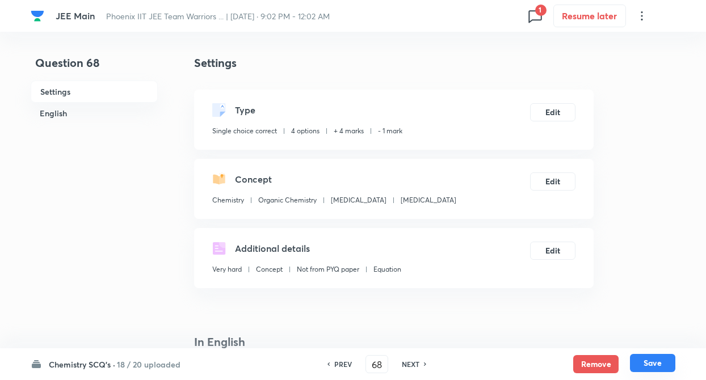
click at [648, 362] on button "Save" at bounding box center [652, 363] width 45 height 18
type input "69"
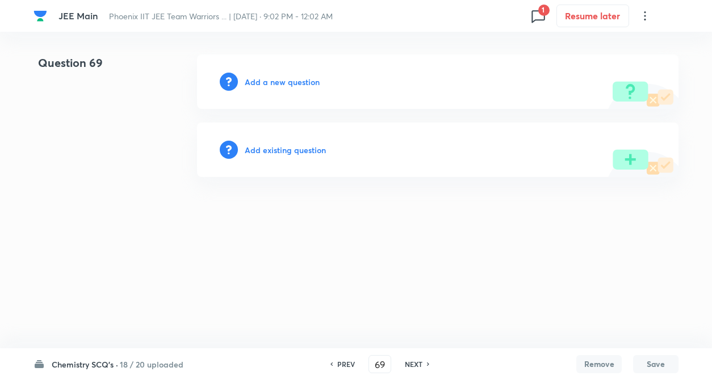
click at [267, 153] on h6 "Add existing question" at bounding box center [285, 150] width 81 height 12
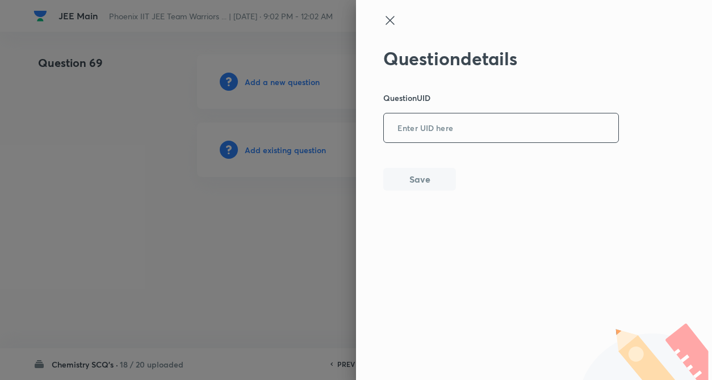
click at [417, 124] on input "text" at bounding box center [501, 129] width 234 height 28
paste input "EBCPK"
type input "EBCPK"
click at [415, 177] on button "Save" at bounding box center [419, 178] width 73 height 23
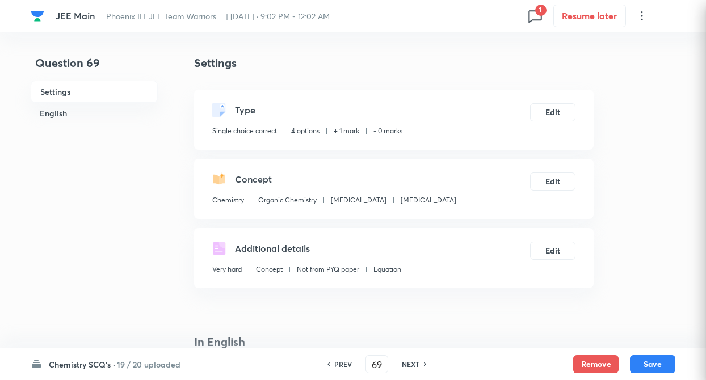
checkbox input "true"
click at [555, 109] on button "Edit" at bounding box center [552, 111] width 45 height 18
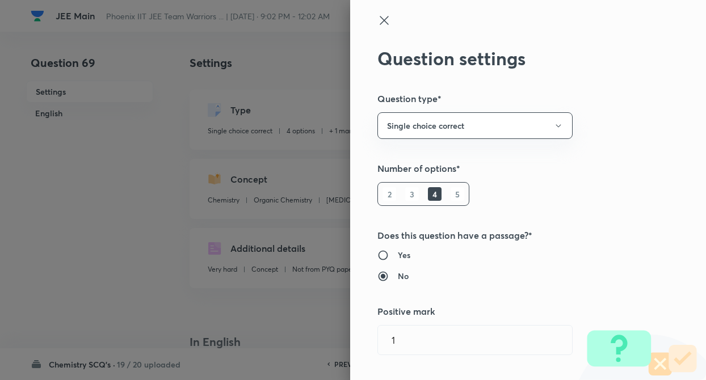
type input "1"
type input "0"
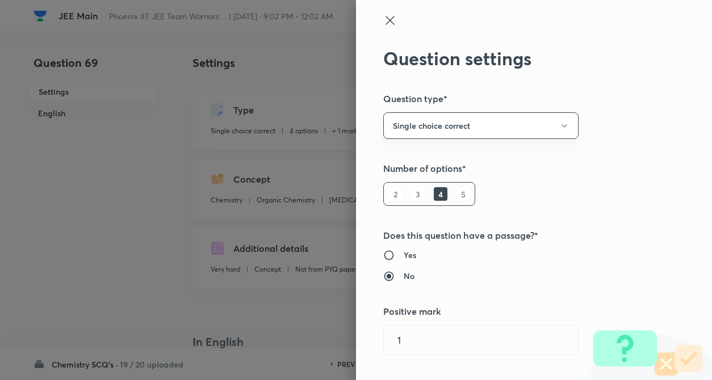
click at [631, 124] on div "Question settings Question type* Single choice correct Number of options* 2 3 4…" at bounding box center [534, 190] width 356 height 380
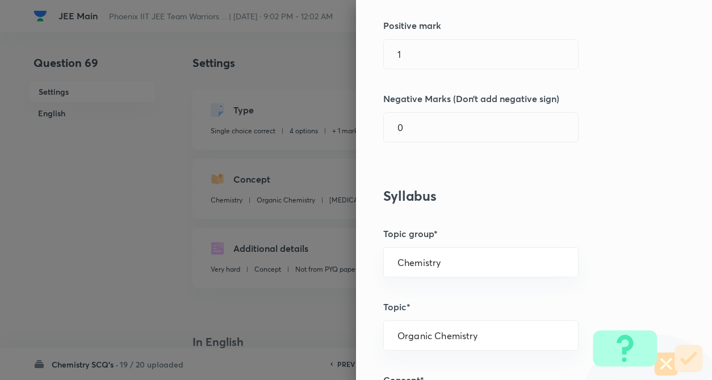
scroll to position [295, 0]
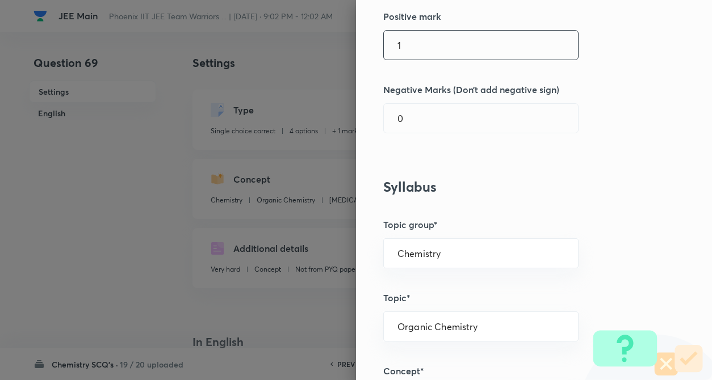
click at [411, 44] on input "1" at bounding box center [481, 45] width 194 height 29
type input "4"
click at [419, 112] on input "text" at bounding box center [481, 118] width 194 height 29
type input "1"
click at [555, 157] on div "Question settings Question type* Single choice correct Number of options* 2 3 4…" at bounding box center [534, 190] width 356 height 380
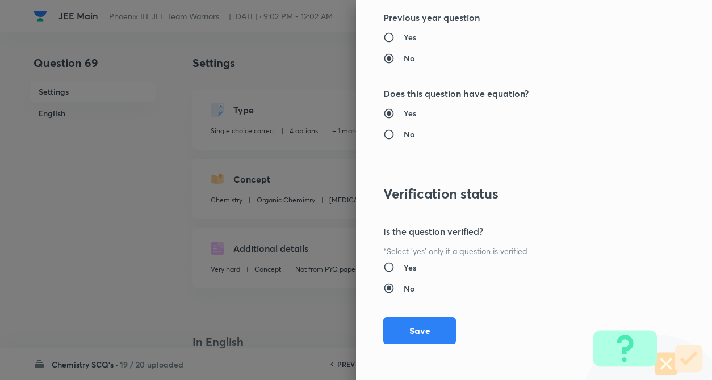
scroll to position [1167, 0]
click at [414, 324] on button "Save" at bounding box center [419, 329] width 73 height 27
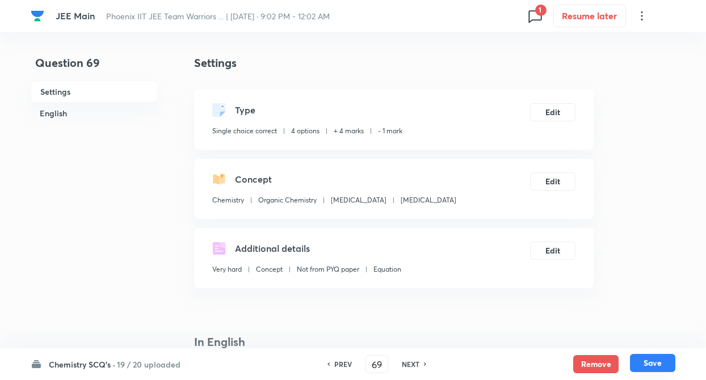
click at [664, 364] on button "Save" at bounding box center [652, 363] width 45 height 18
type input "70"
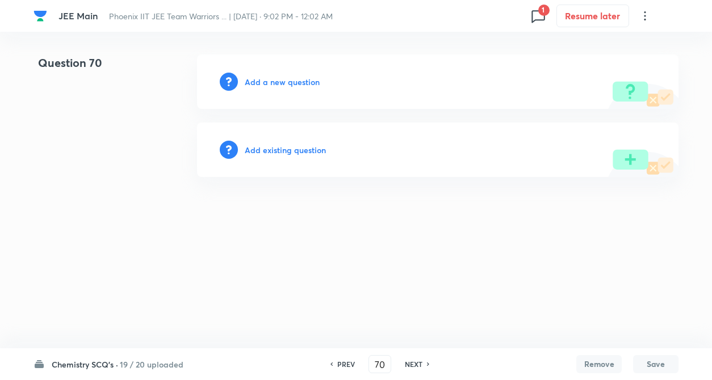
click at [284, 148] on h6 "Add existing question" at bounding box center [285, 150] width 81 height 12
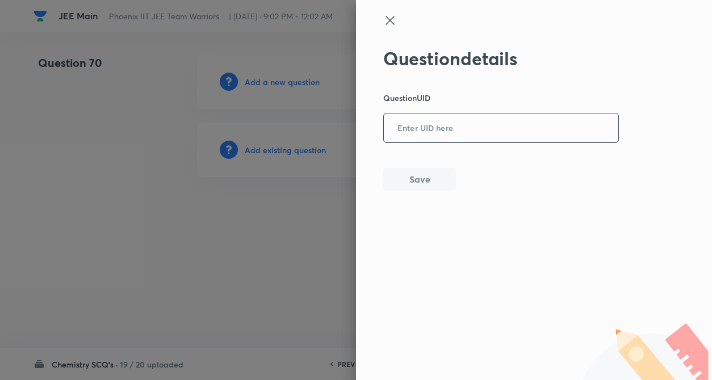
click at [444, 115] on input "text" at bounding box center [501, 129] width 234 height 28
paste input "2VT0W"
type input "2VT0W"
click at [419, 179] on button "Save" at bounding box center [419, 178] width 73 height 23
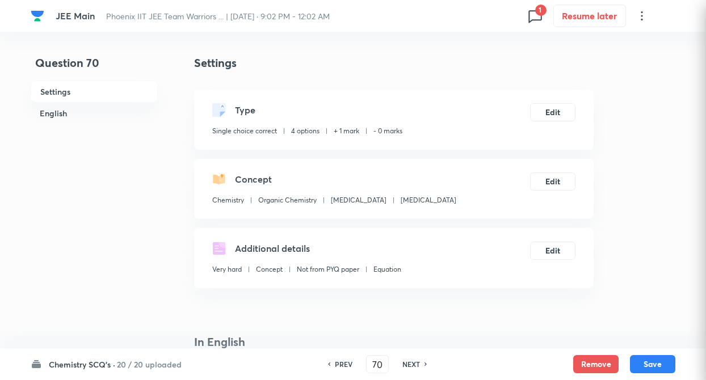
checkbox input "true"
click at [564, 101] on div "Type Single choice correct 4 options + 1 mark - 0 marks Edit" at bounding box center [394, 120] width 400 height 60
click at [560, 112] on button "Edit" at bounding box center [552, 111] width 45 height 18
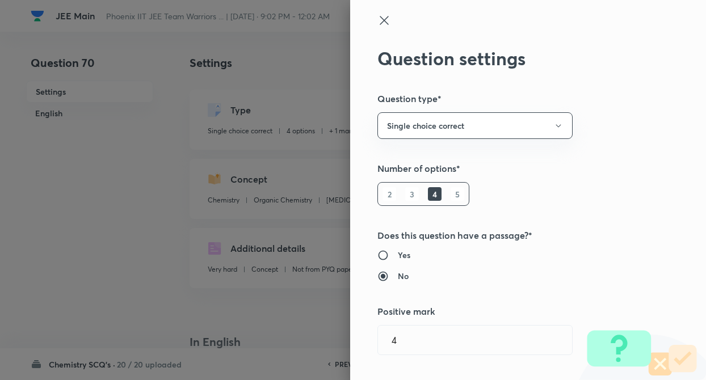
type input "1"
type input "0"
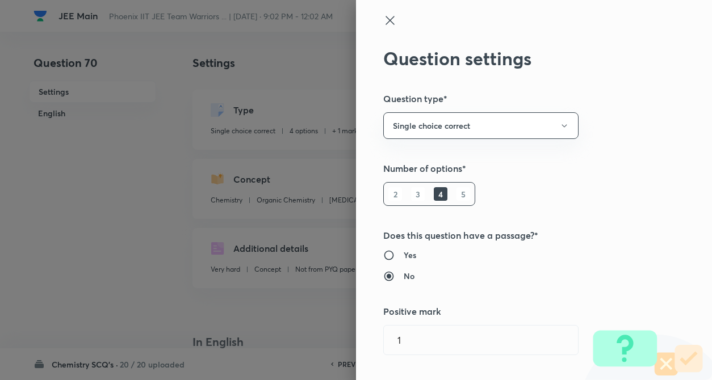
click at [622, 120] on div "Question settings Question type* Single choice correct Number of options* 2 3 4…" at bounding box center [534, 190] width 356 height 380
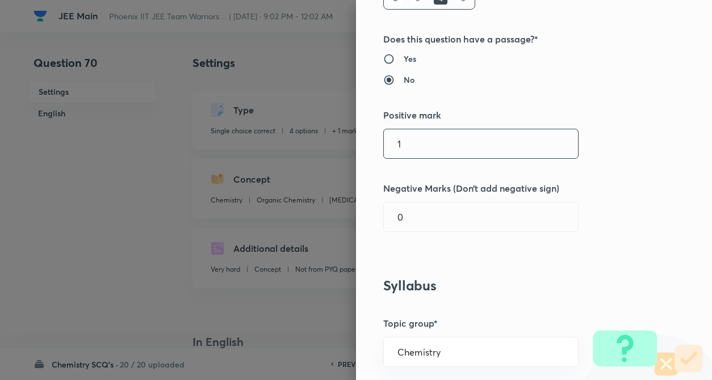
scroll to position [204, 0]
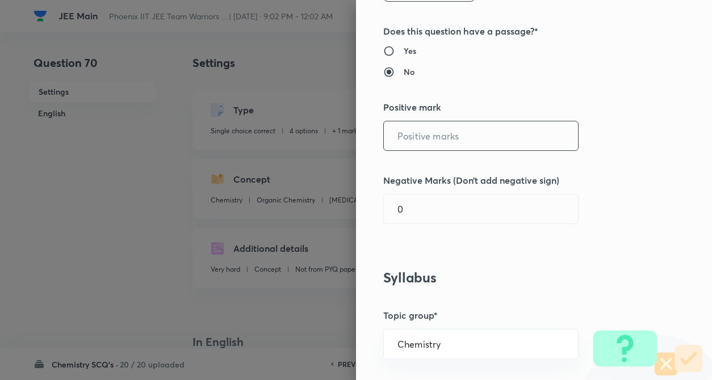
click at [410, 131] on input "text" at bounding box center [481, 135] width 194 height 29
type input "4"
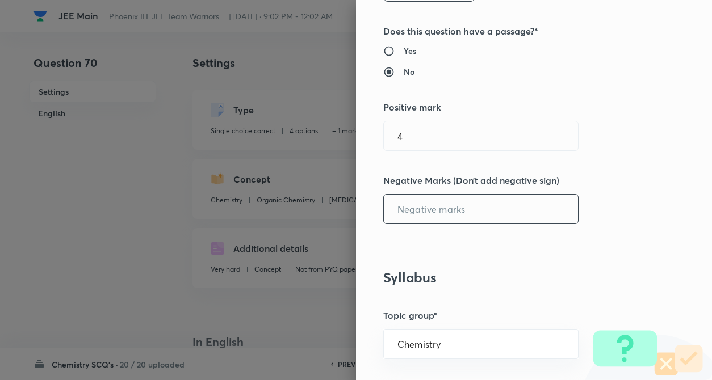
click at [411, 214] on input "text" at bounding box center [481, 209] width 194 height 29
type input "1"
click at [467, 228] on div "Question settings Question type* Single choice correct Number of options* 2 3 4…" at bounding box center [534, 190] width 356 height 380
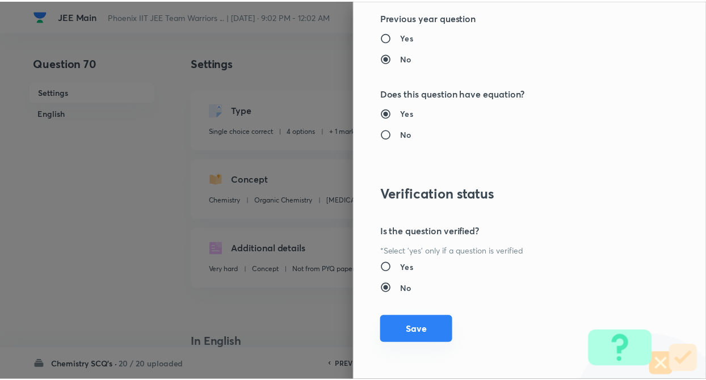
scroll to position [1167, 0]
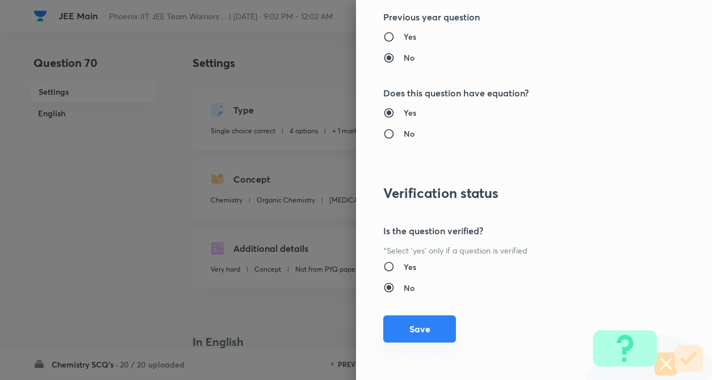
click at [408, 337] on button "Save" at bounding box center [419, 329] width 73 height 27
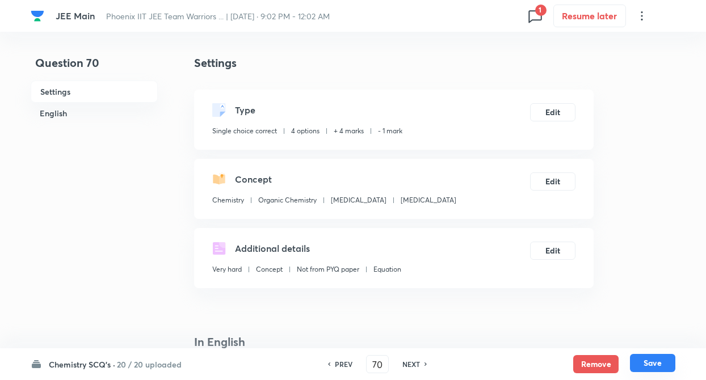
click at [649, 366] on button "Save" at bounding box center [652, 363] width 45 height 18
type input "71"
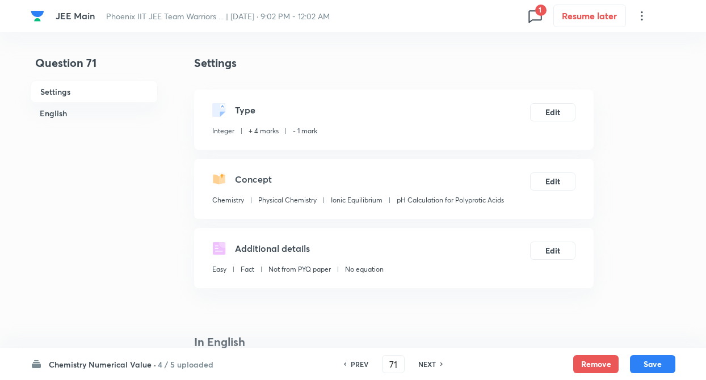
type input "10"
click at [351, 362] on h6 "PREV" at bounding box center [360, 364] width 18 height 10
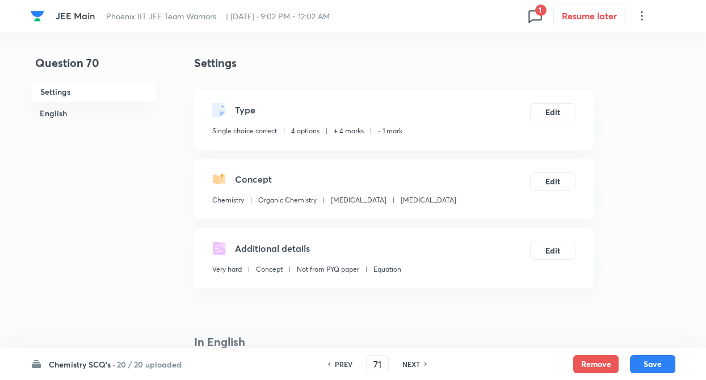
type input "70"
checkbox input "true"
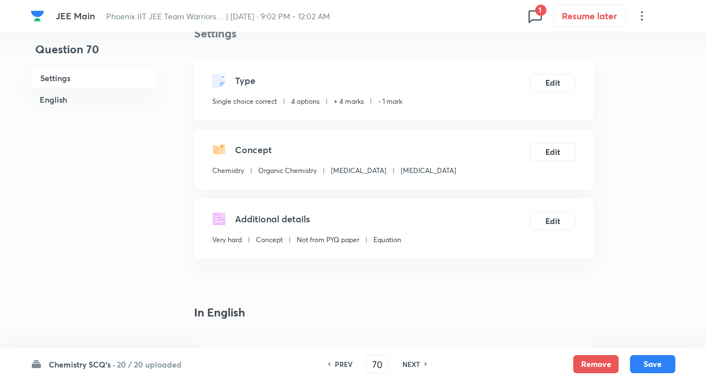
scroll to position [0, 0]
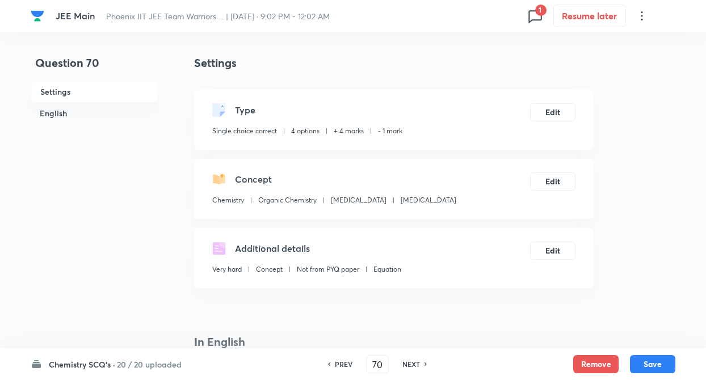
click at [340, 363] on h6 "PREV" at bounding box center [344, 364] width 18 height 10
type input "69"
checkbox input "true"
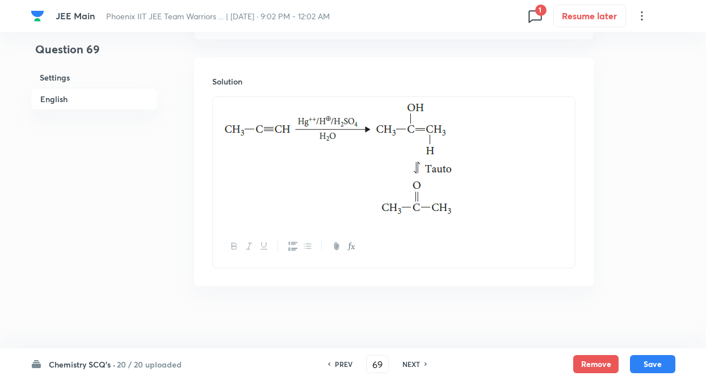
scroll to position [1229, 0]
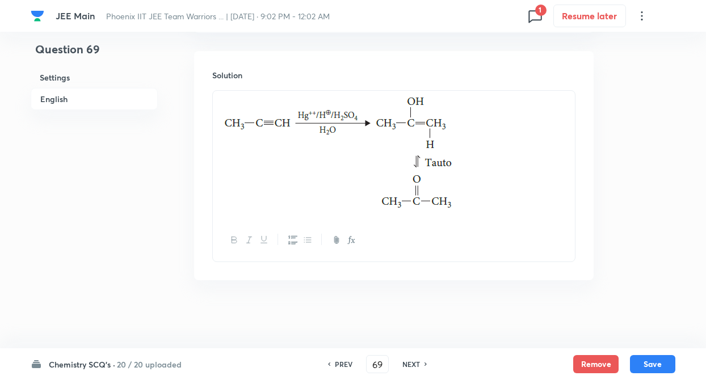
click at [413, 370] on div "PREV 69 ​ NEXT" at bounding box center [377, 364] width 146 height 18
click at [413, 364] on h6 "NEXT" at bounding box center [412, 364] width 18 height 10
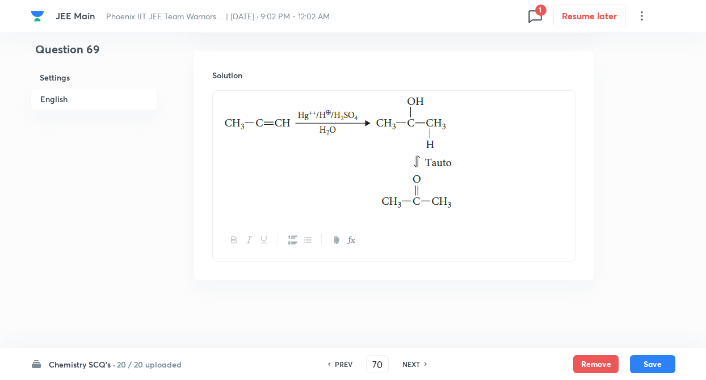
click at [413, 364] on h6 "NEXT" at bounding box center [412, 364] width 18 height 10
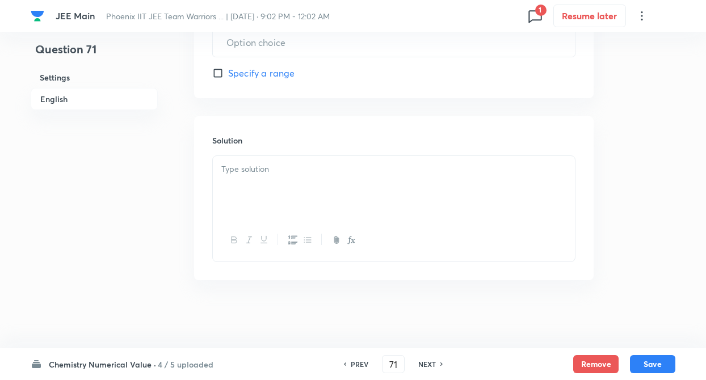
click at [414, 364] on div "NEXT" at bounding box center [429, 364] width 30 height 10
type input "72"
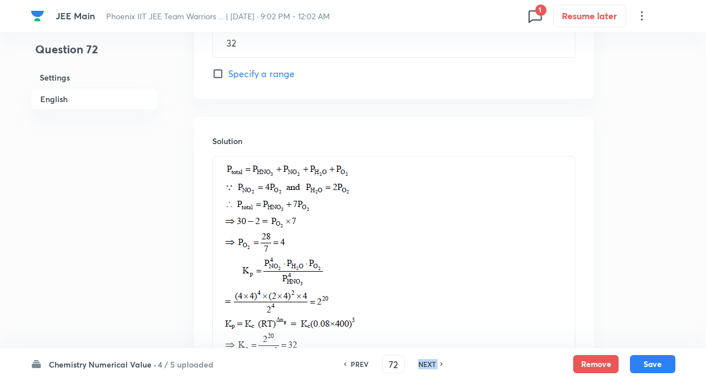
click at [414, 364] on div "NEXT" at bounding box center [429, 364] width 30 height 10
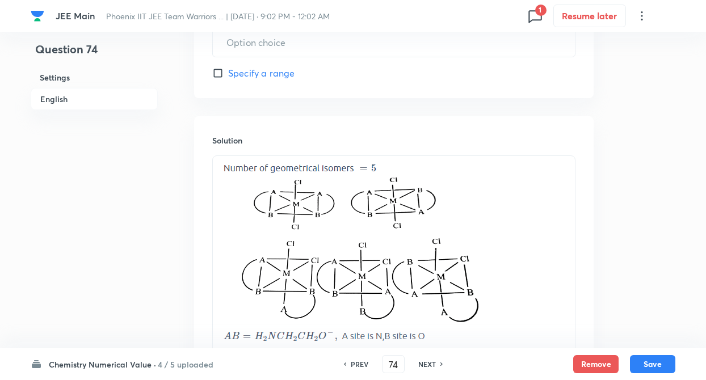
scroll to position [699, 0]
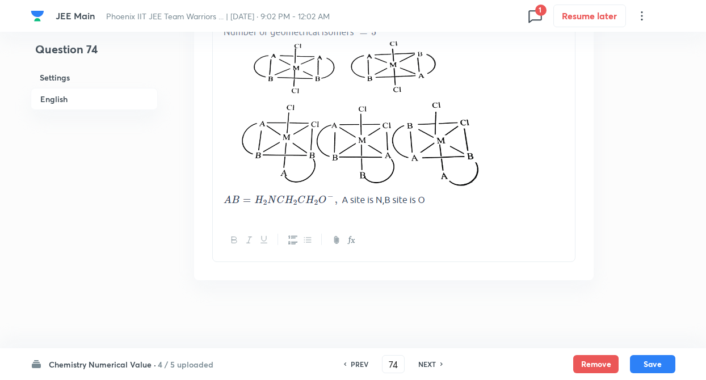
click at [414, 364] on div "NEXT" at bounding box center [429, 364] width 30 height 10
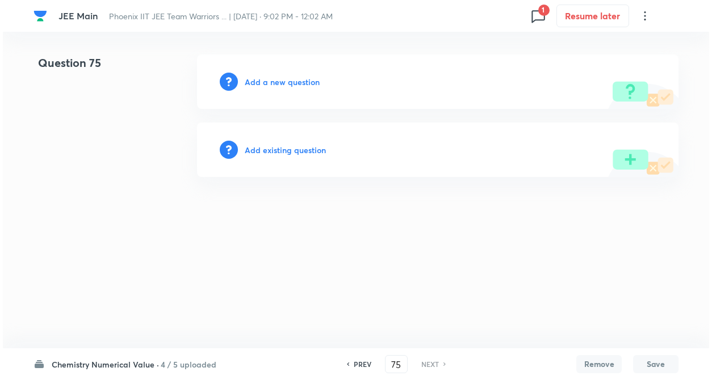
scroll to position [0, 0]
click at [303, 151] on h6 "Add existing question" at bounding box center [285, 150] width 81 height 12
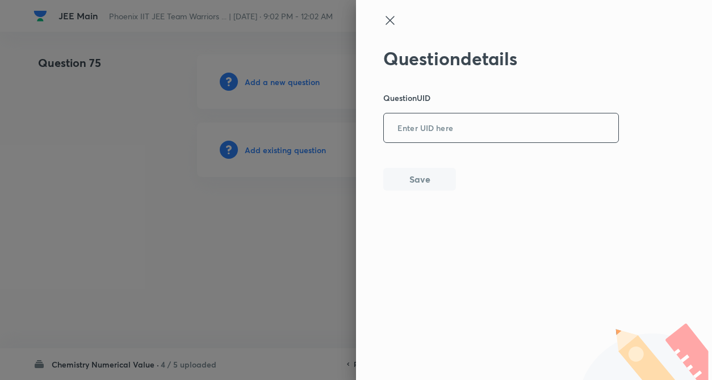
click at [426, 122] on input "text" at bounding box center [501, 129] width 234 height 28
paste input "OGOCK"
click at [413, 179] on button "Save" at bounding box center [419, 178] width 73 height 23
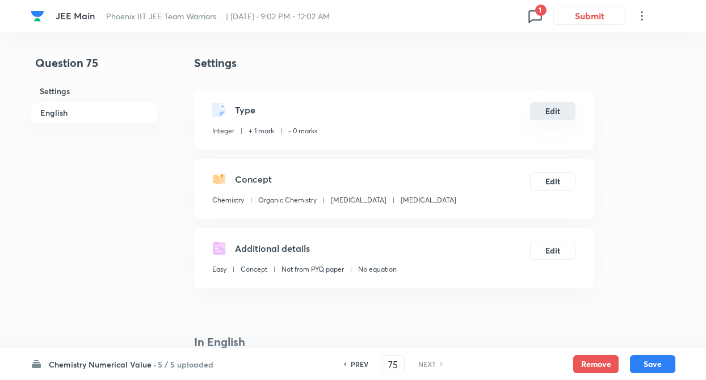
click at [547, 109] on button "Edit" at bounding box center [552, 111] width 45 height 18
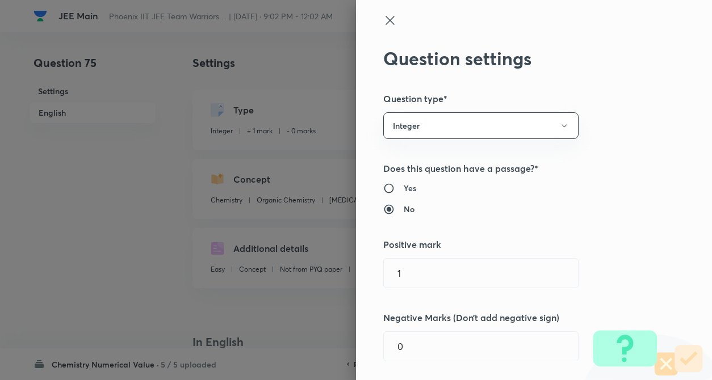
click at [624, 115] on div "Question settings Question type* Integer Does this question have a passage?* Ye…" at bounding box center [534, 190] width 356 height 380
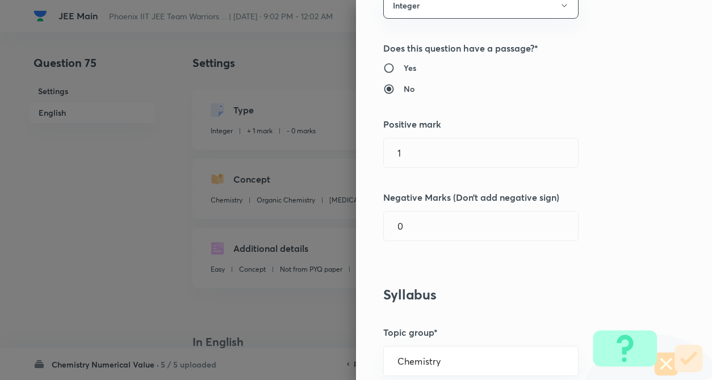
scroll to position [159, 0]
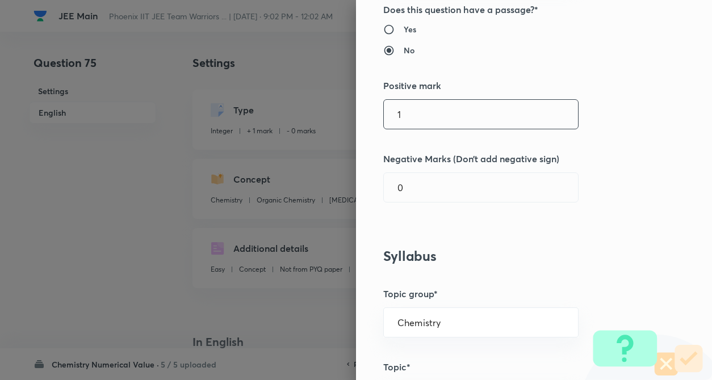
click at [411, 128] on input "1" at bounding box center [481, 114] width 194 height 29
click at [407, 179] on input "text" at bounding box center [481, 187] width 194 height 29
click at [636, 248] on div "Question settings Question type* Integer Does this question have a passage?* Ye…" at bounding box center [534, 190] width 356 height 380
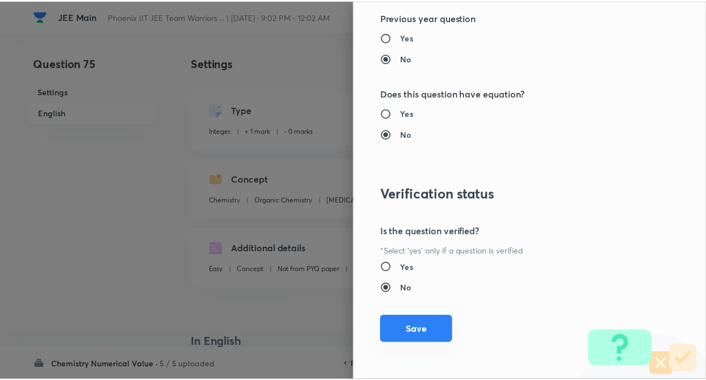
scroll to position [1100, 0]
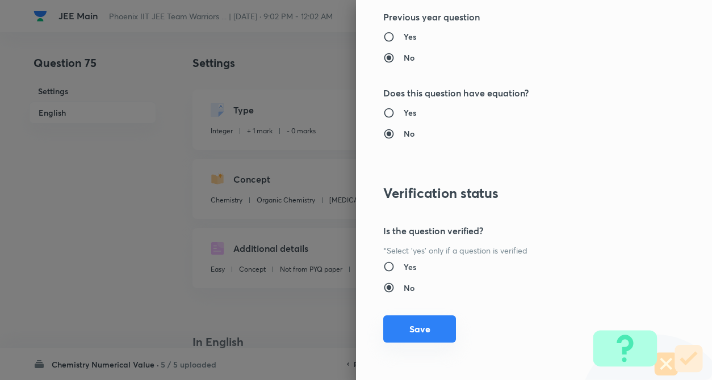
click at [406, 332] on button "Save" at bounding box center [419, 329] width 73 height 27
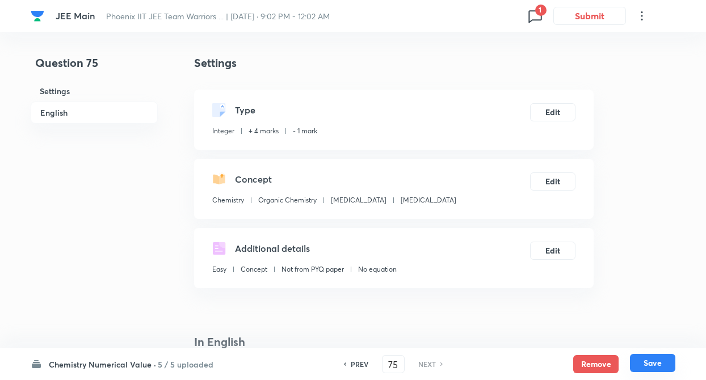
click at [652, 358] on button "Save" at bounding box center [652, 363] width 45 height 18
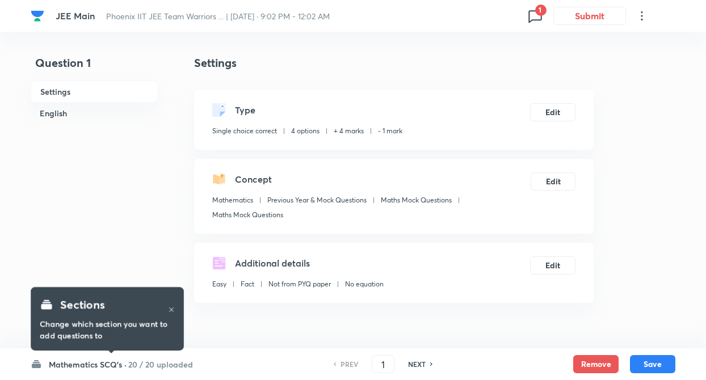
click at [94, 363] on h6 "Mathematics SCQ's ·" at bounding box center [88, 365] width 78 height 12
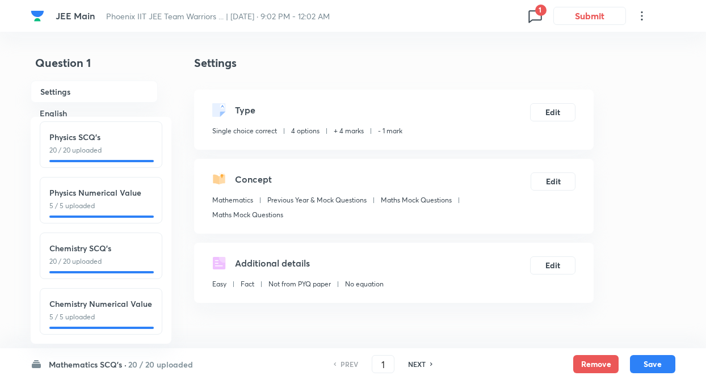
scroll to position [125, 0]
click at [104, 246] on div "Chemistry SCQ's 20 / 20 uploaded" at bounding box center [100, 254] width 103 height 24
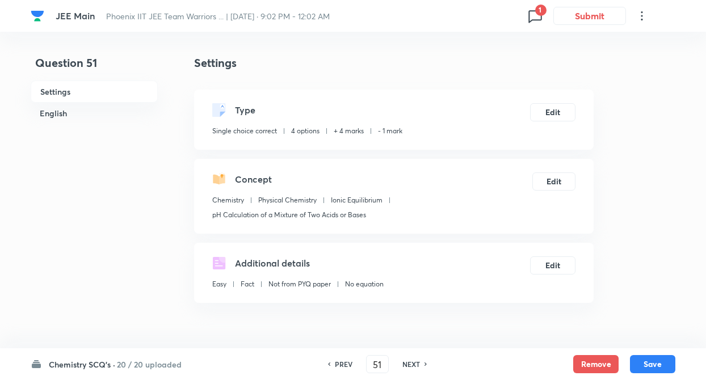
type input "51"
checkbox input "false"
checkbox input "true"
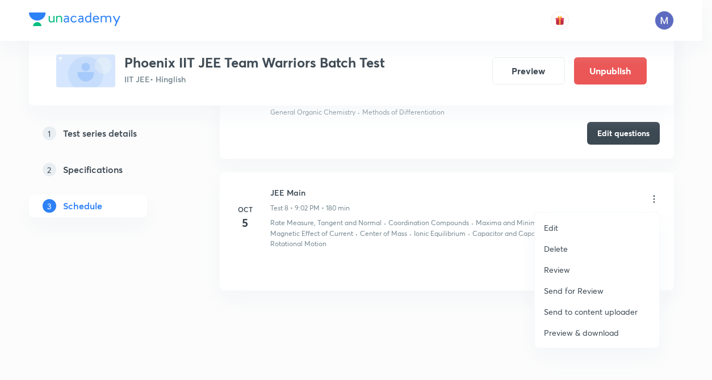
drag, startPoint x: 0, startPoint y: 0, endPoint x: 573, endPoint y: 332, distance: 662.4
click at [573, 332] on p "Preview & download" at bounding box center [581, 333] width 75 height 12
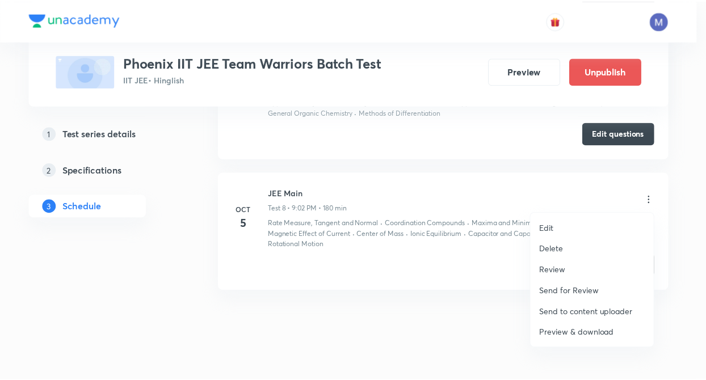
scroll to position [1399, 0]
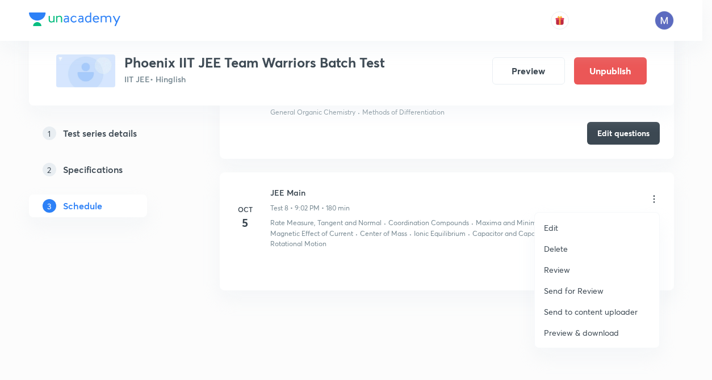
drag, startPoint x: 389, startPoint y: 61, endPoint x: 262, endPoint y: 65, distance: 126.7
click at [262, 65] on div at bounding box center [356, 190] width 712 height 380
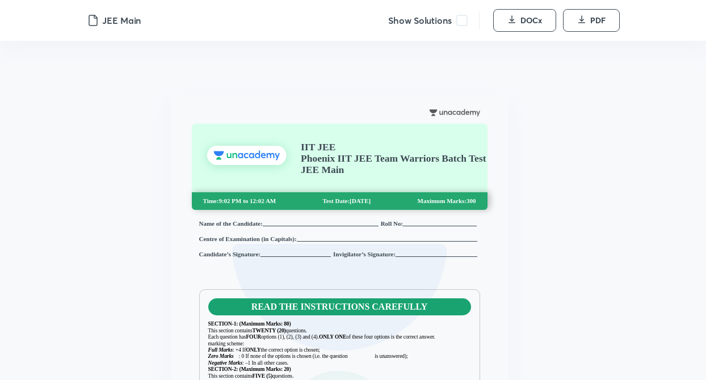
click at [458, 22] on span at bounding box center [461, 20] width 11 height 11
